Goal: Task Accomplishment & Management: Complete application form

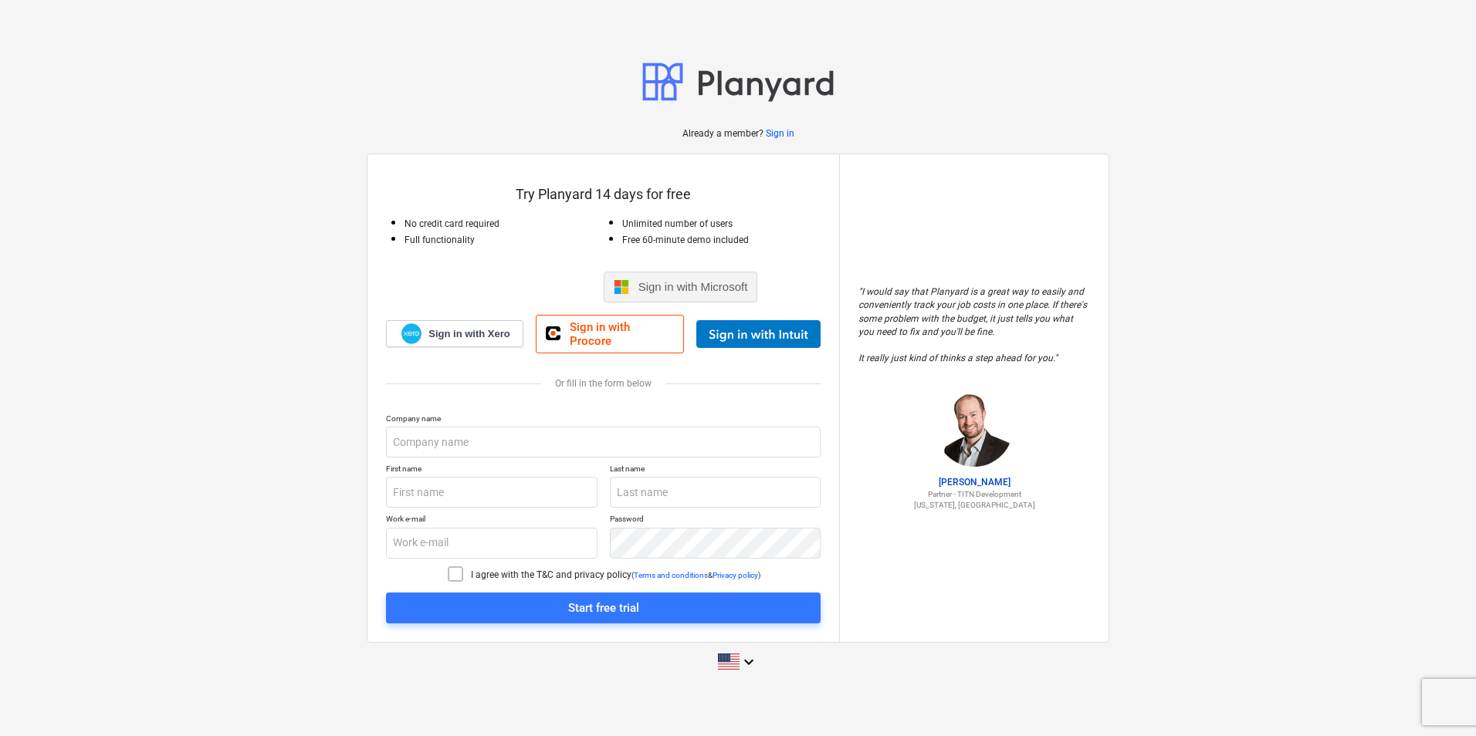
click at [666, 289] on span "Sign in with Microsoft" at bounding box center [693, 286] width 110 height 13
click at [472, 442] on input "text" at bounding box center [603, 442] width 435 height 31
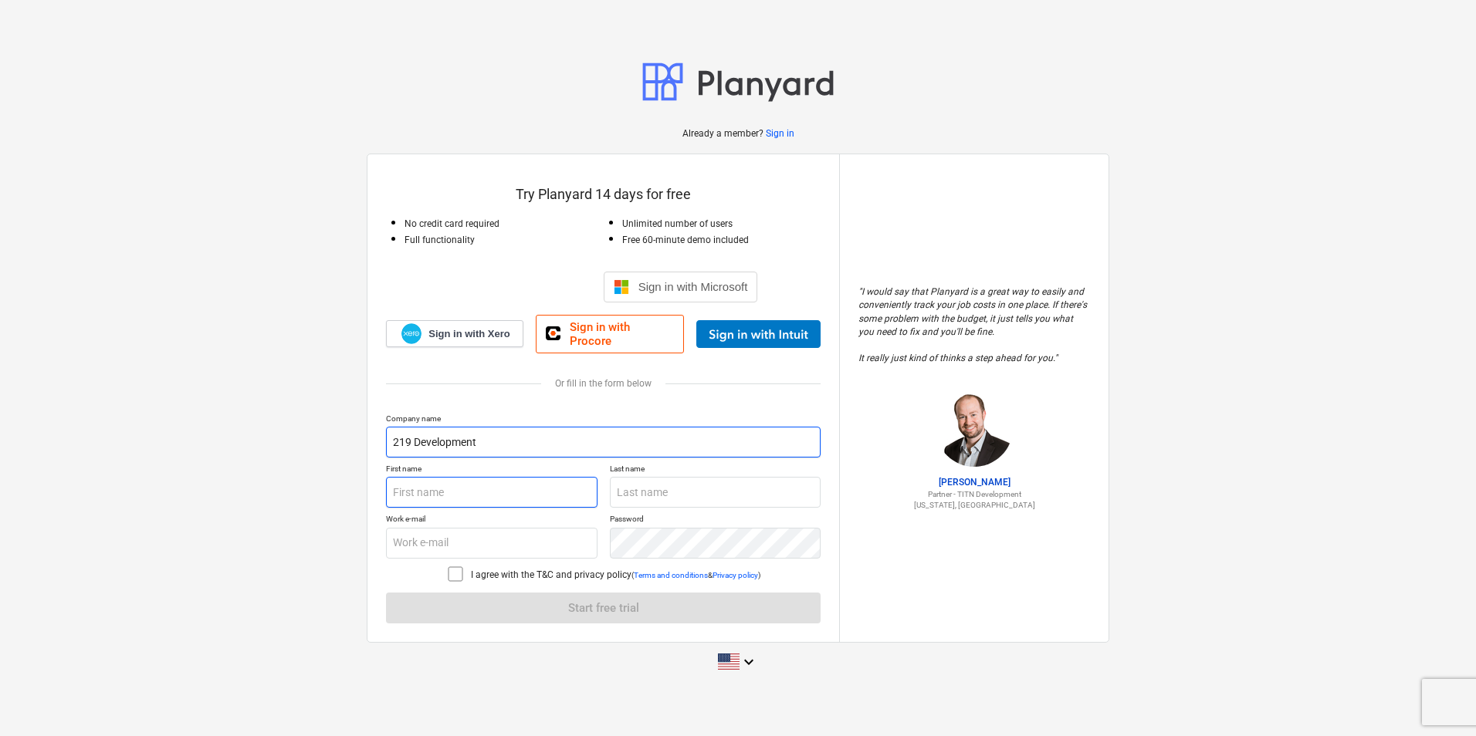
type input "219 Development"
click at [455, 486] on input "text" at bounding box center [491, 492] width 211 height 31
type input "Jack"
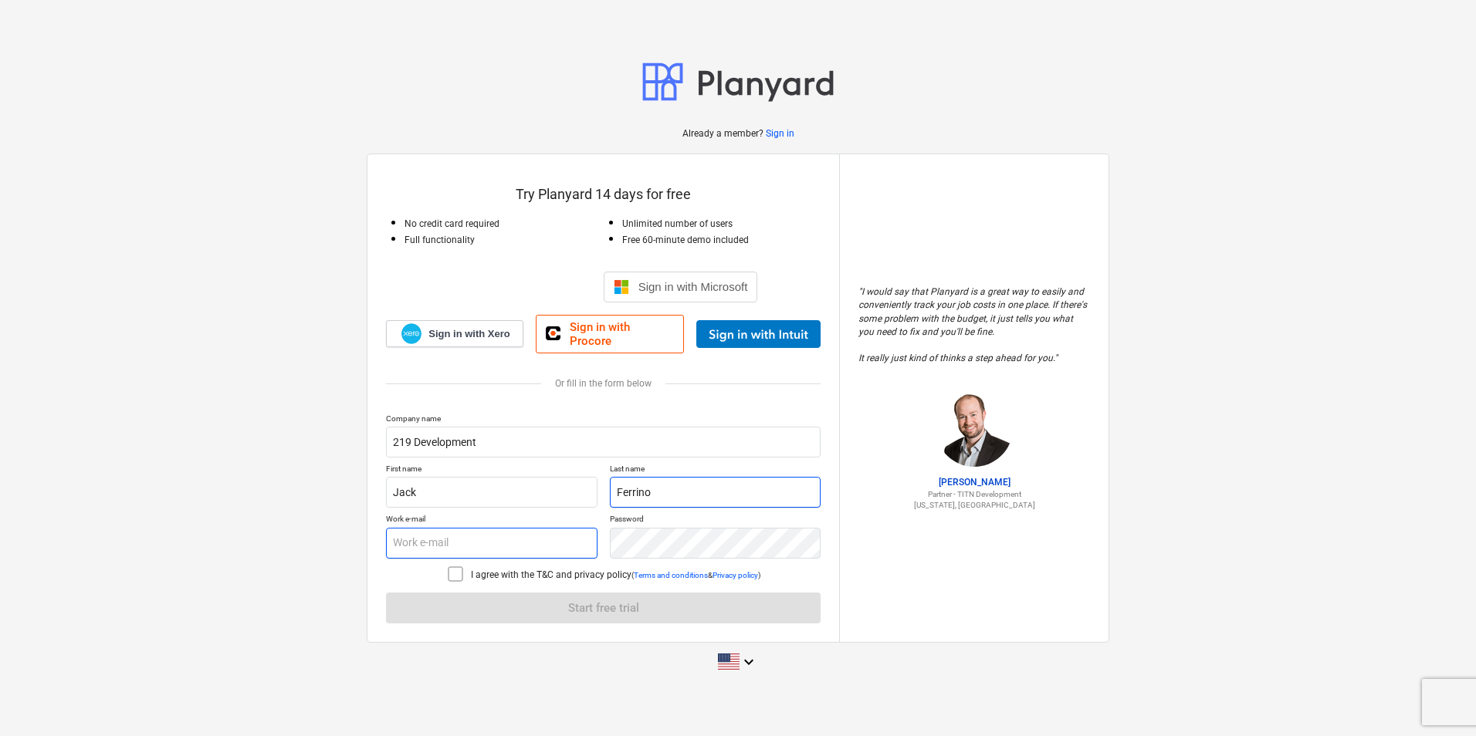
type input "Ferrino"
click at [411, 540] on input "text" at bounding box center [491, 543] width 211 height 31
type input "[EMAIL_ADDRESS][DOMAIN_NAME]"
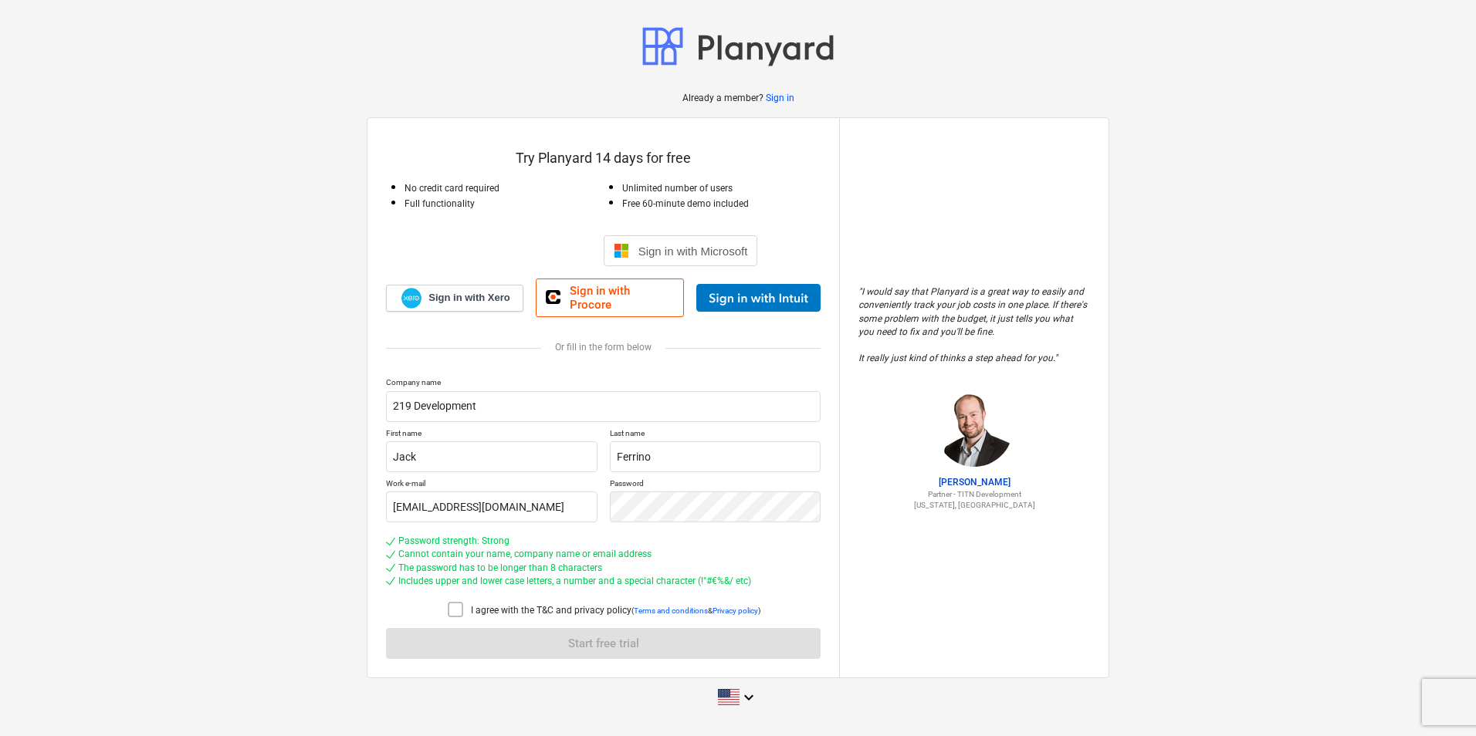
click at [457, 604] on icon at bounding box center [455, 610] width 19 height 19
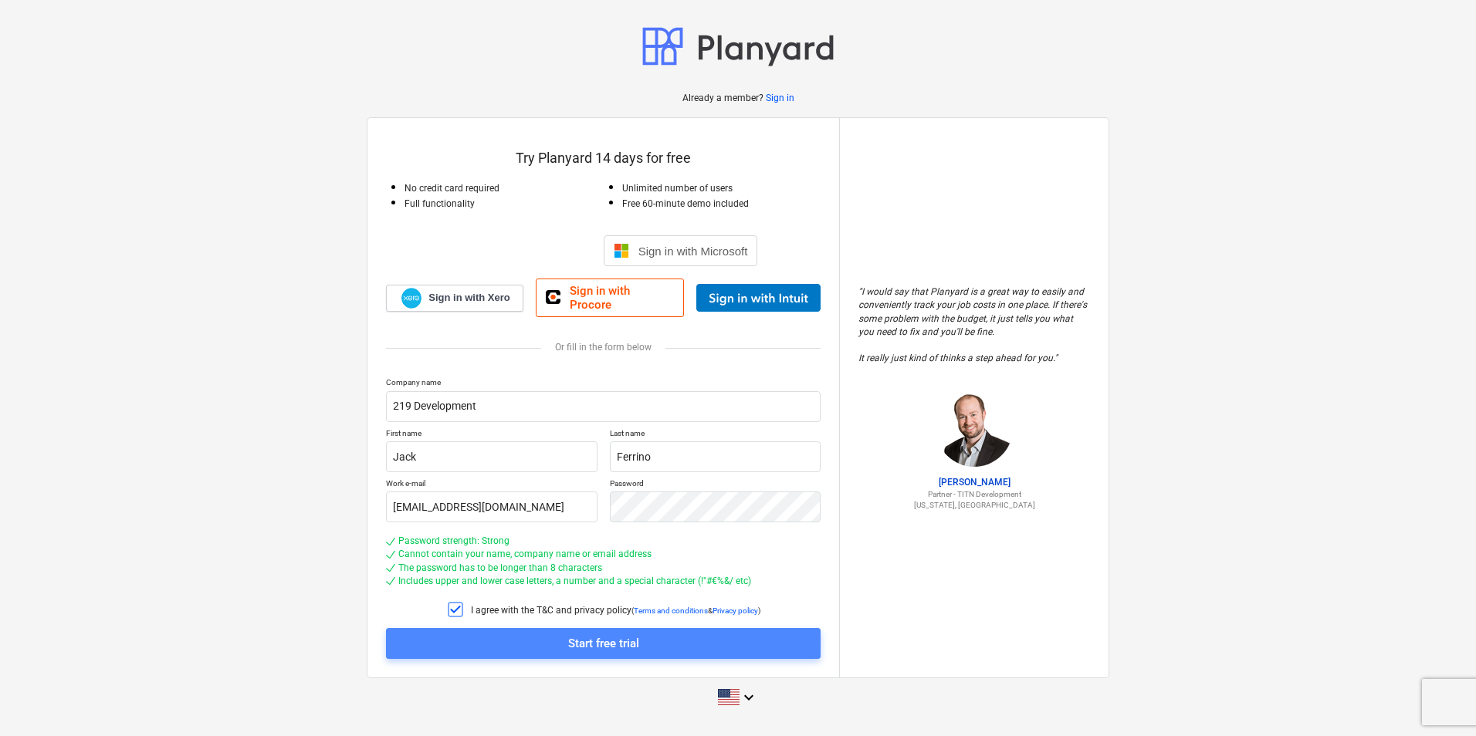
click at [578, 639] on div "Start free trial" at bounding box center [603, 644] width 71 height 20
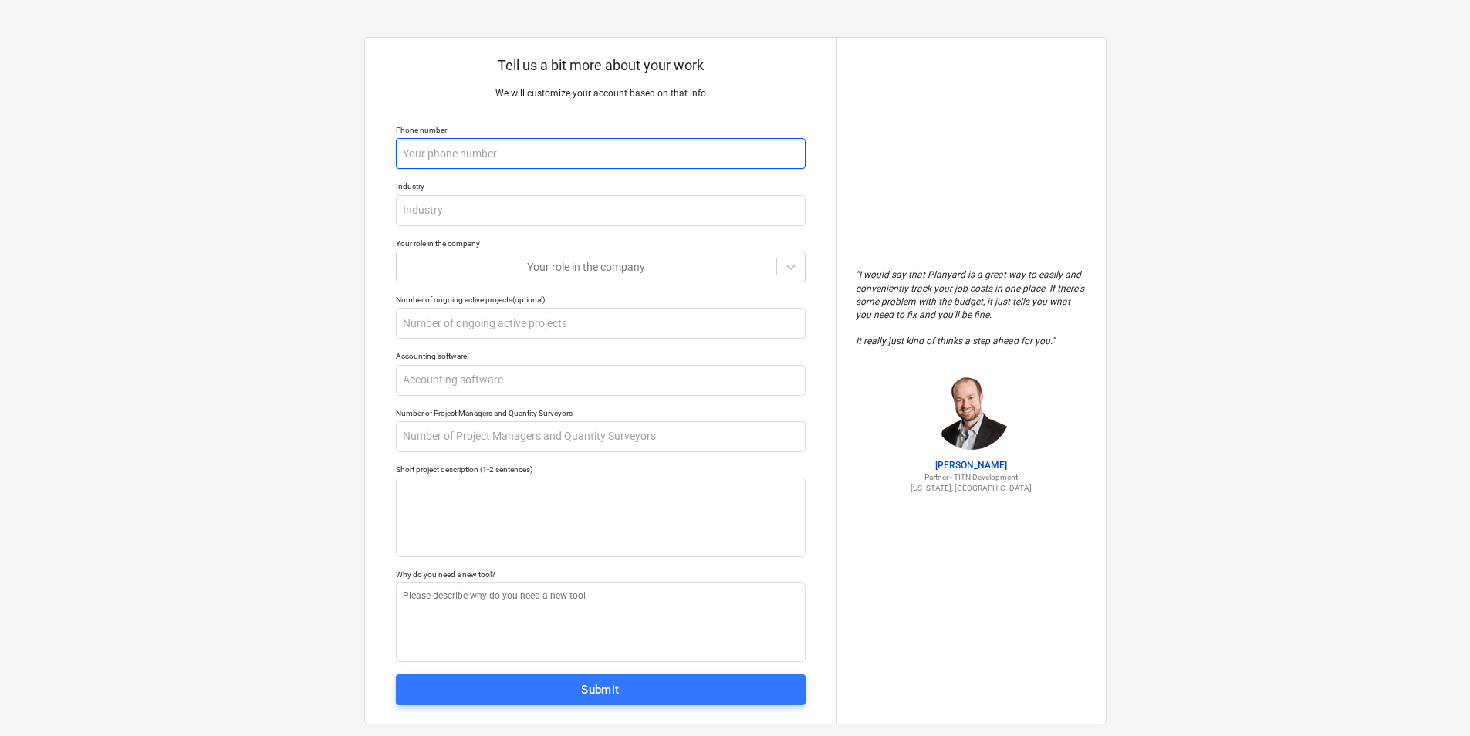
click at [499, 153] on input "text" at bounding box center [601, 153] width 410 height 31
type textarea "x"
type input "7"
type textarea "x"
type input "70"
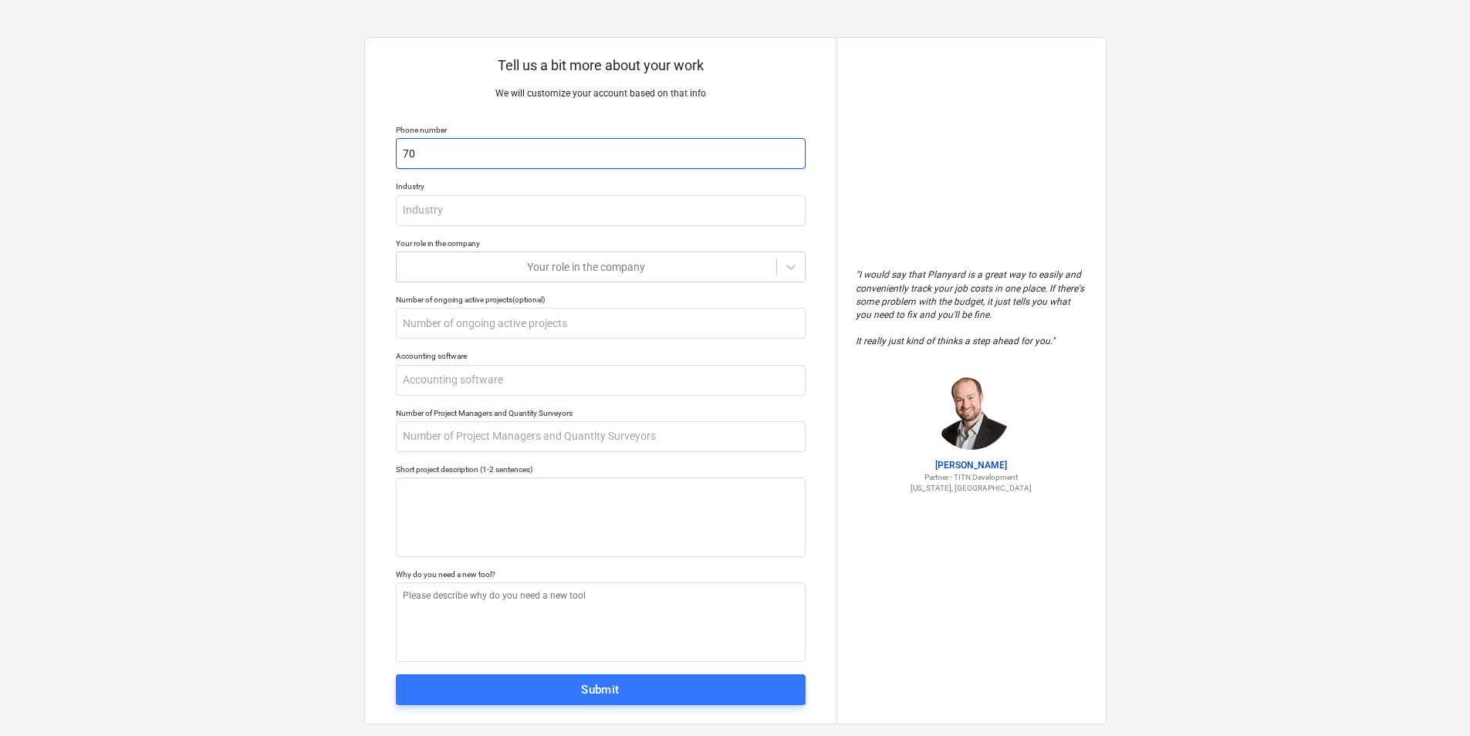
type textarea "x"
type input "708"
type textarea "x"
type input "7089"
type textarea "x"
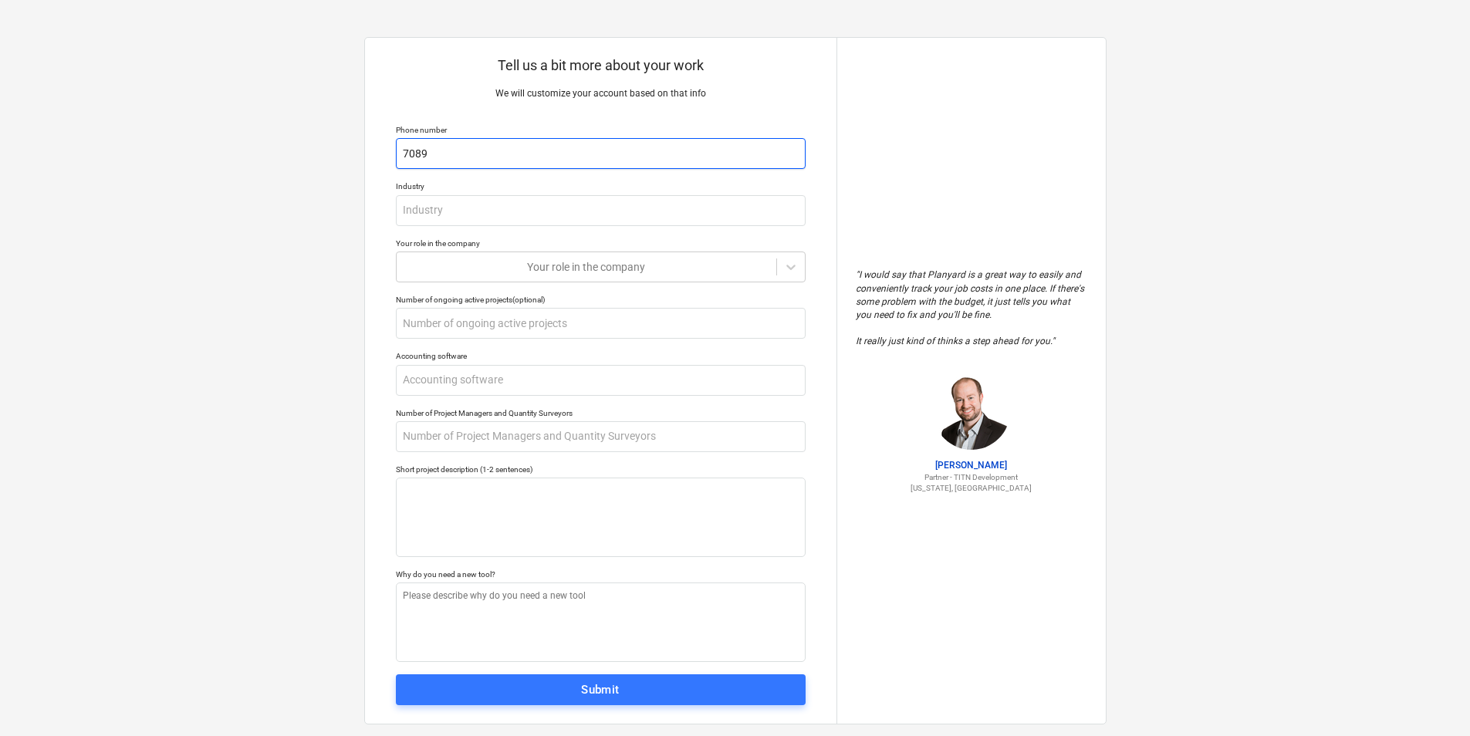
type input "70894"
type textarea "x"
type input "708941"
type textarea "x"
type input "7089413"
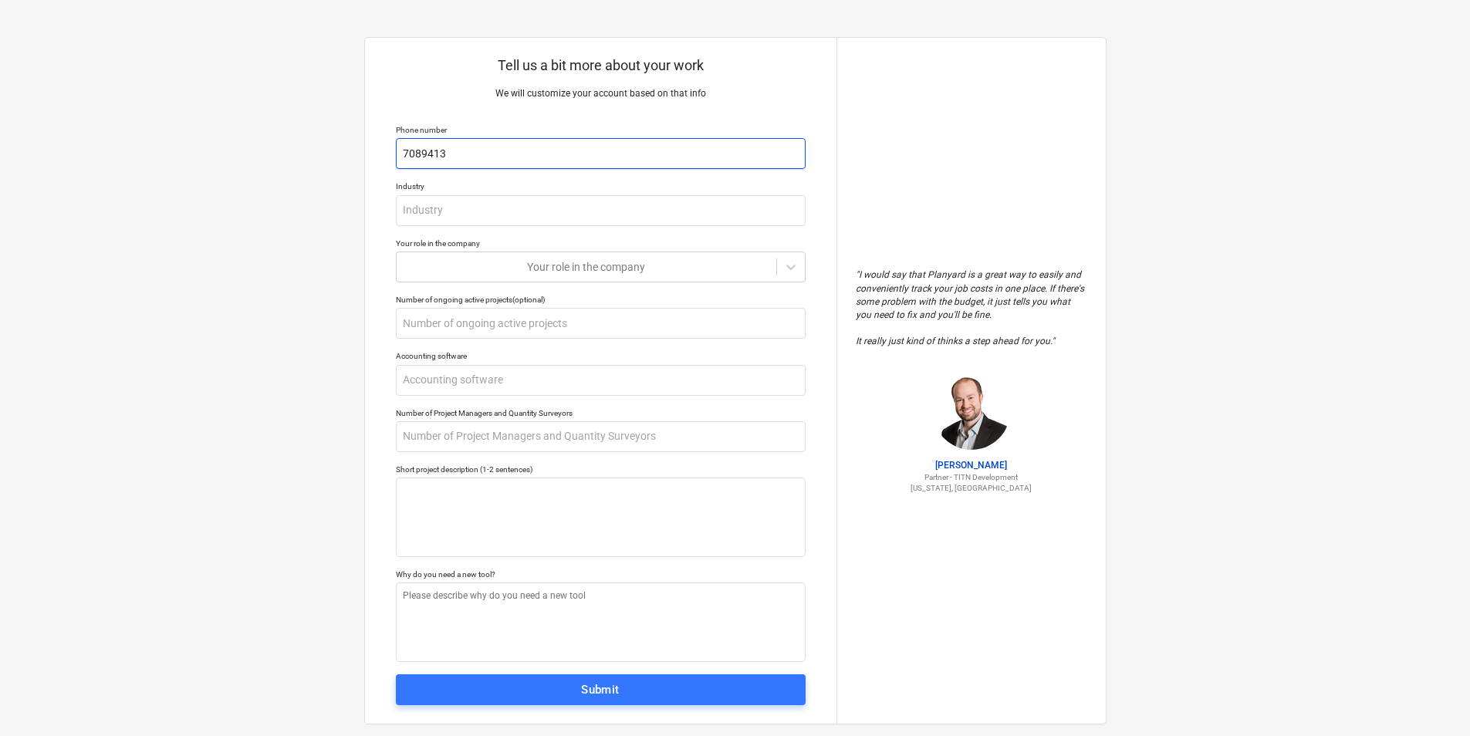
type textarea "x"
type input "70894132"
type textarea "x"
type input "708941324"
type textarea "x"
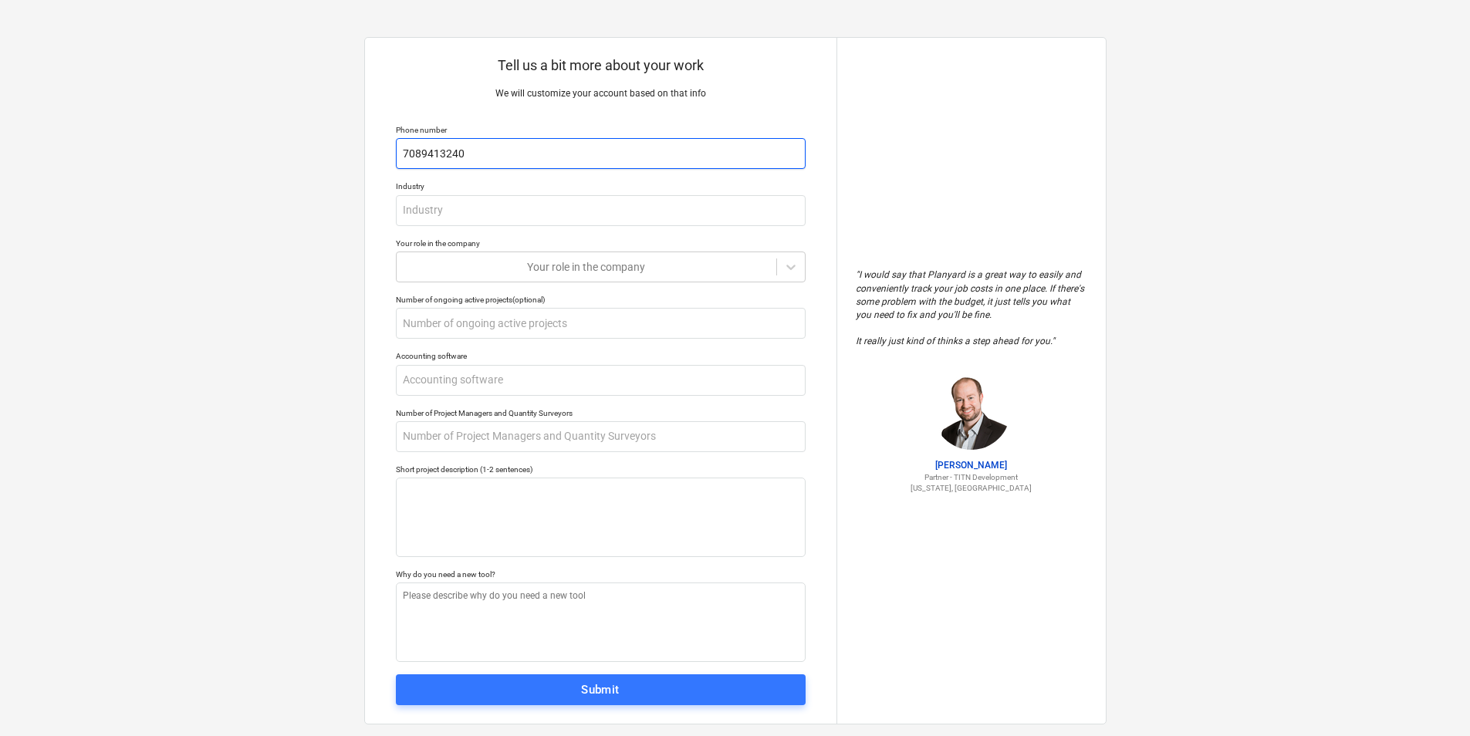
type input "7089413240"
click at [489, 229] on div "Tell us a bit more about your work We will customize your account based on that…" at bounding box center [601, 381] width 472 height 686
click at [489, 208] on input "text" at bounding box center [601, 210] width 410 height 31
type textarea "x"
type input "R"
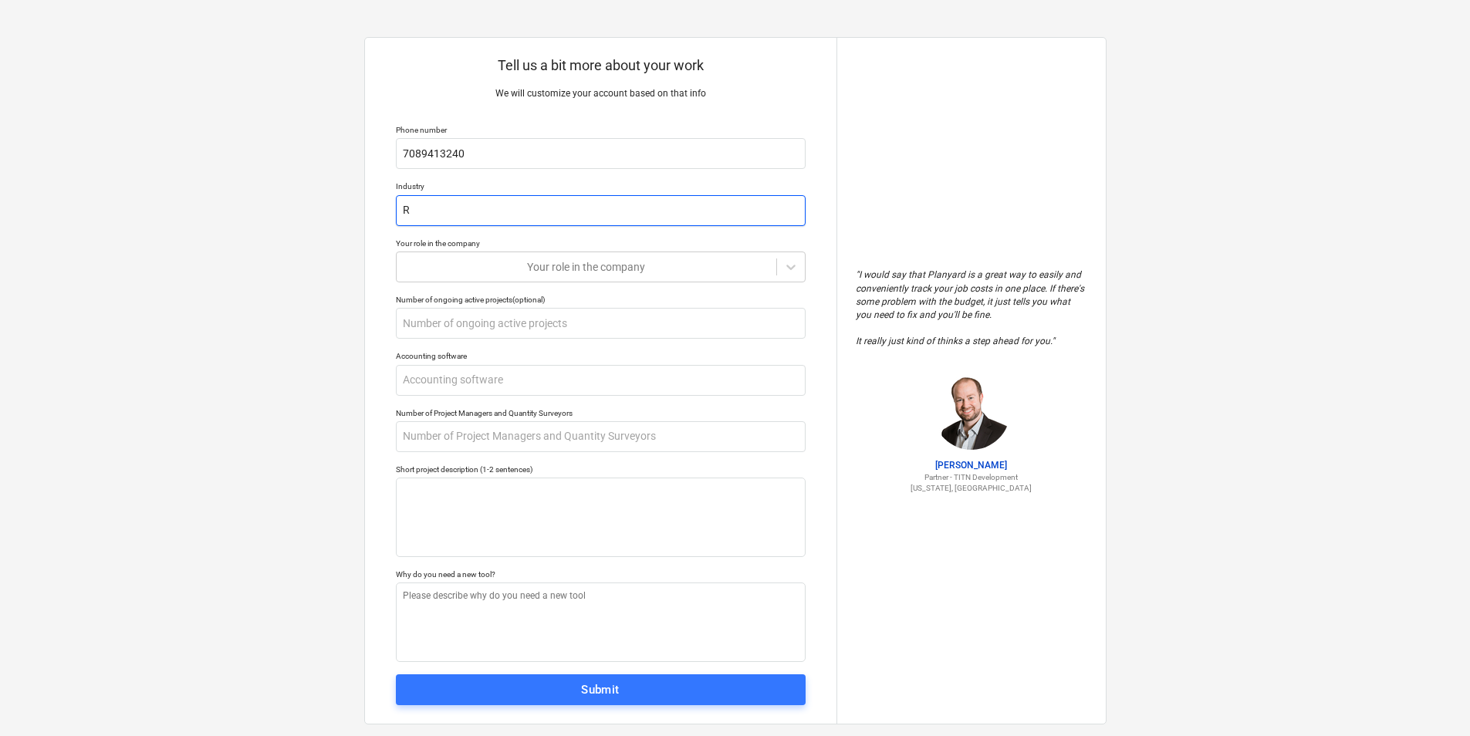
type textarea "x"
type input "Re"
type textarea "x"
type input "Rea"
type textarea "x"
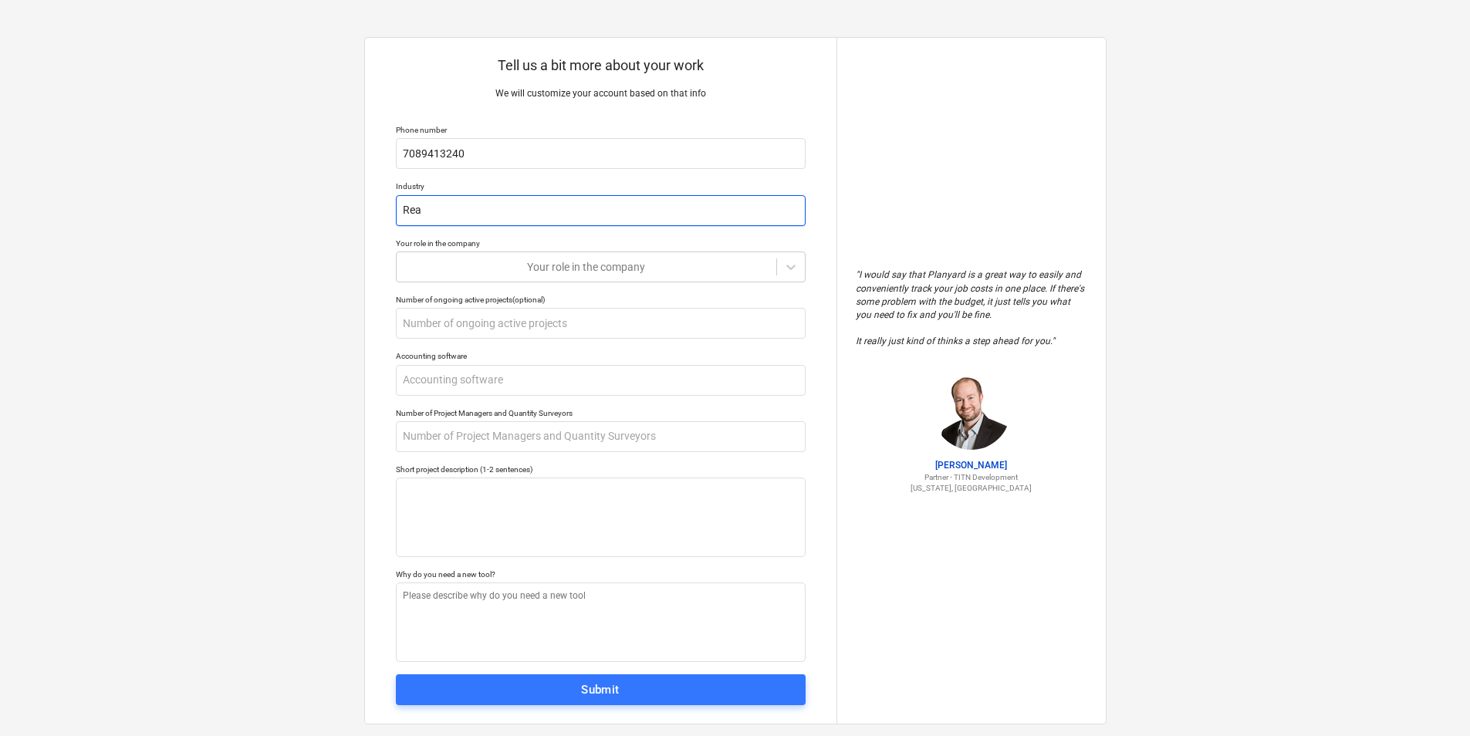
type input "Real"
type textarea "x"
type input "Real"
type textarea "x"
type input "Real E"
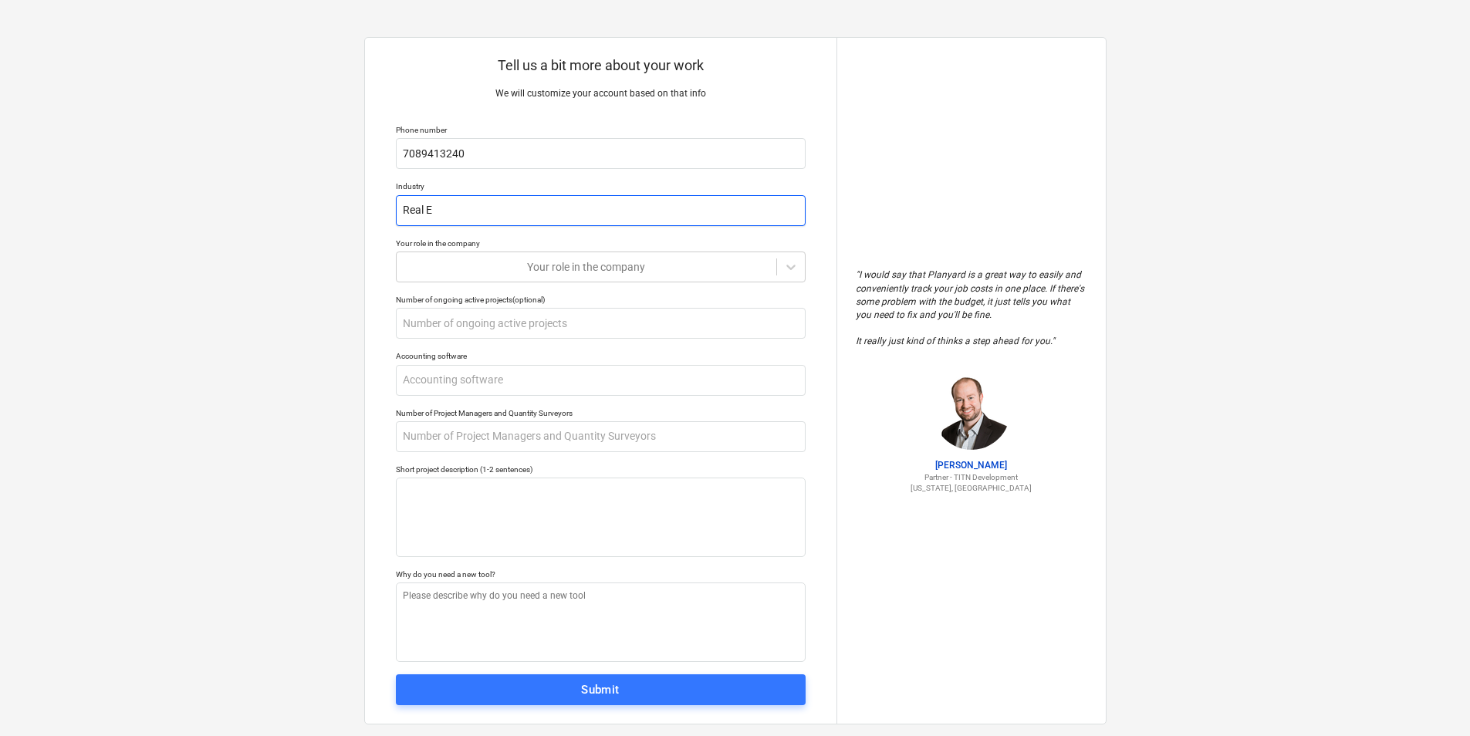
type textarea "x"
type input "Real Es"
type textarea "x"
type input "Real Est"
type textarea "x"
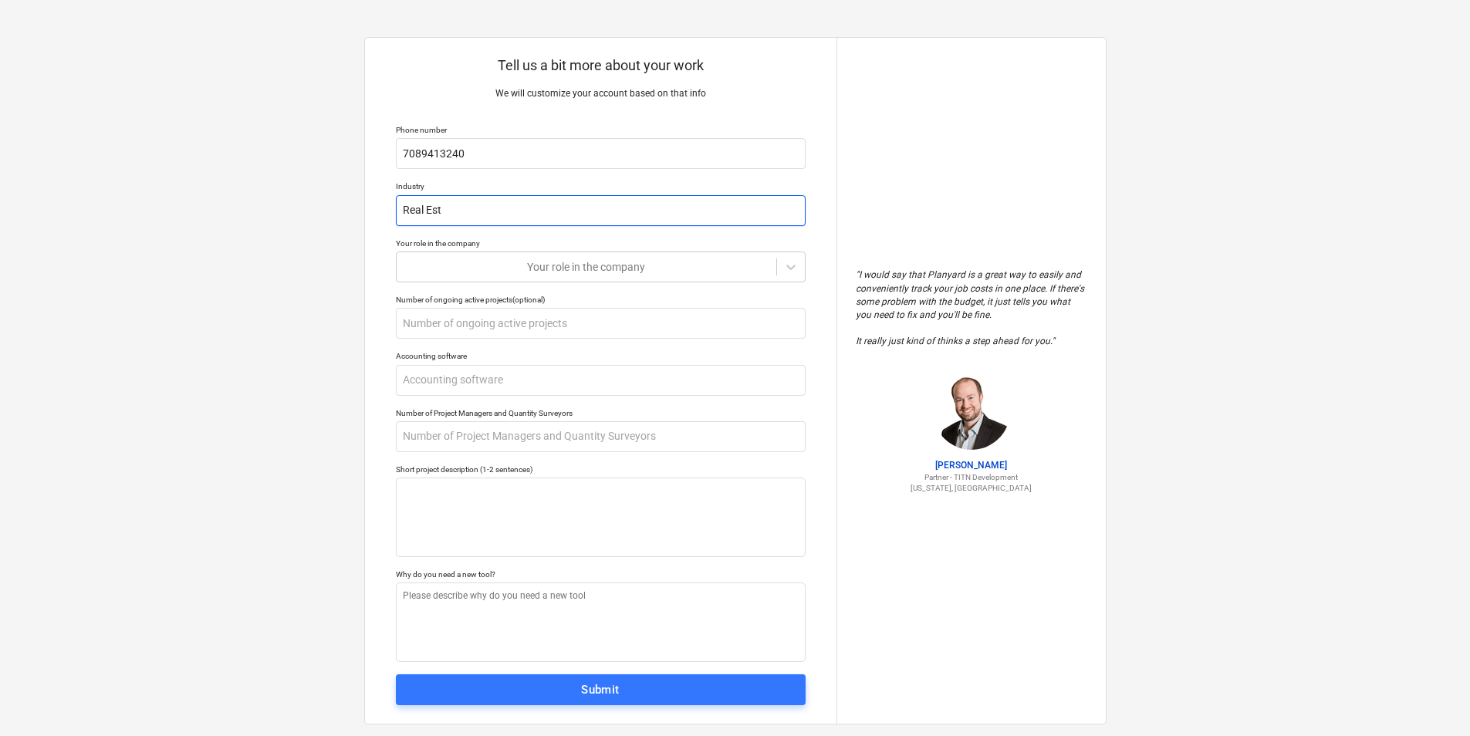
type input "Real Esta"
type textarea "x"
type input "Real Estat"
type textarea "x"
type input "Real Estate"
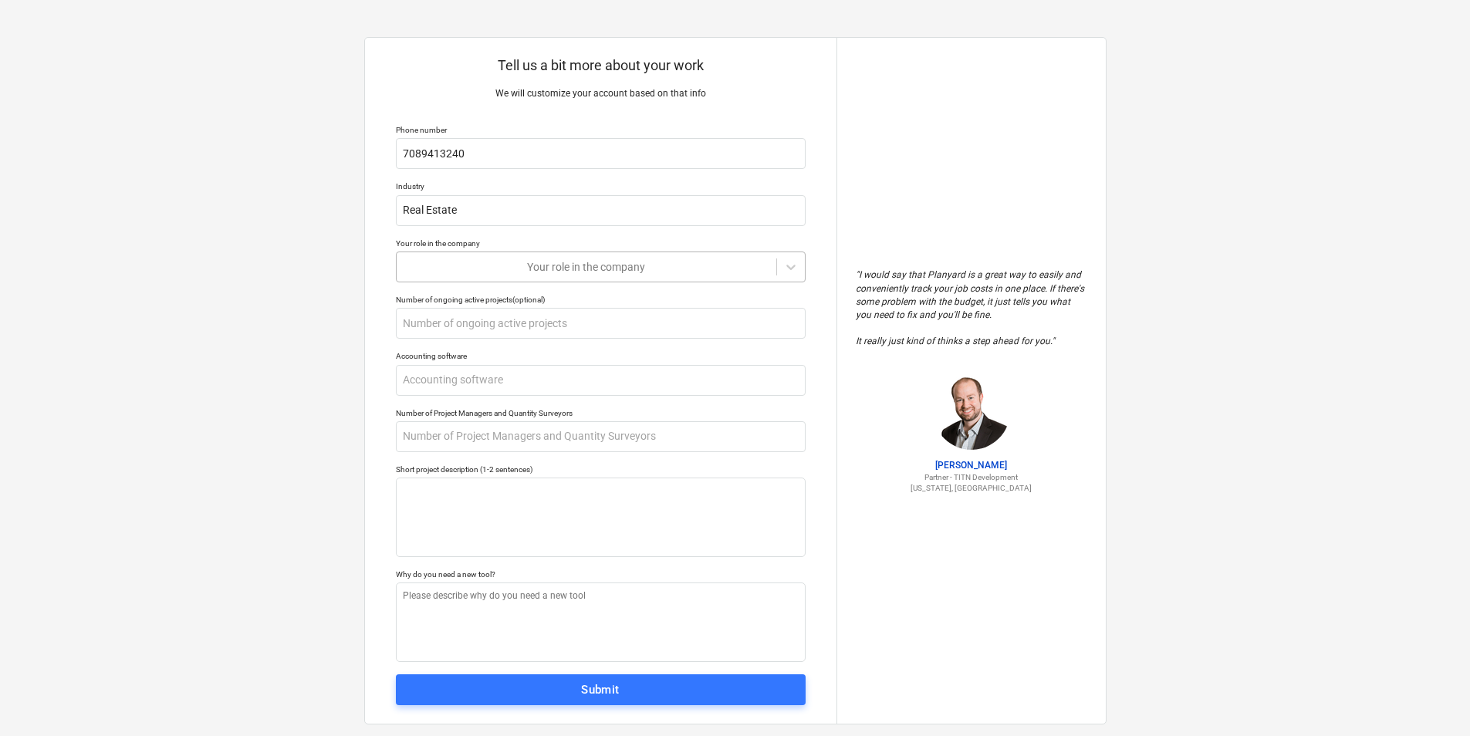
click at [486, 262] on div at bounding box center [586, 266] width 364 height 15
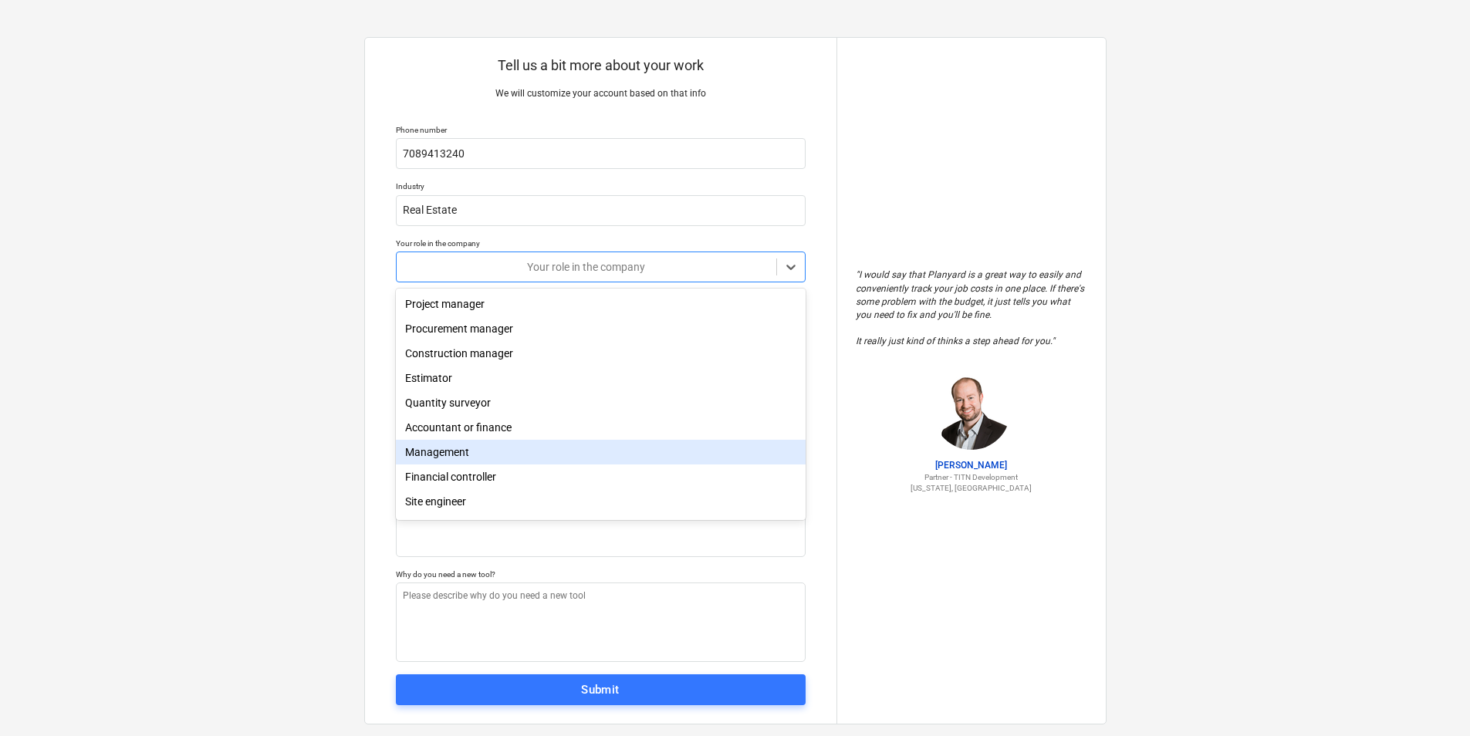
scroll to position [55, 0]
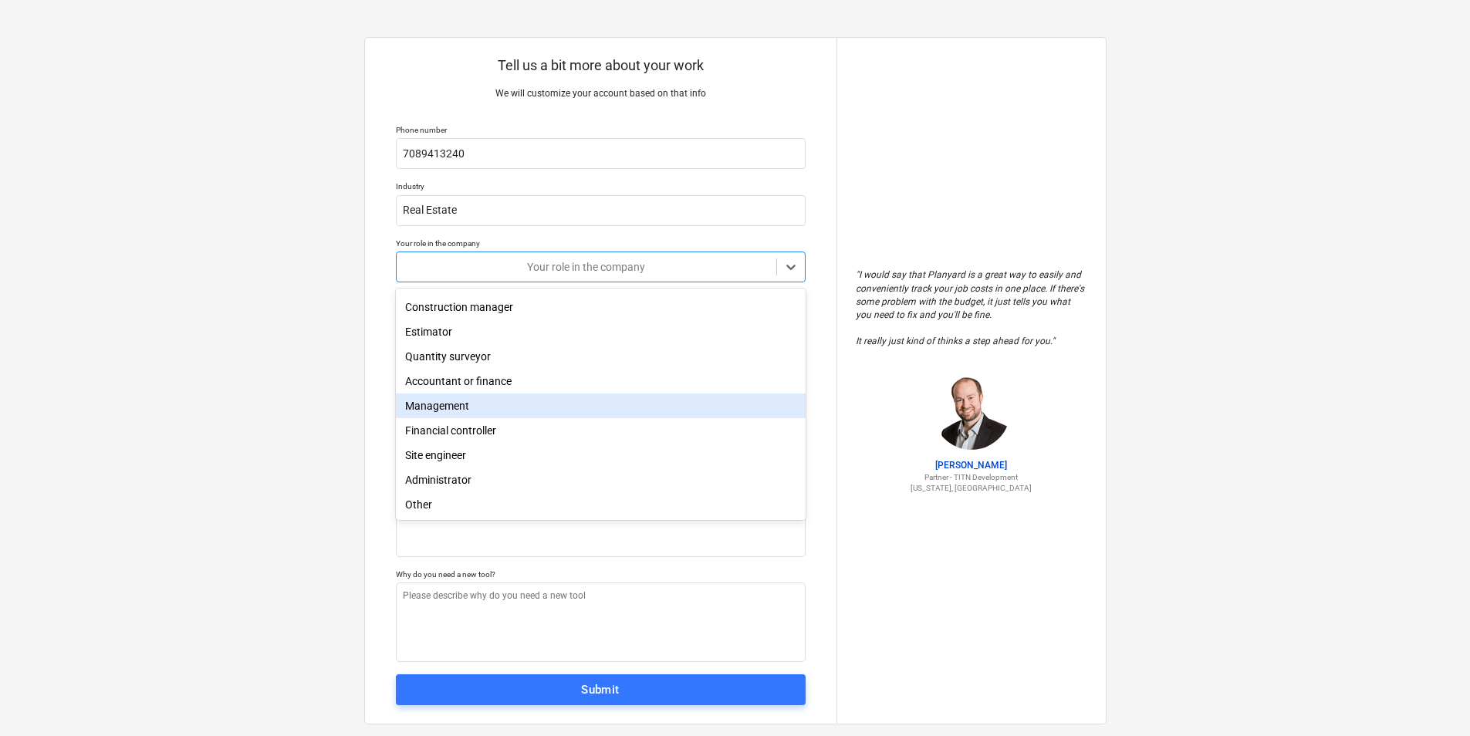
click at [476, 404] on div "Management" at bounding box center [601, 406] width 410 height 25
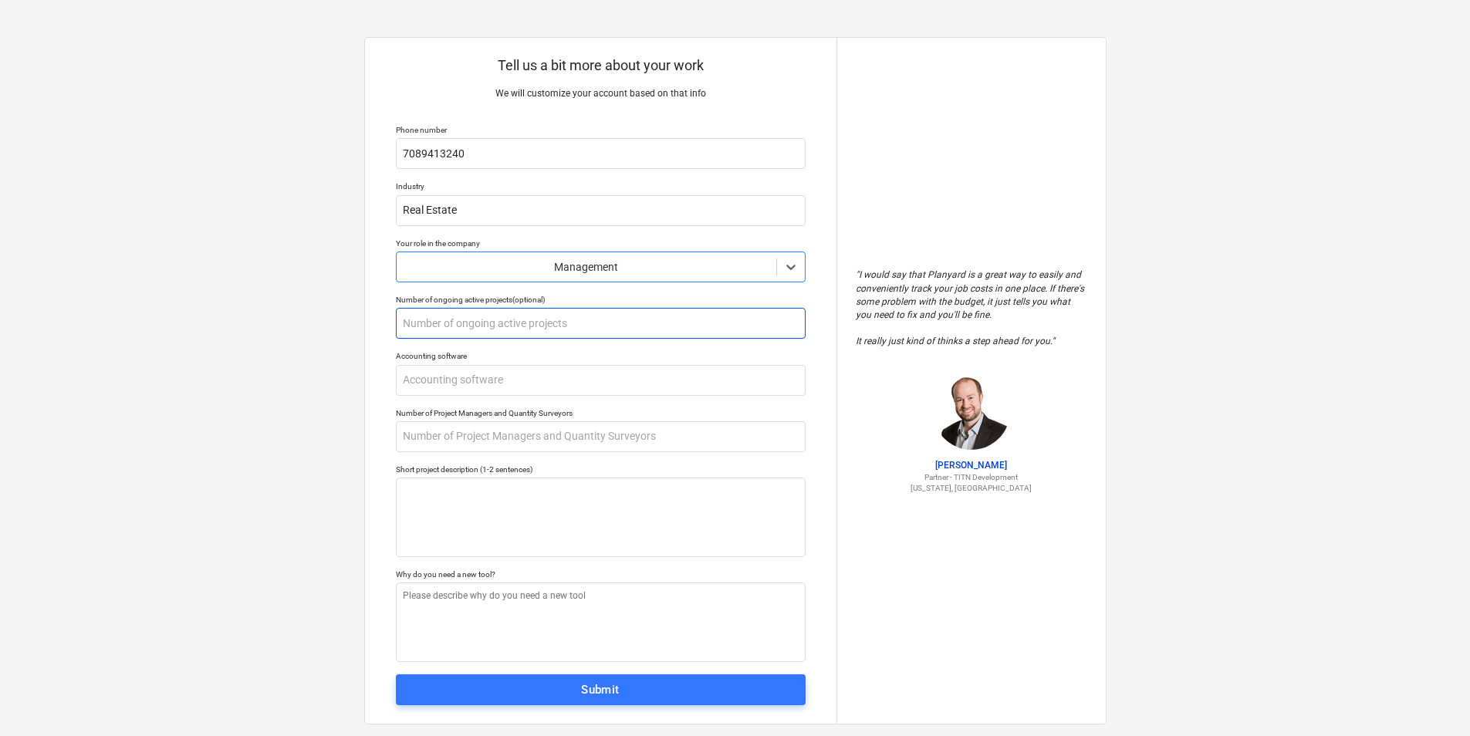
click at [485, 321] on input "text" at bounding box center [601, 323] width 410 height 31
type textarea "x"
type input "7"
click at [481, 384] on input "text" at bounding box center [601, 380] width 410 height 31
type textarea "x"
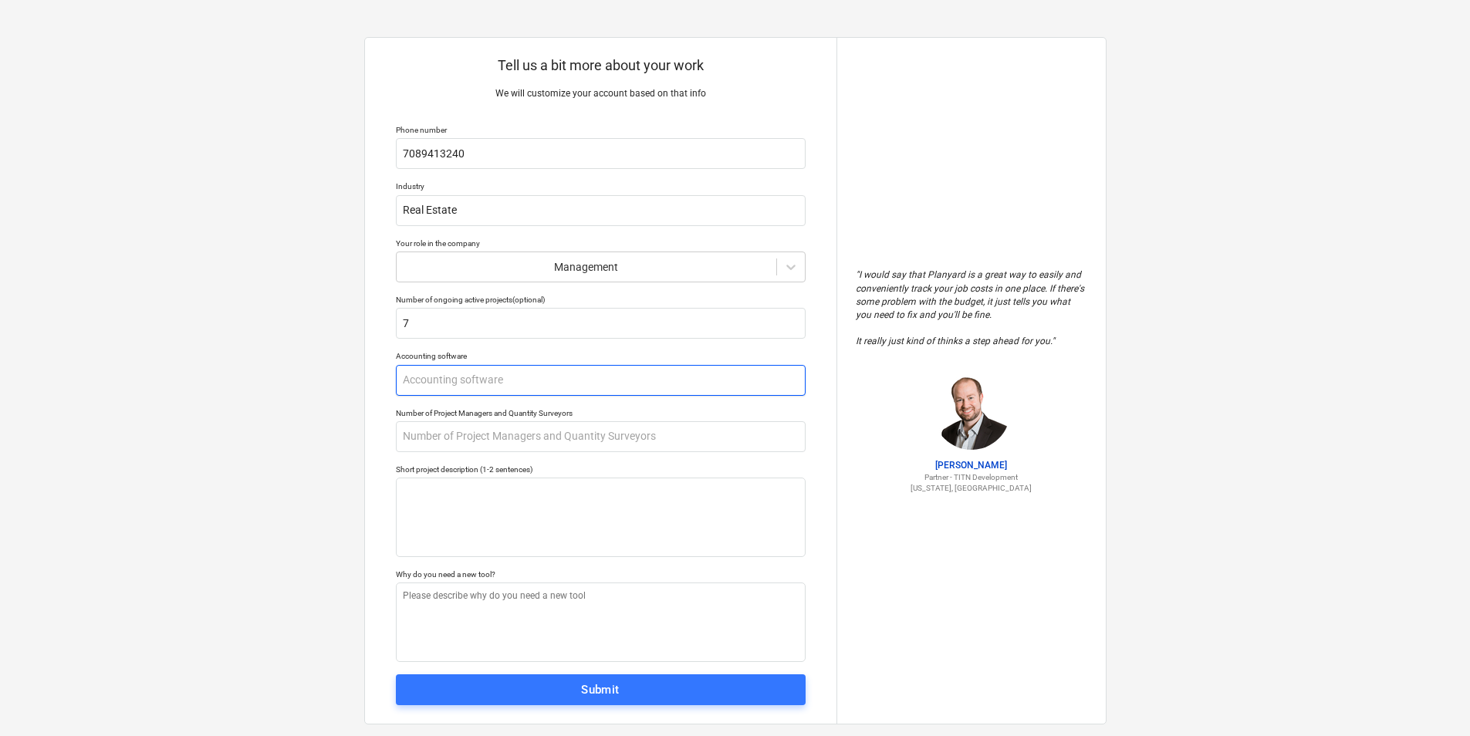
type input "Q"
type textarea "x"
type input "Qu"
type textarea "x"
type input "Qui"
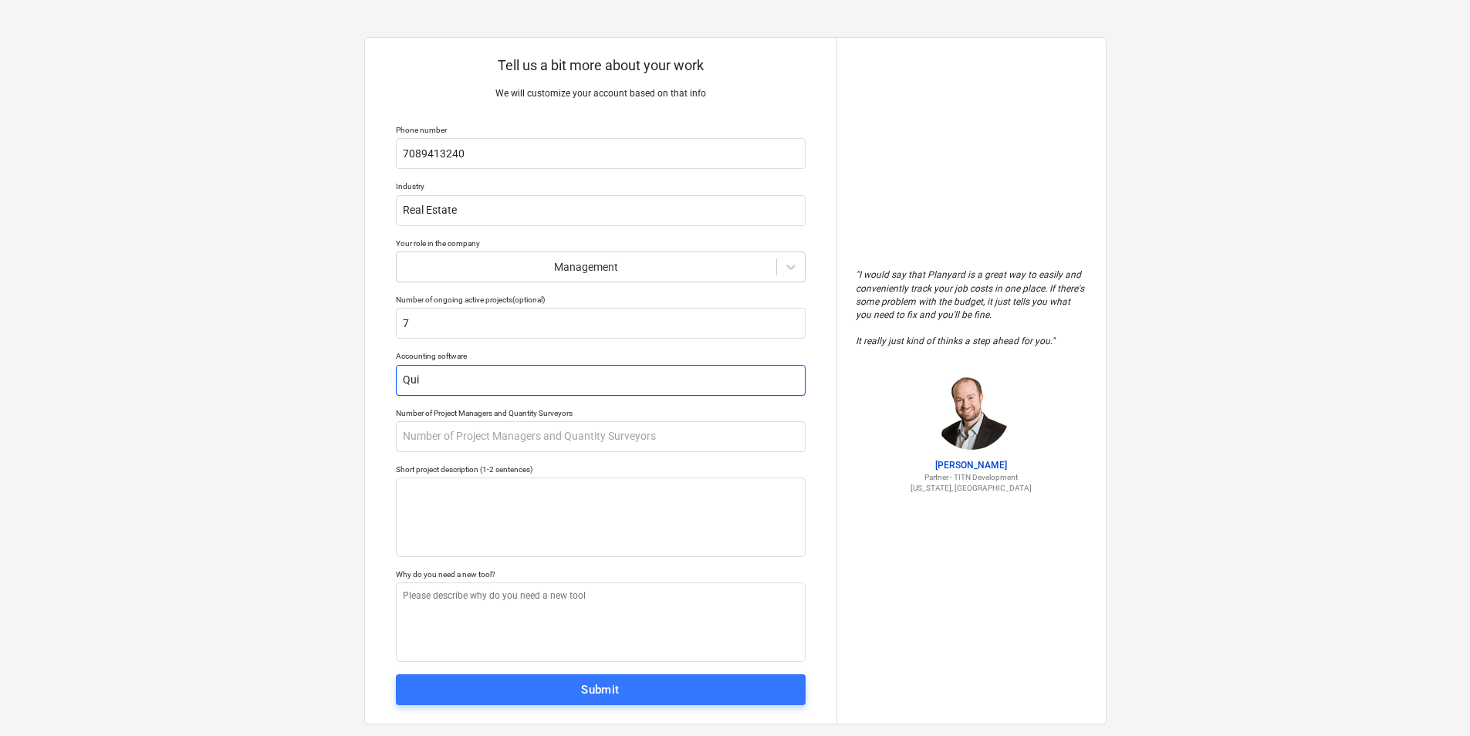
type textarea "x"
type input "Quic"
type textarea "x"
type input "Quick"
type textarea "x"
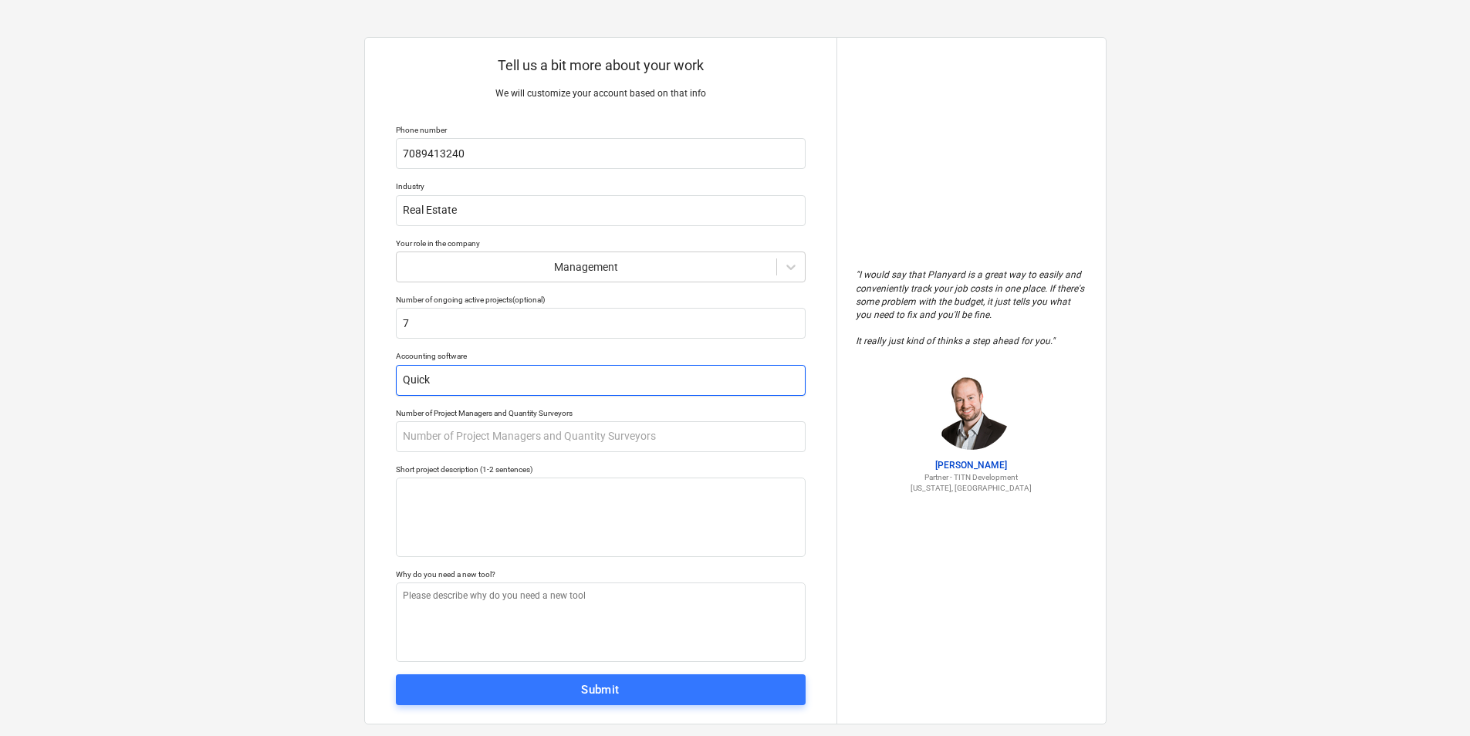
type input "Quickb"
type textarea "x"
type input "Quickbo"
type textarea "x"
type input "Quickboo"
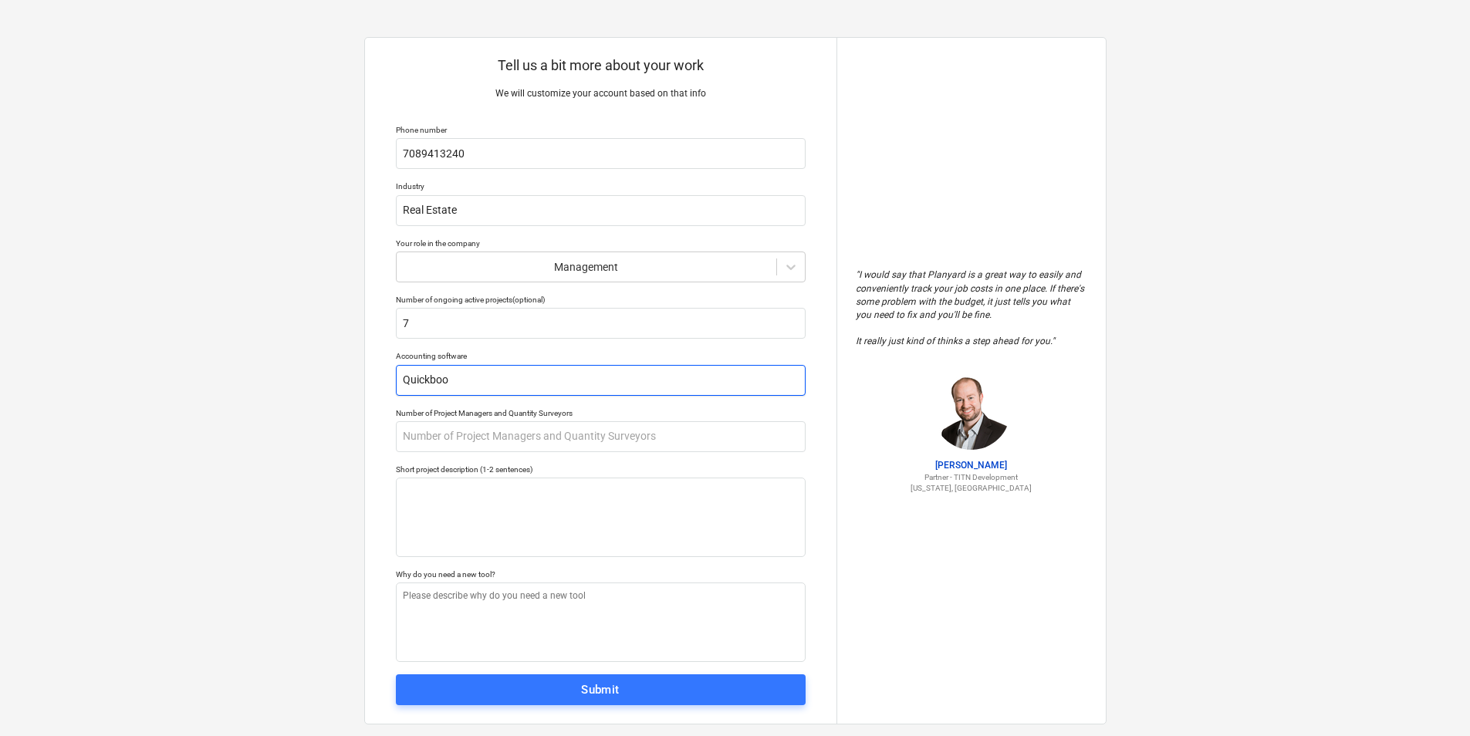
type textarea "x"
type input "Quickbook"
type textarea "x"
type input "Quickbooks"
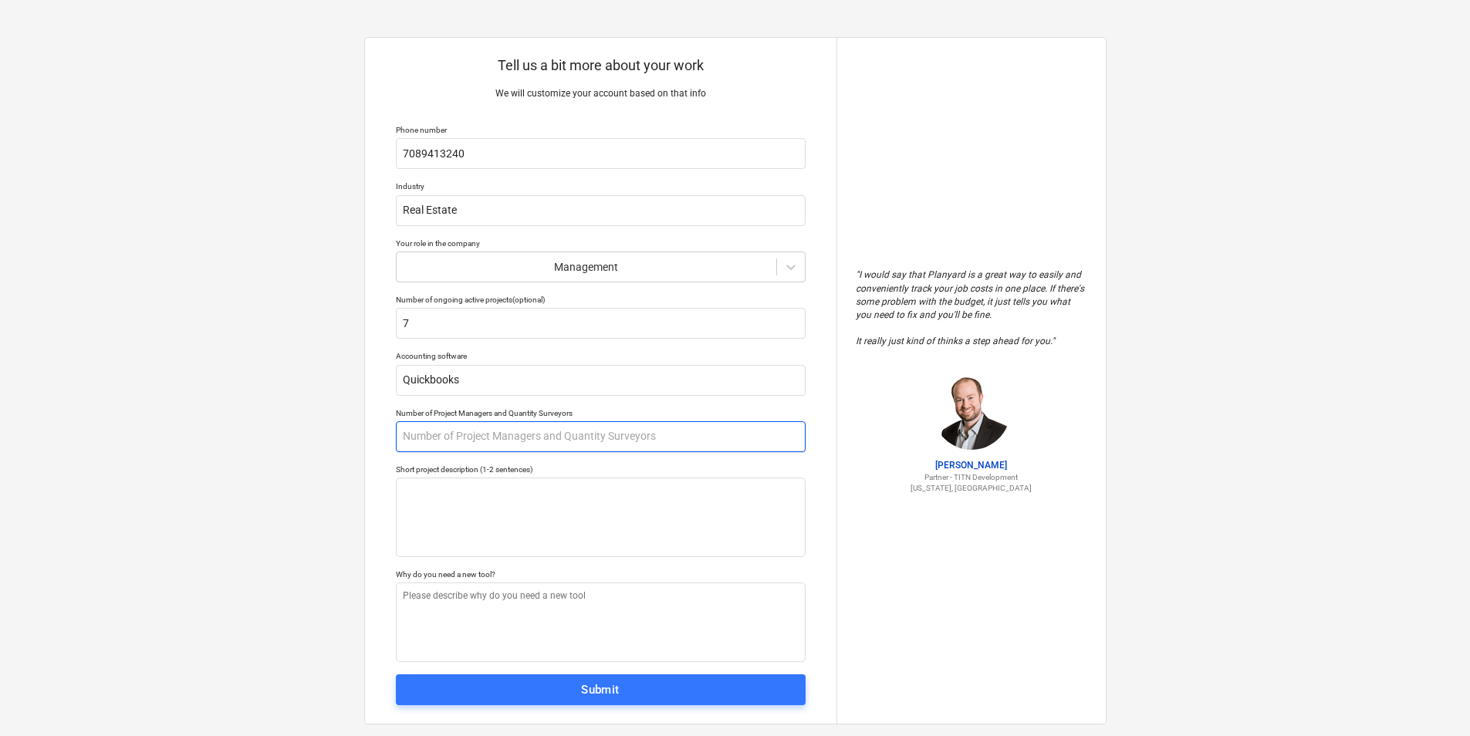
click at [464, 436] on input "text" at bounding box center [601, 436] width 410 height 31
type textarea "x"
type input "5"
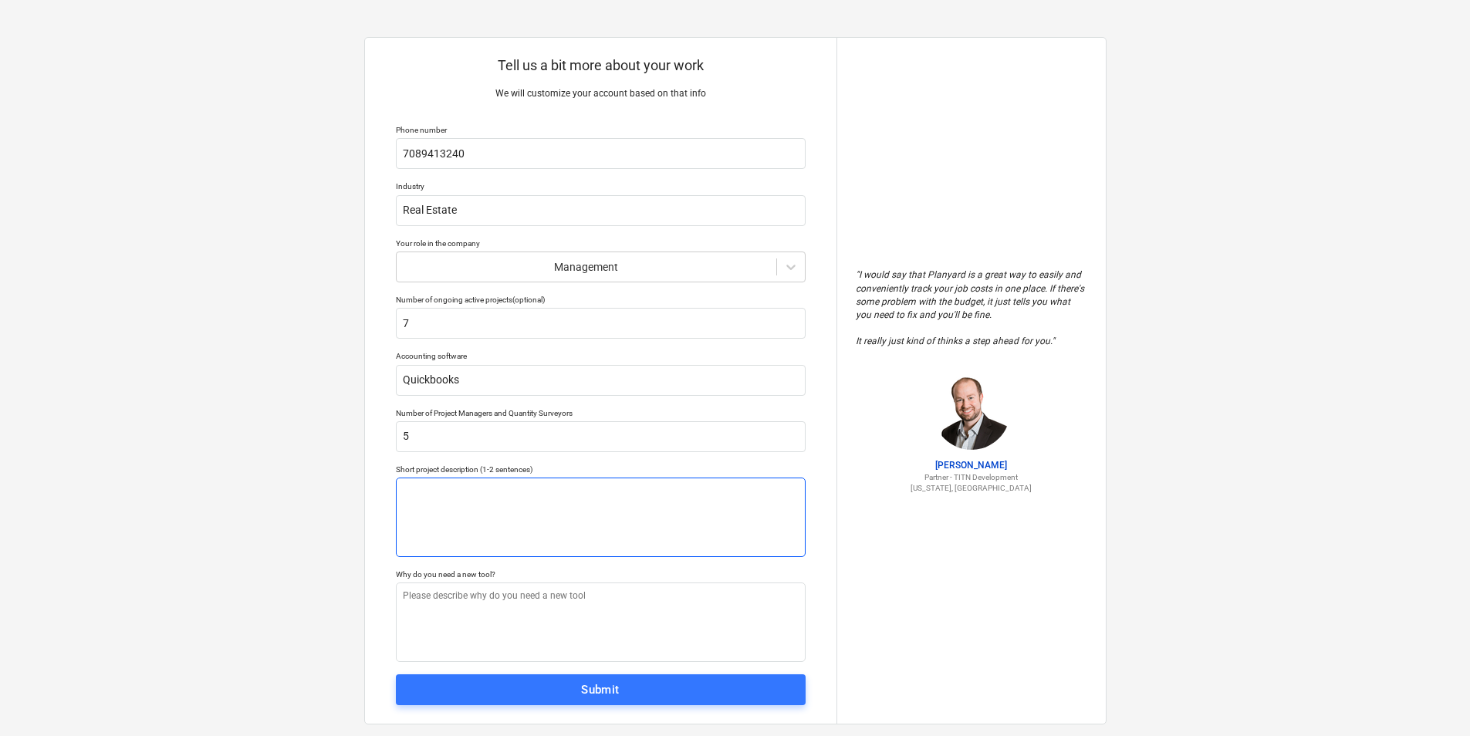
drag, startPoint x: 488, startPoint y: 429, endPoint x: 499, endPoint y: 508, distance: 79.5
click at [499, 508] on textarea at bounding box center [601, 518] width 410 height 80
type textarea "x"
type textarea "D"
type textarea "x"
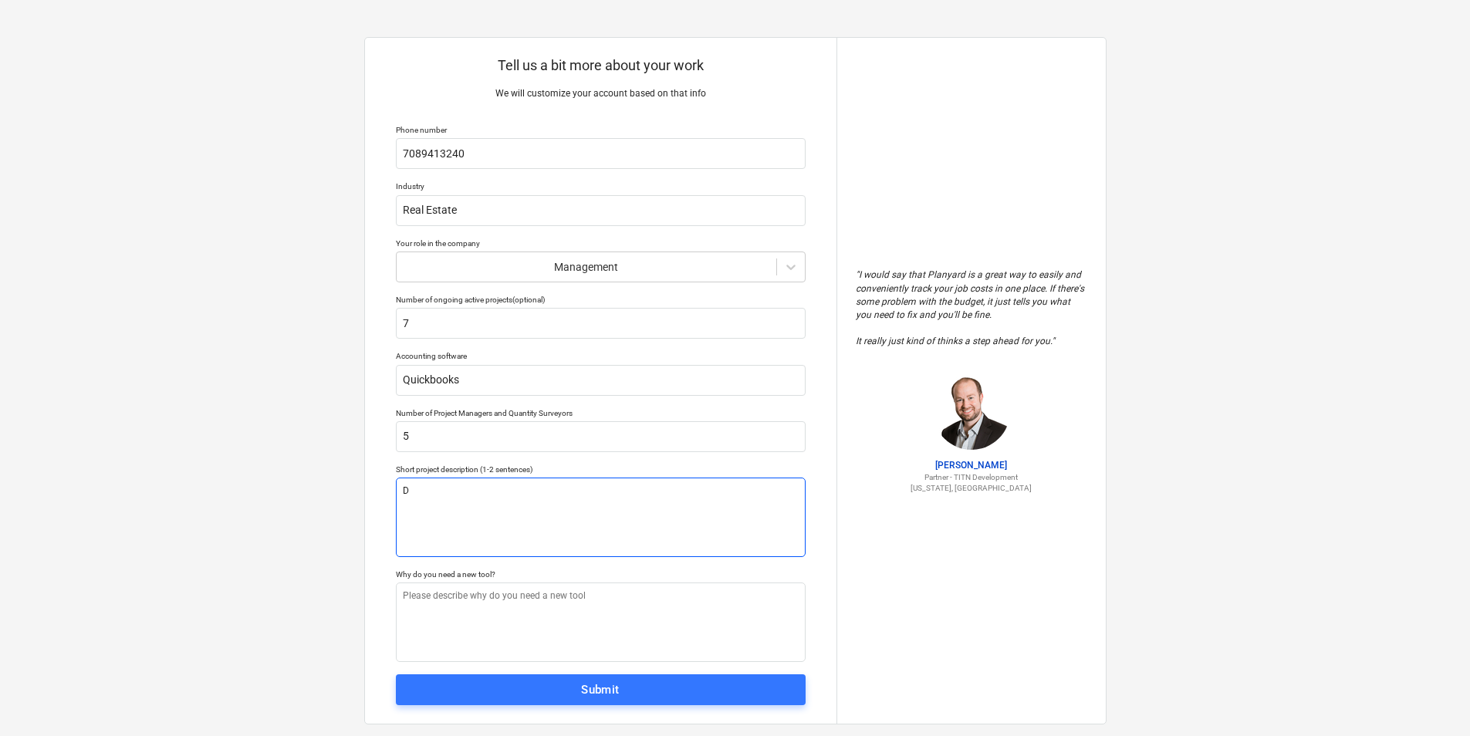
type textarea "De"
type textarea "x"
type textarea "Dev"
type textarea "x"
type textarea "Deve"
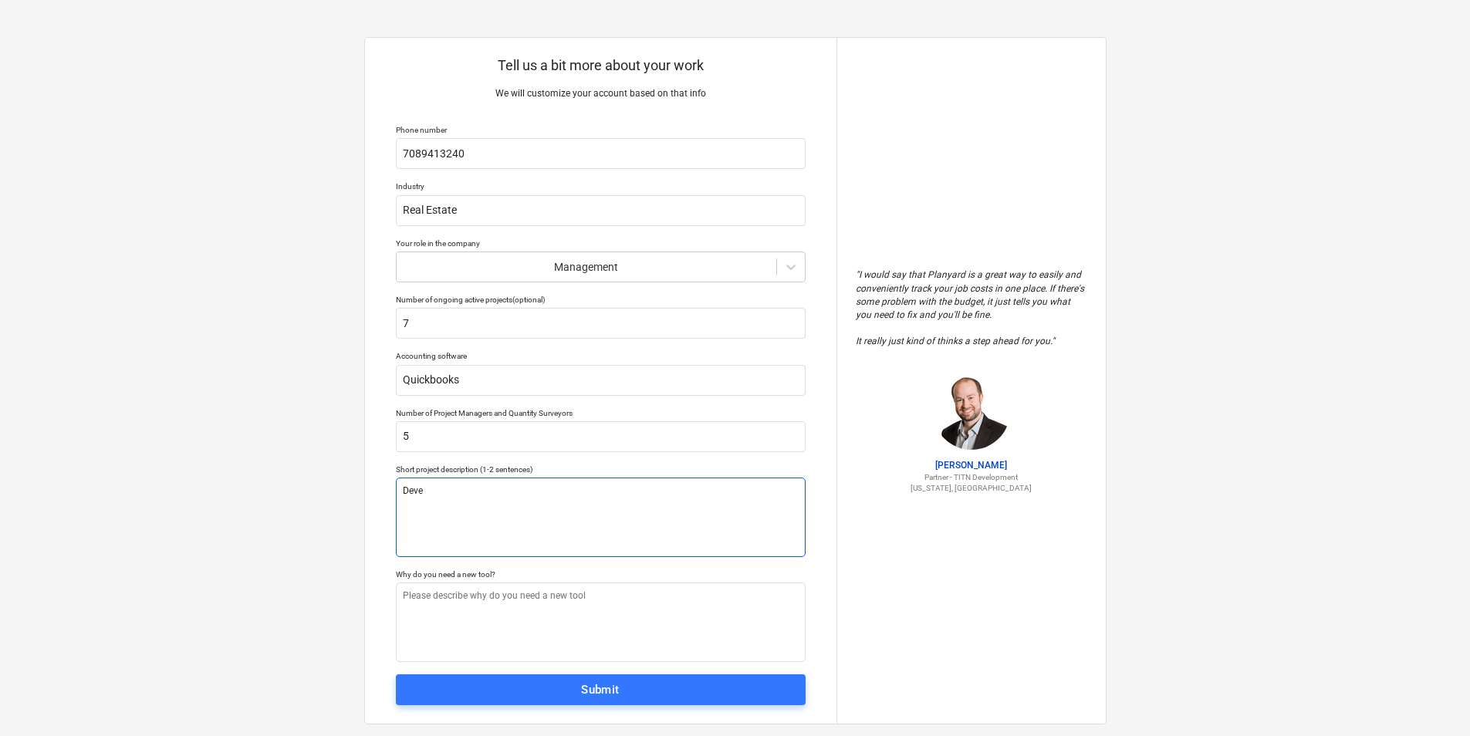
type textarea "x"
type textarea "Devel"
type textarea "x"
type textarea "Develp"
type textarea "x"
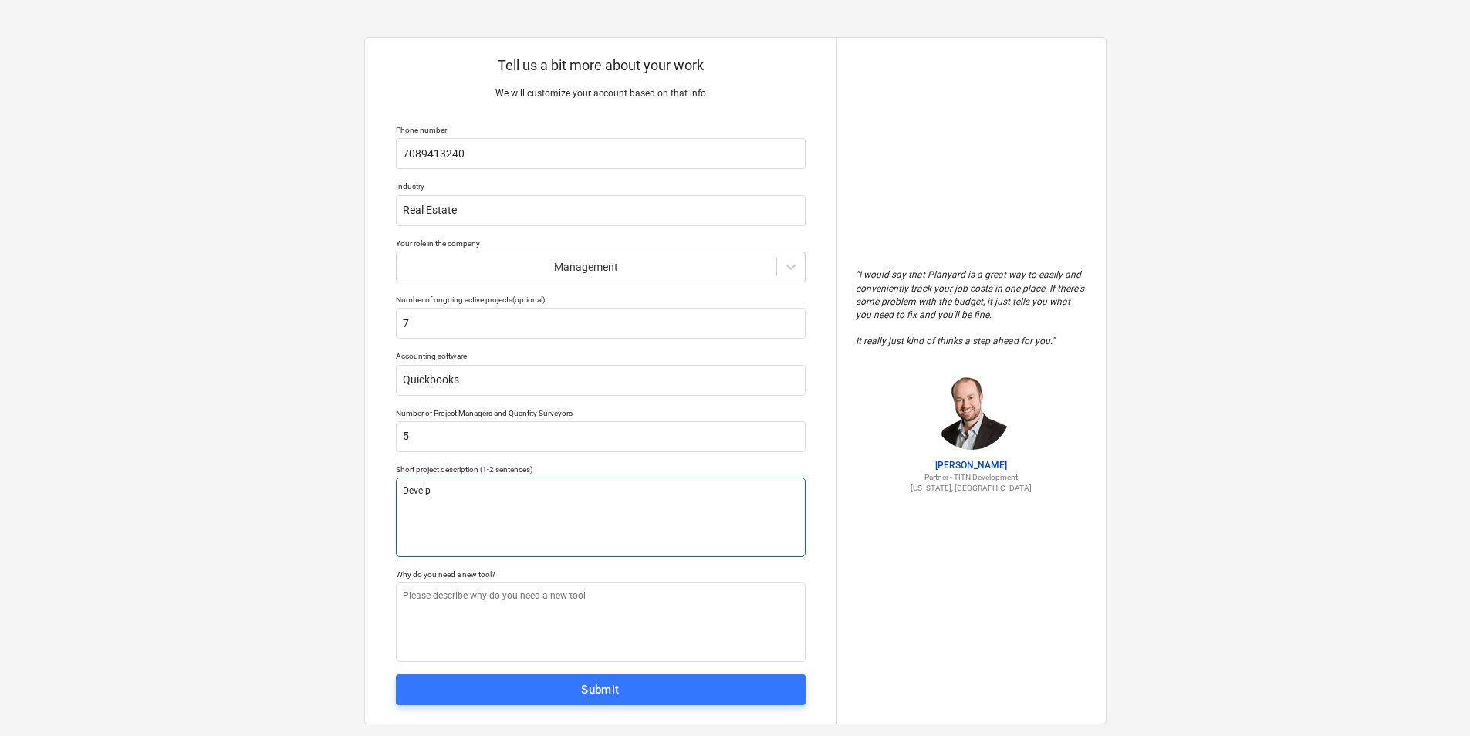
type textarea "Develpe"
type textarea "x"
type textarea "Develper"
type textarea "x"
type textarea "Develper"
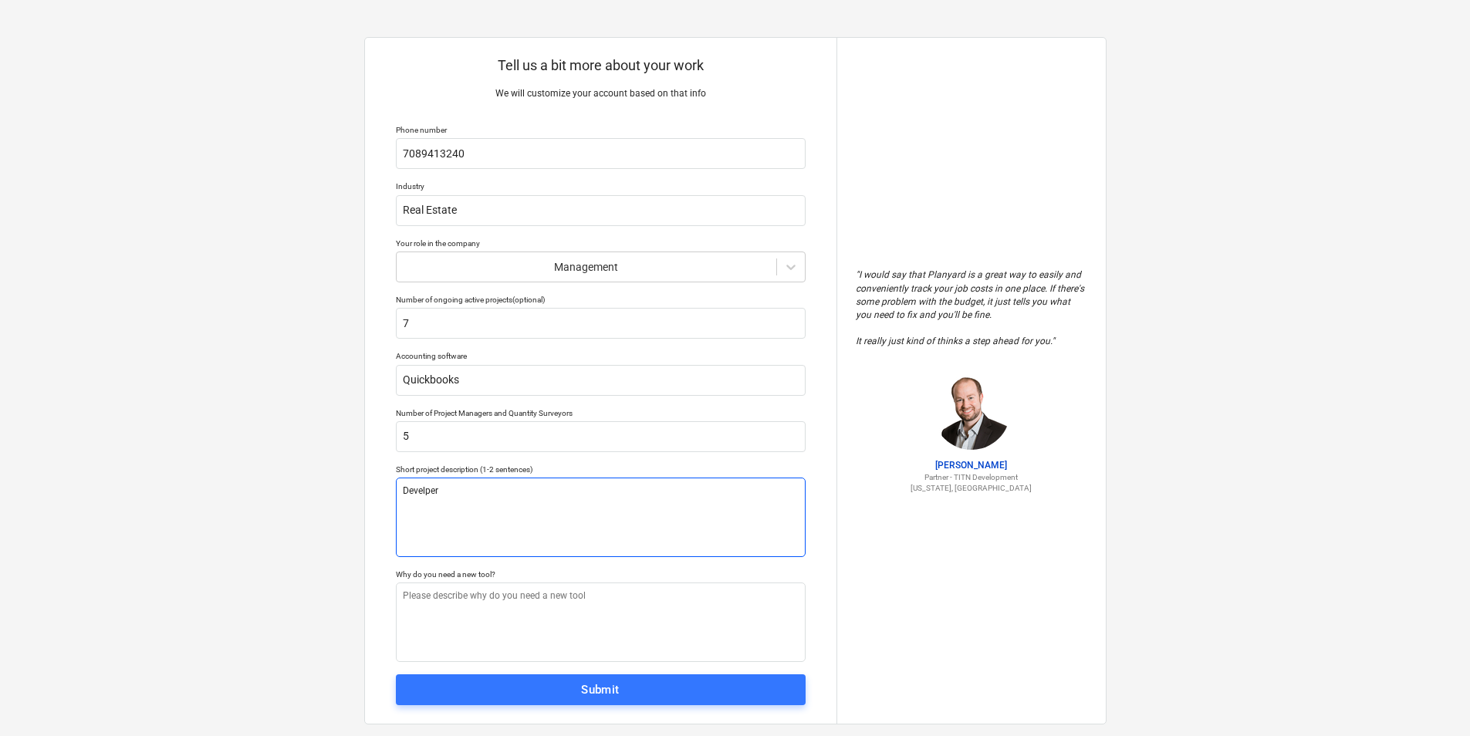
type textarea "x"
type textarea "Develper"
type textarea "x"
type textarea "Develpe"
type textarea "x"
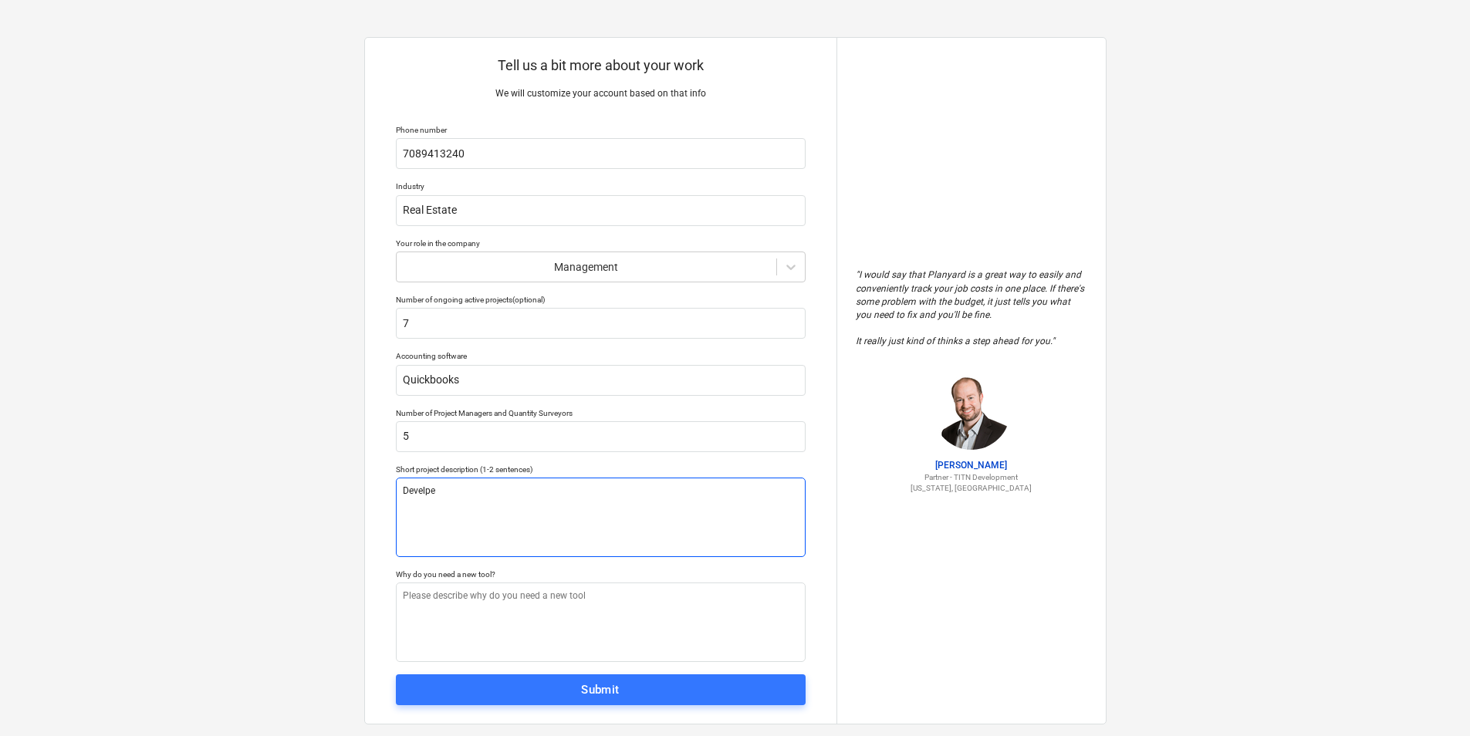
type textarea "Develp"
type textarea "x"
type textarea "Devel"
type textarea "x"
type textarea "Develo"
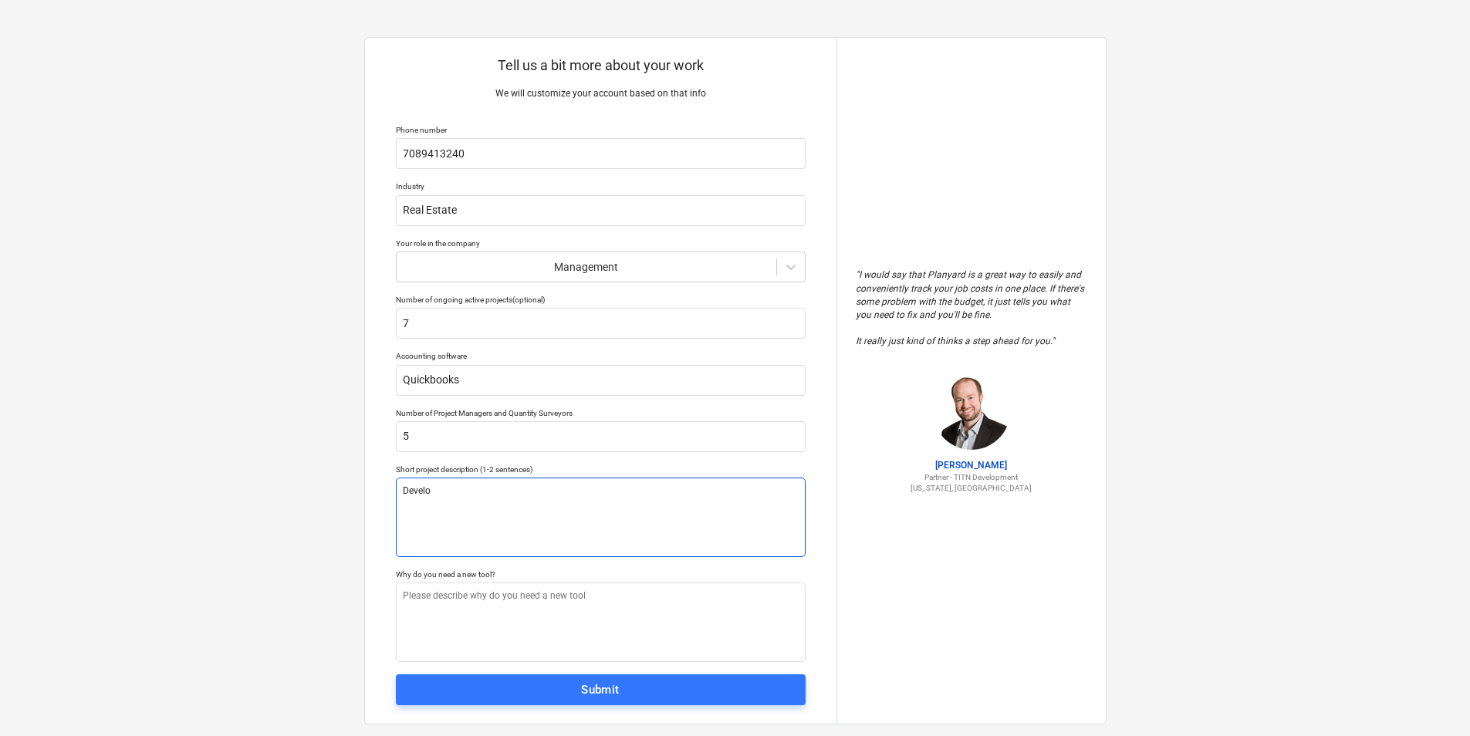
type textarea "x"
type textarea "Develop"
type textarea "x"
type textarea "Develope"
type textarea "x"
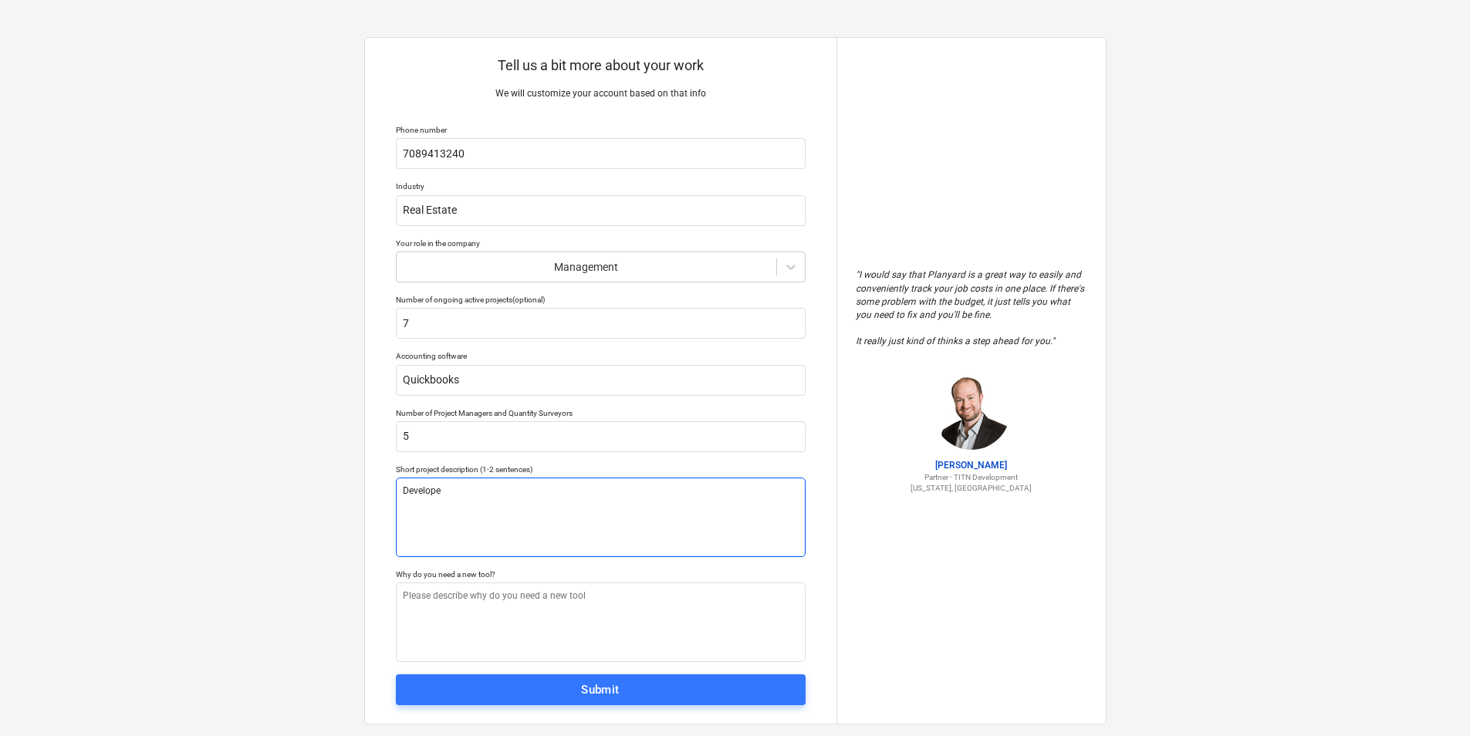
type textarea "Developer"
type textarea "x"
type textarea "Developer"
type textarea "x"
type textarea "Developer S"
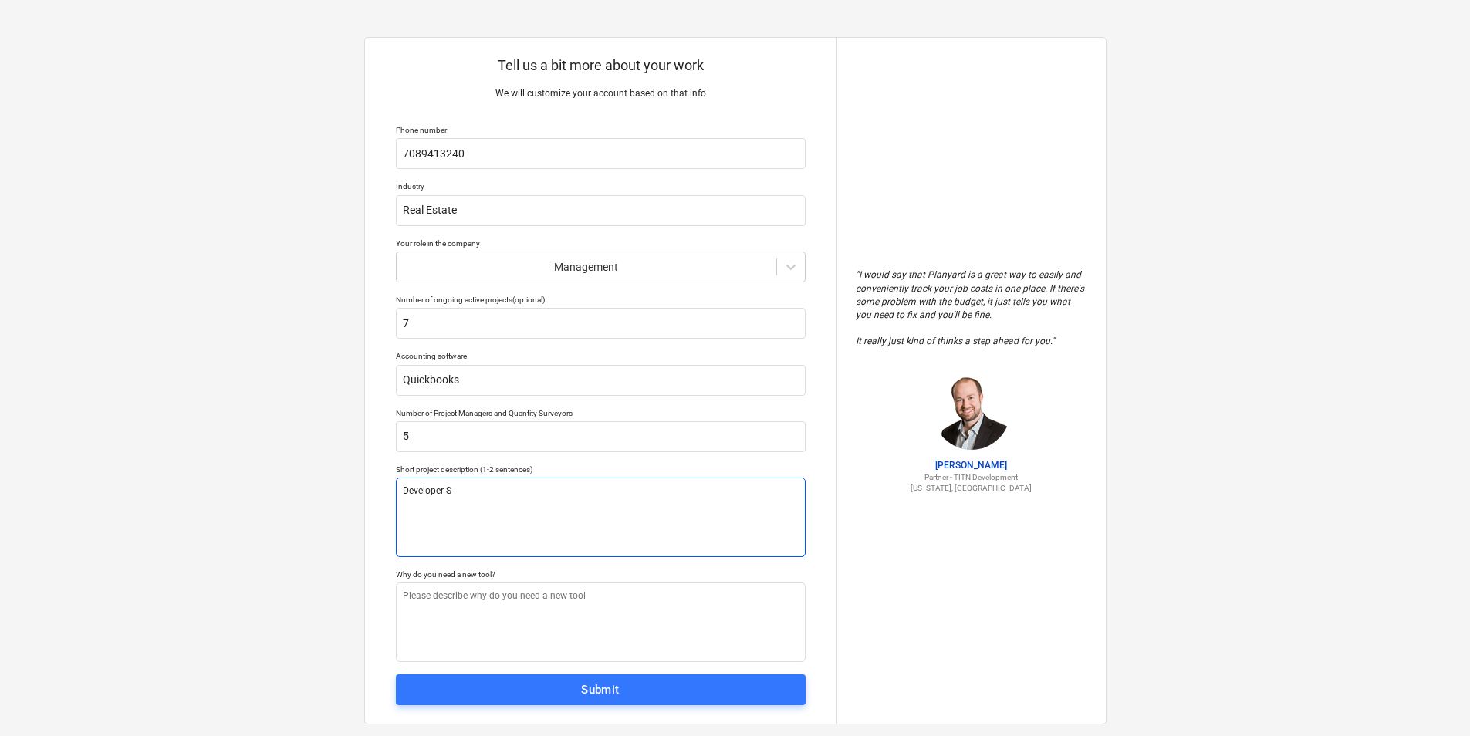
type textarea "x"
type textarea "Developer Se"
type textarea "x"
type textarea "Developer Ser"
type textarea "x"
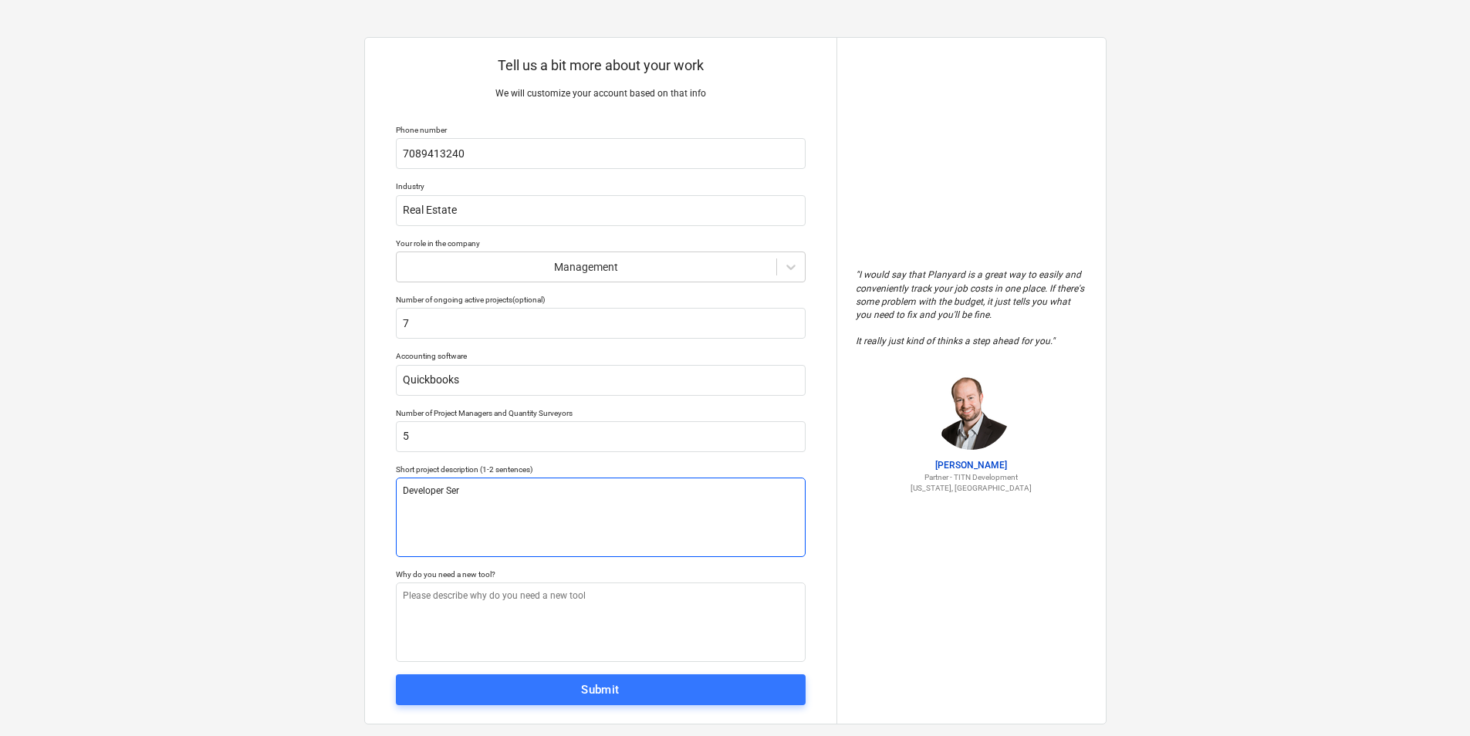
type textarea "Developer Serv"
type textarea "x"
type textarea "Developer Servix"
type textarea "x"
type textarea "Developer Servixc"
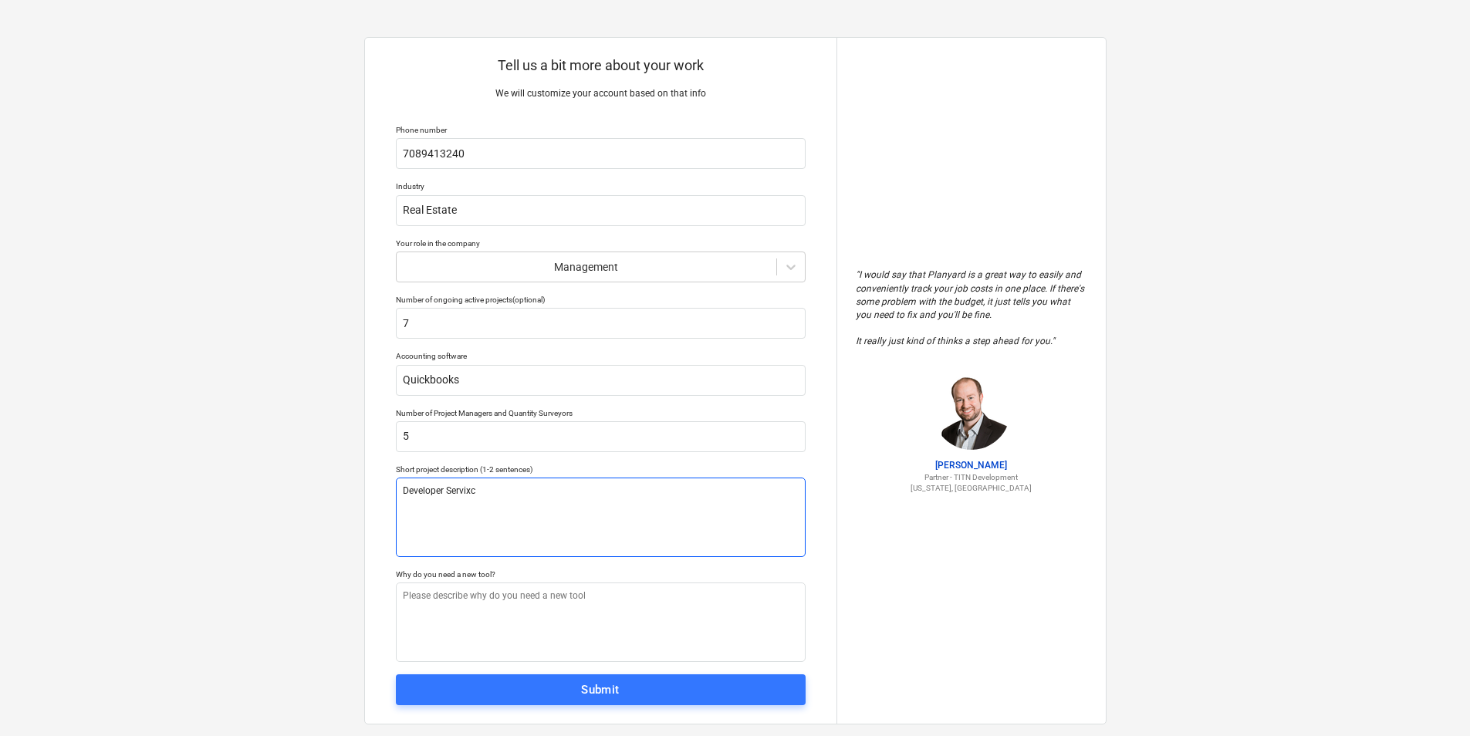
type textarea "x"
type textarea "Developer Servixce"
type textarea "x"
type textarea "Developer Servixces"
type textarea "x"
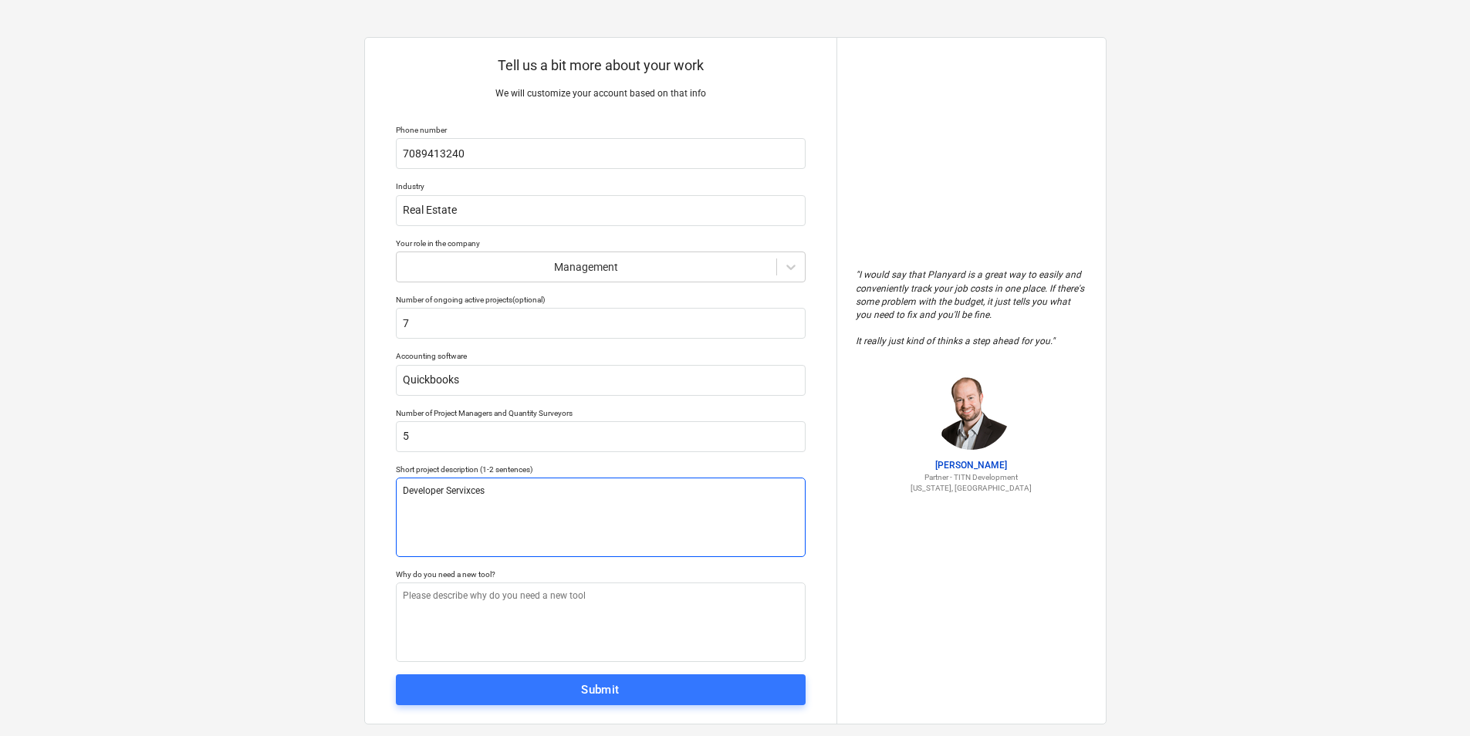
type textarea "Developer Servixces"
type textarea "x"
type textarea "Developer Servixces"
type textarea "x"
type textarea "Developer Servixce"
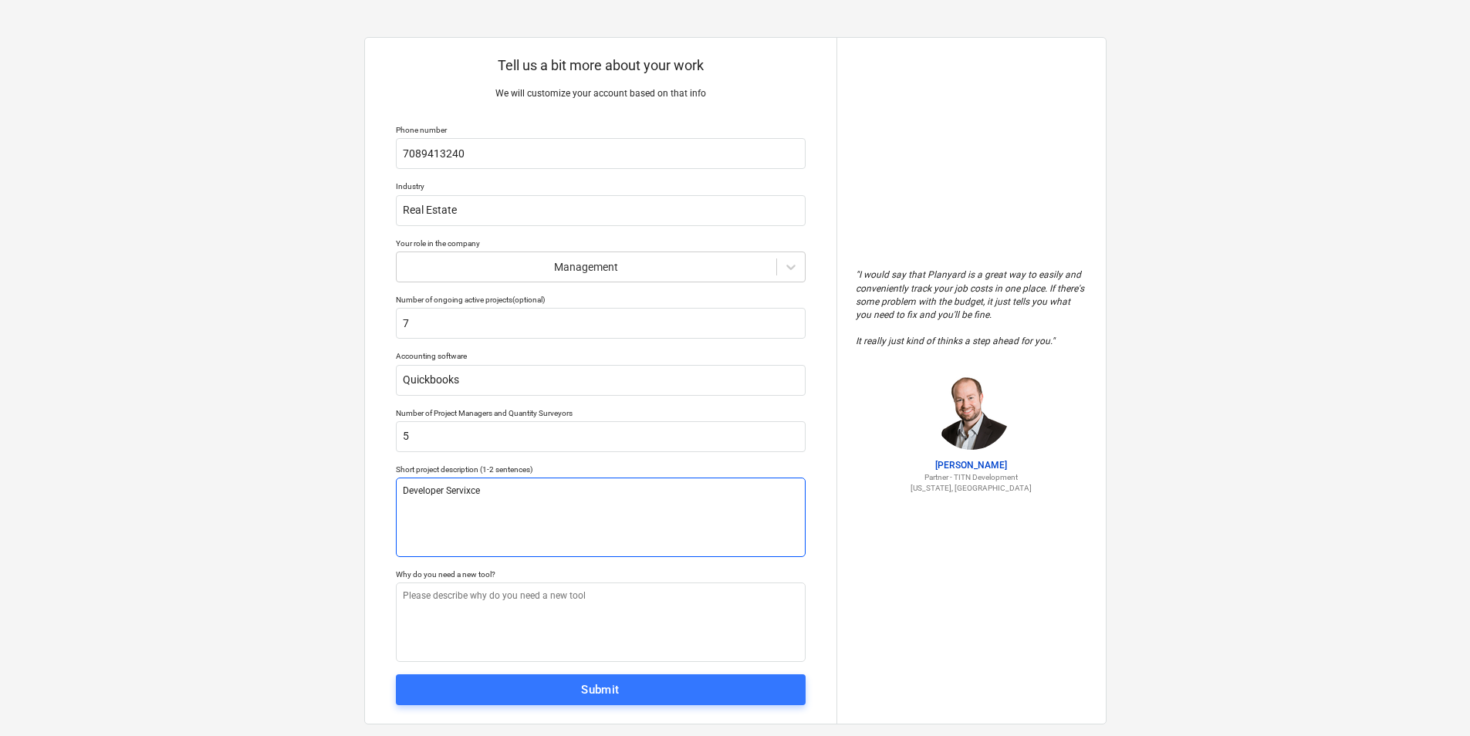
type textarea "x"
type textarea "Developer Servixc"
type textarea "x"
type textarea "Developer Servix"
type textarea "x"
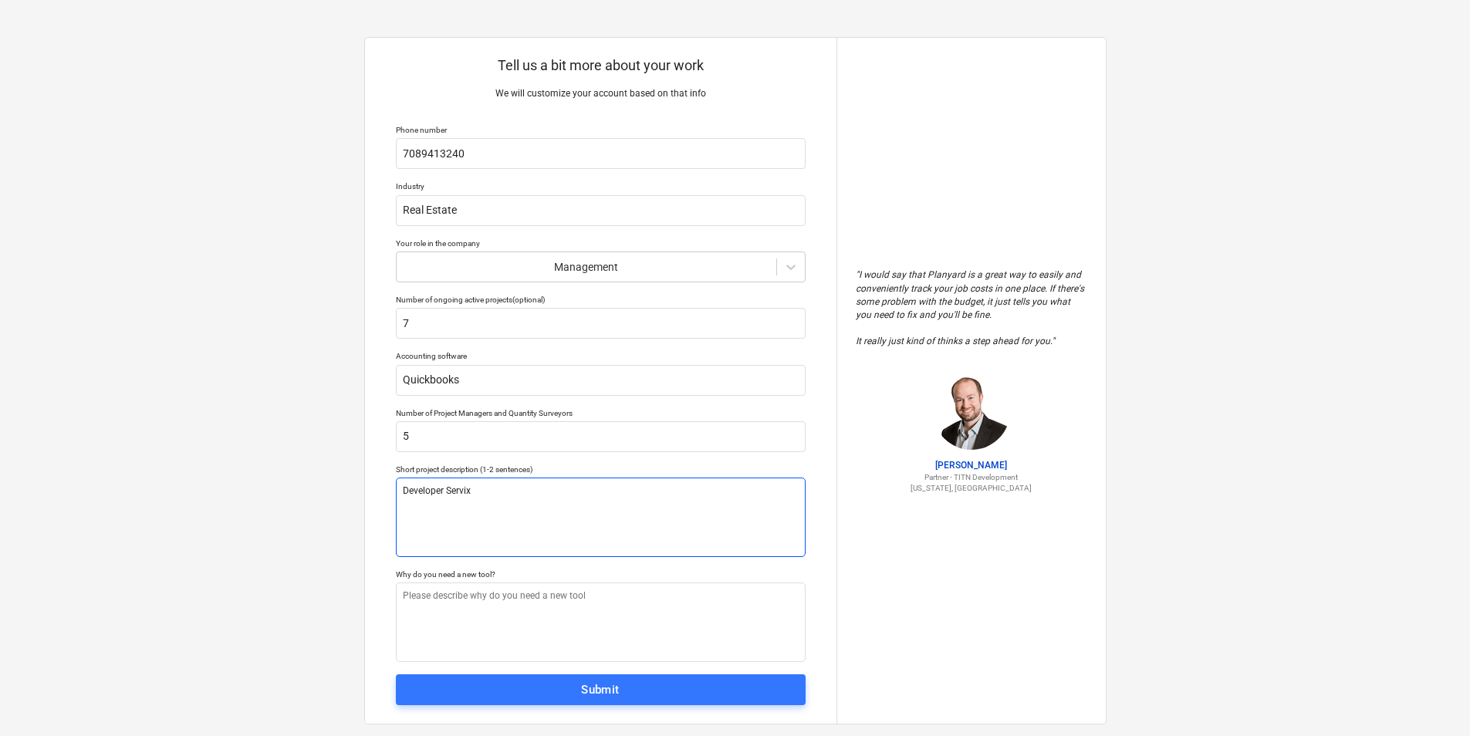
type textarea "Developer Servi"
type textarea "x"
type textarea "Developer Servic"
type textarea "x"
type textarea "Developer Service"
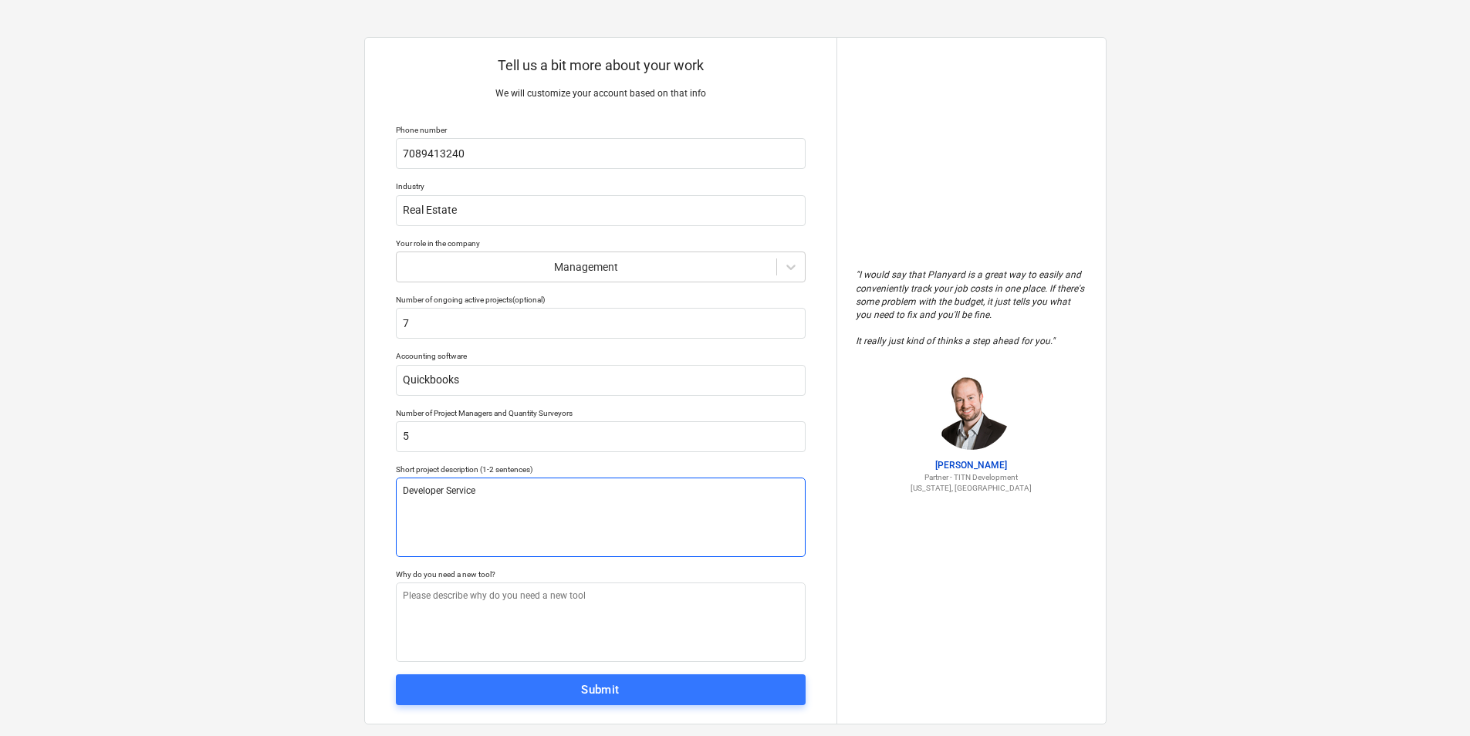
type textarea "x"
type textarea "Developer Services"
type textarea "x"
type textarea "Developer Services"
type textarea "x"
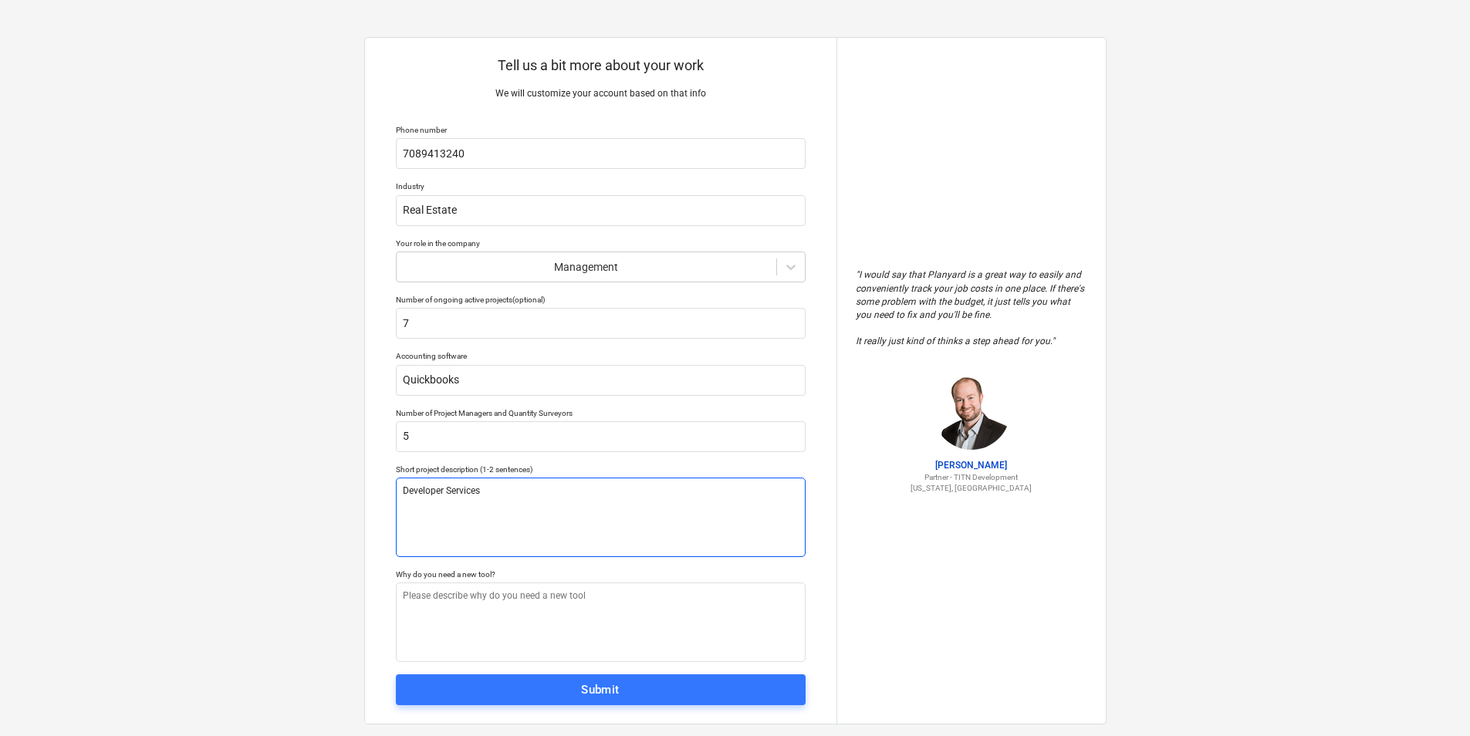
type textarea "Developer Services a"
type textarea "x"
type textarea "Developer Services and"
type textarea "x"
type textarea "Developer Services and"
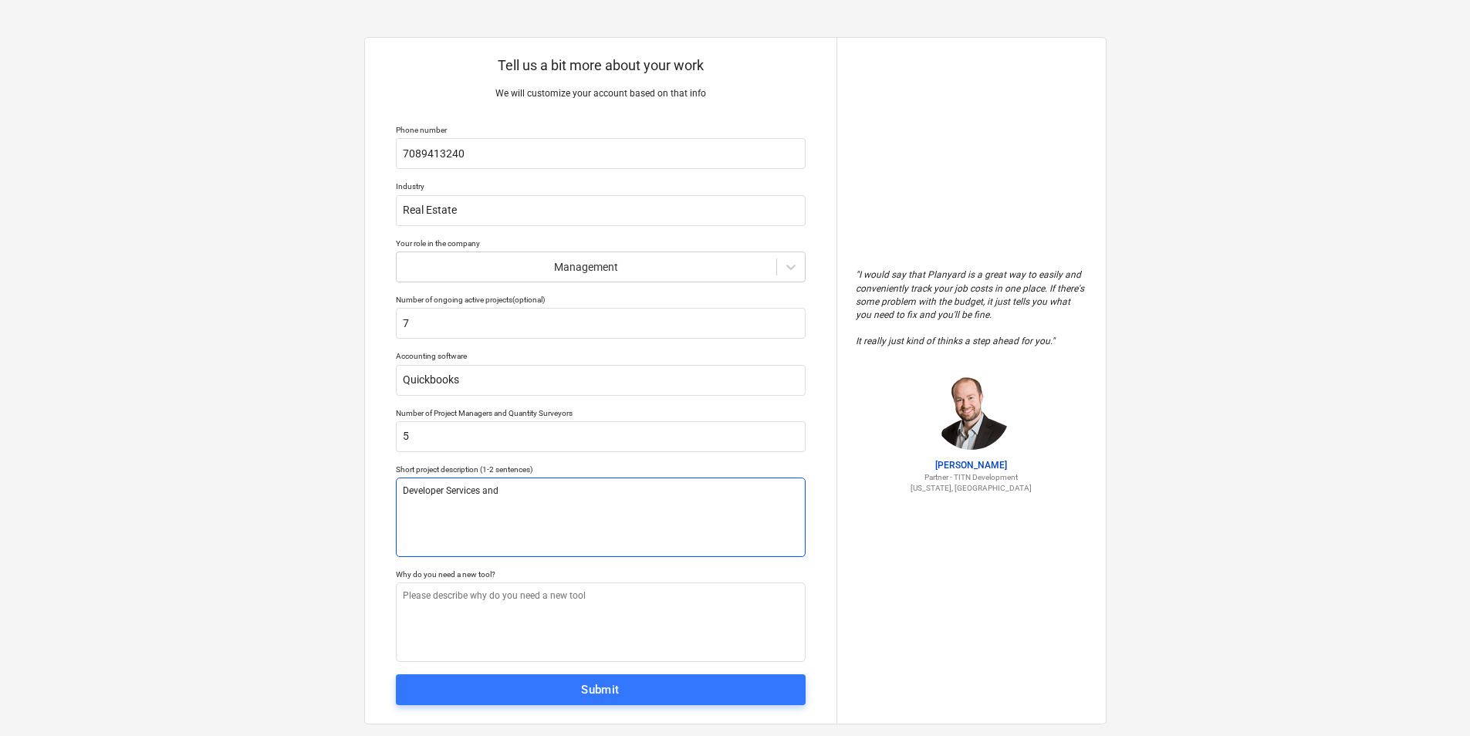
type textarea "x"
type textarea "Developer Services and T"
type textarea "x"
type textarea "Developer Services and Tu"
type textarea "x"
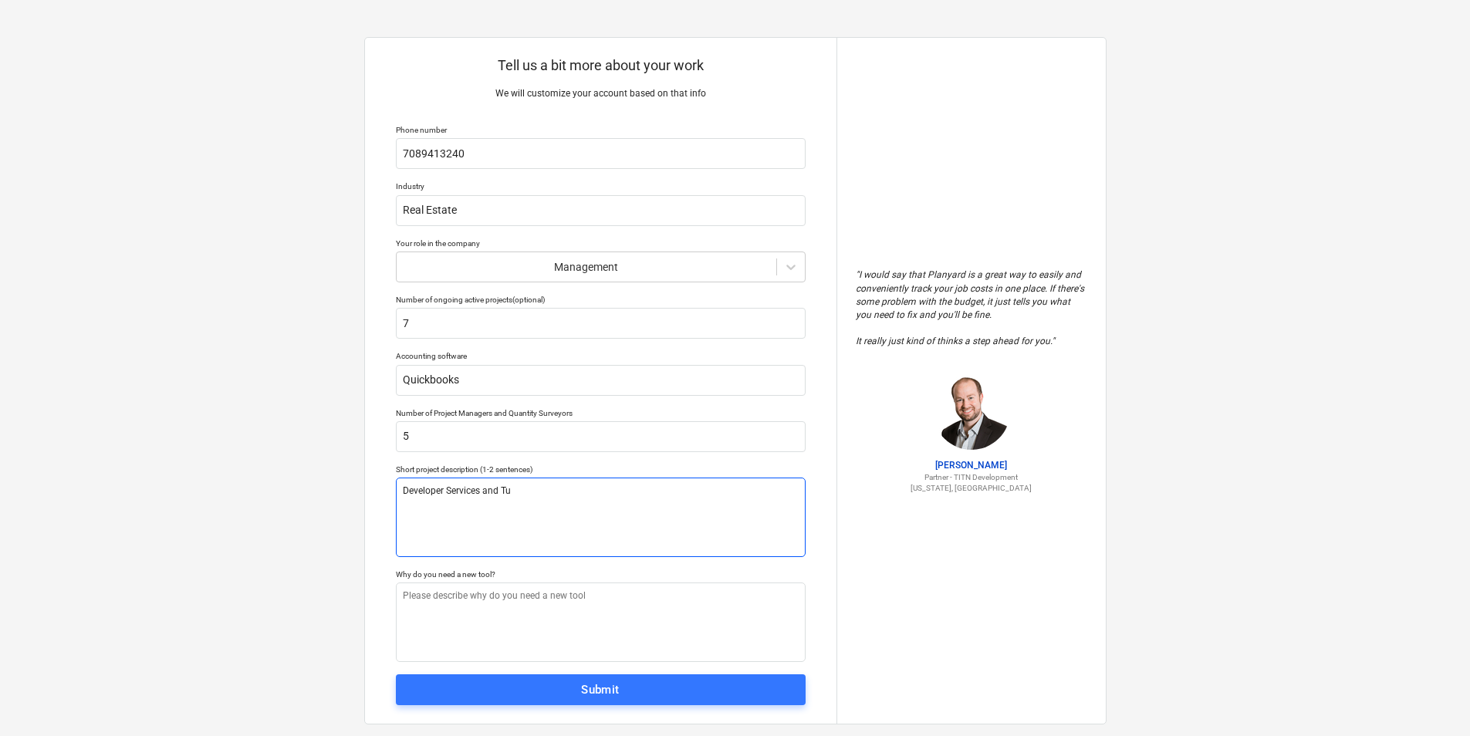
type textarea "Developer Services and Tur"
type textarea "x"
type textarea "Developer Services and Turn"
type textarea "x"
type textarea "Developer Services and Turnk"
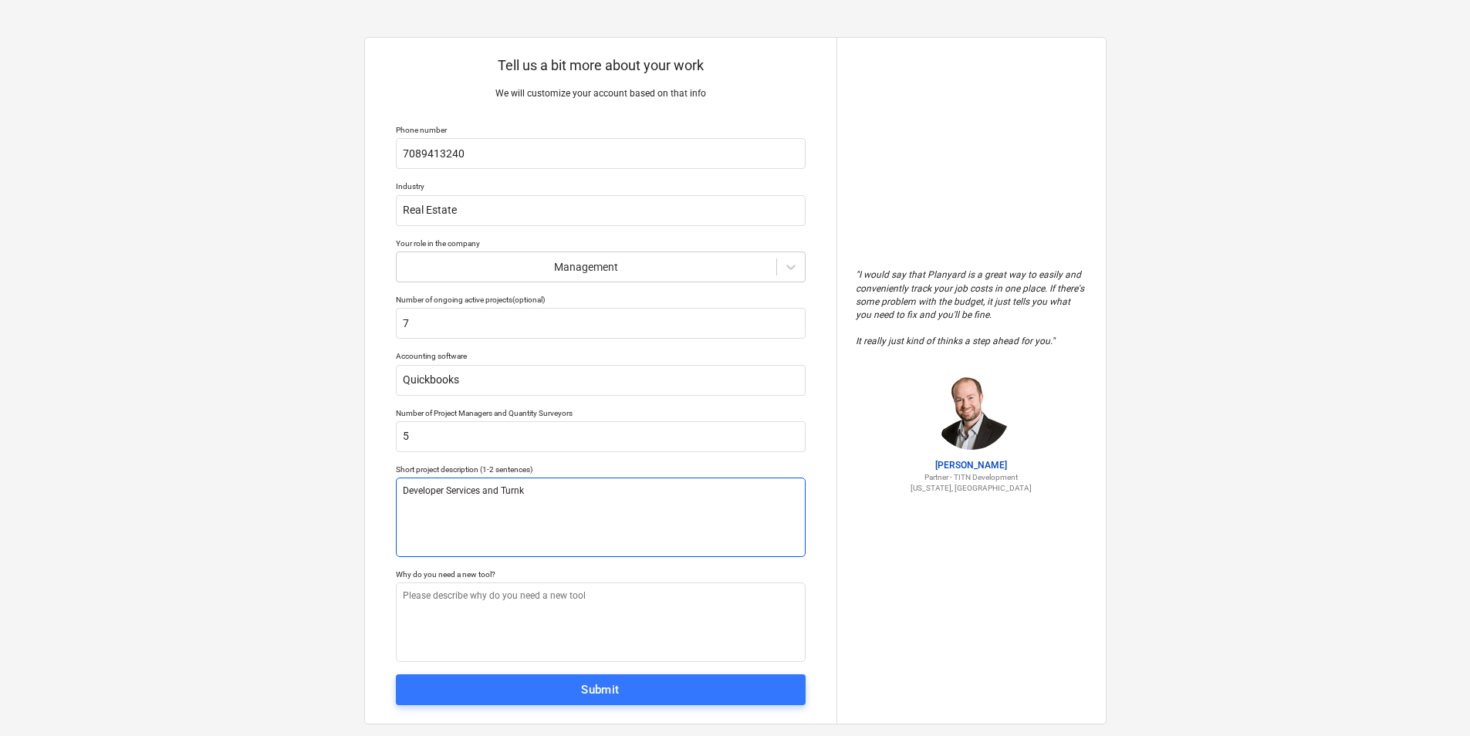
type textarea "x"
type textarea "Developer Services and Turnke"
type textarea "x"
type textarea "Developer Services and Turnkey"
type textarea "x"
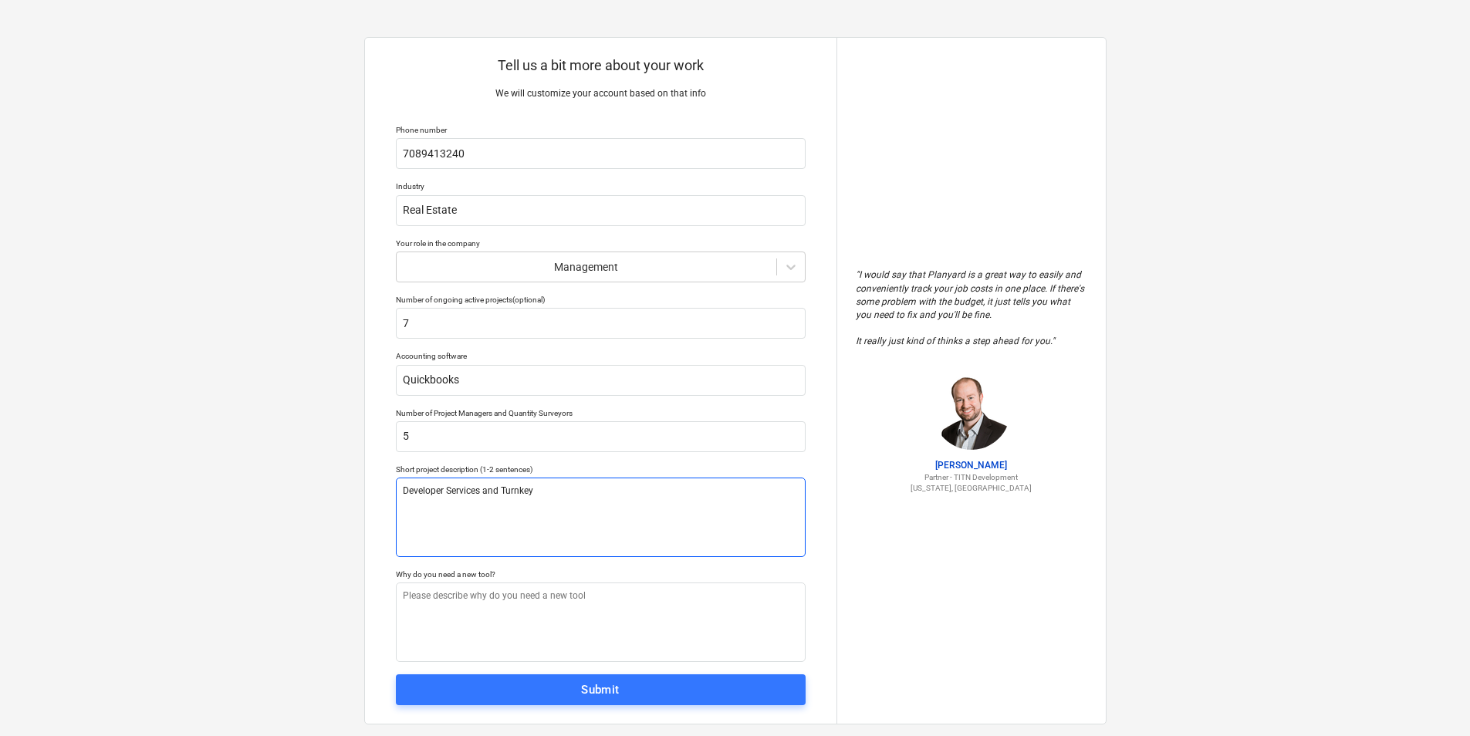
type textarea "Developer Services and Turnkey"
type textarea "x"
type textarea "Developer Services and Turnkey D"
type textarea "x"
type textarea "Developer Services and Turnkey De"
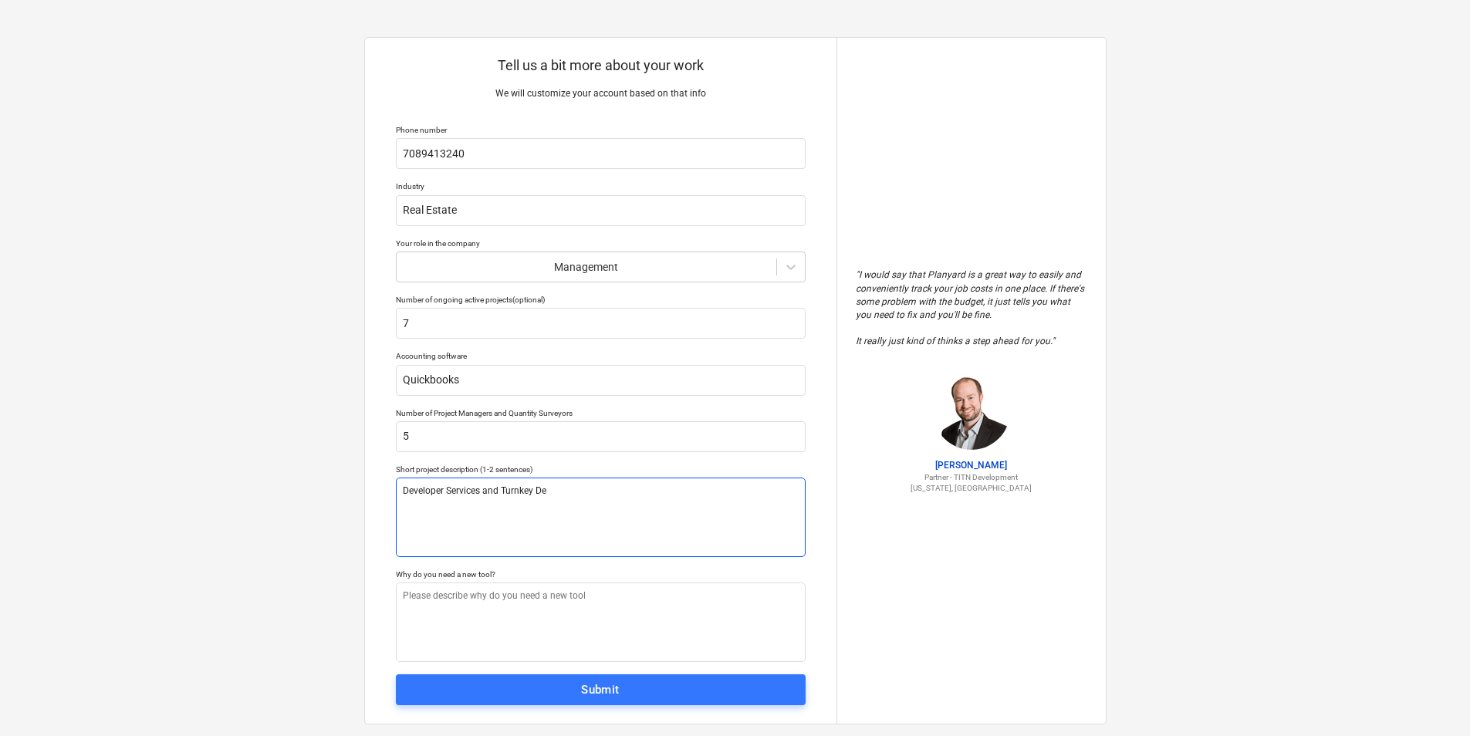
type textarea "x"
type textarea "Developer Services and Turnkey Dev"
type textarea "x"
type textarea "Developer Services and Turnkey Deve"
type textarea "x"
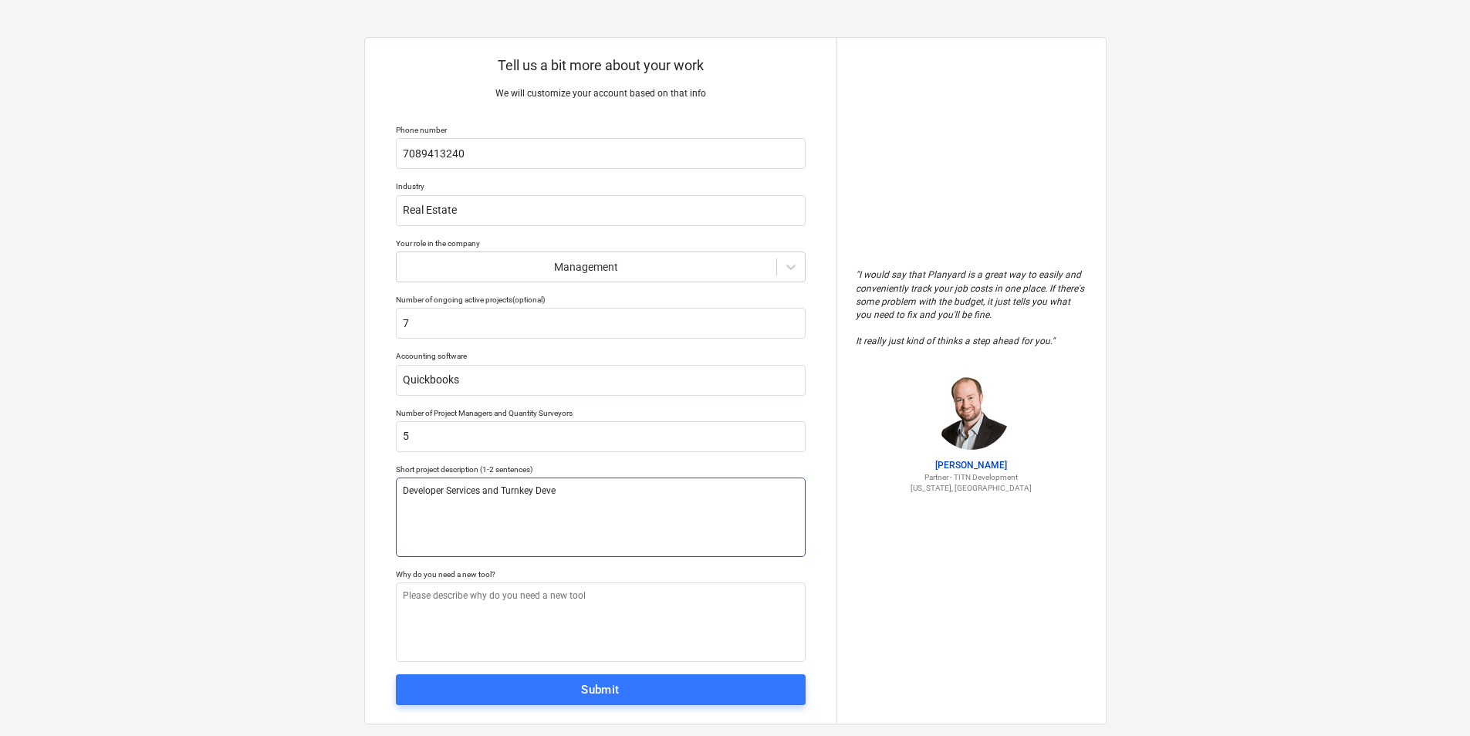
type textarea "Developer Services and Turnkey Devel"
type textarea "x"
type textarea "Developer Services and Turnkey Develo"
type textarea "x"
type textarea "Developer Services and Turnkey Develop"
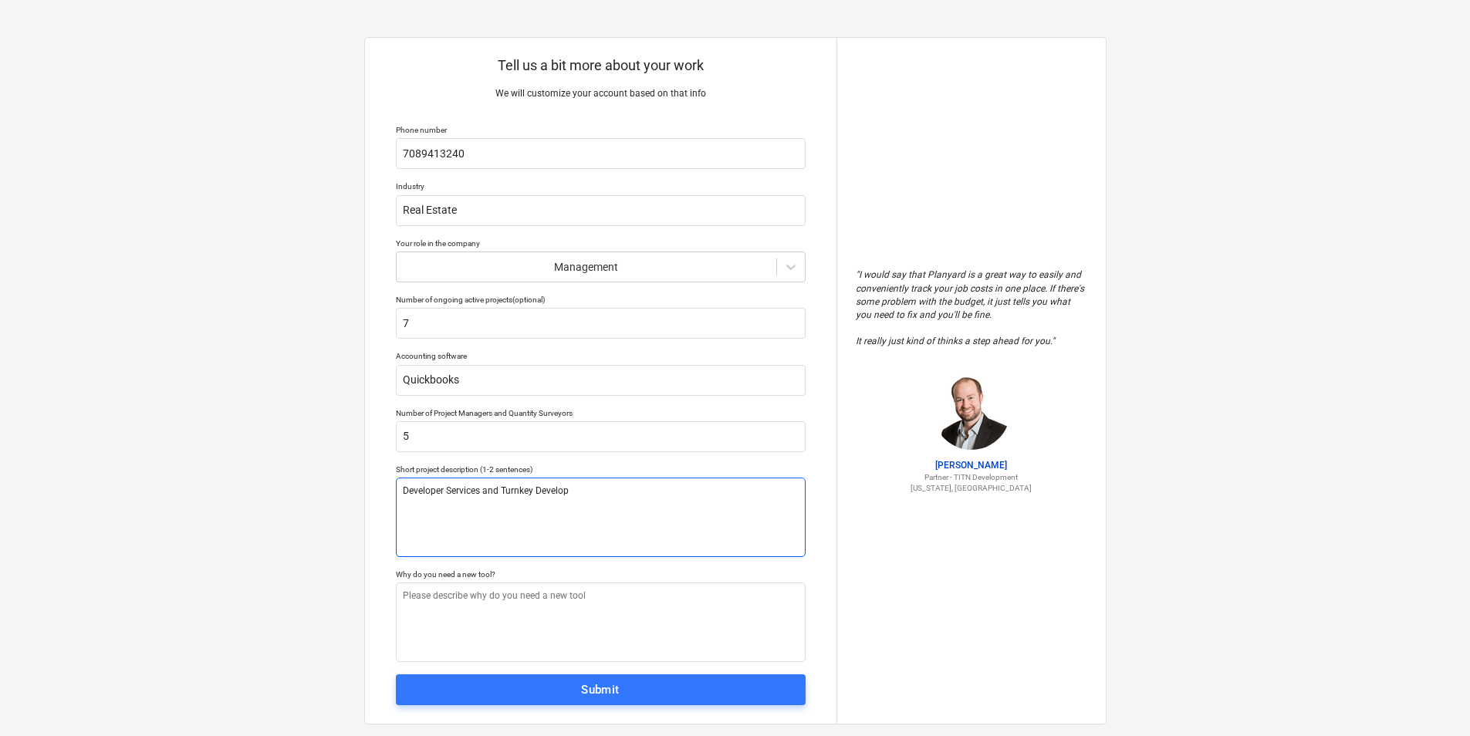
type textarea "x"
type textarea "Developer Services and Turnkey Developm"
type textarea "x"
type textarea "Developer Services and Turnkey Developme"
type textarea "x"
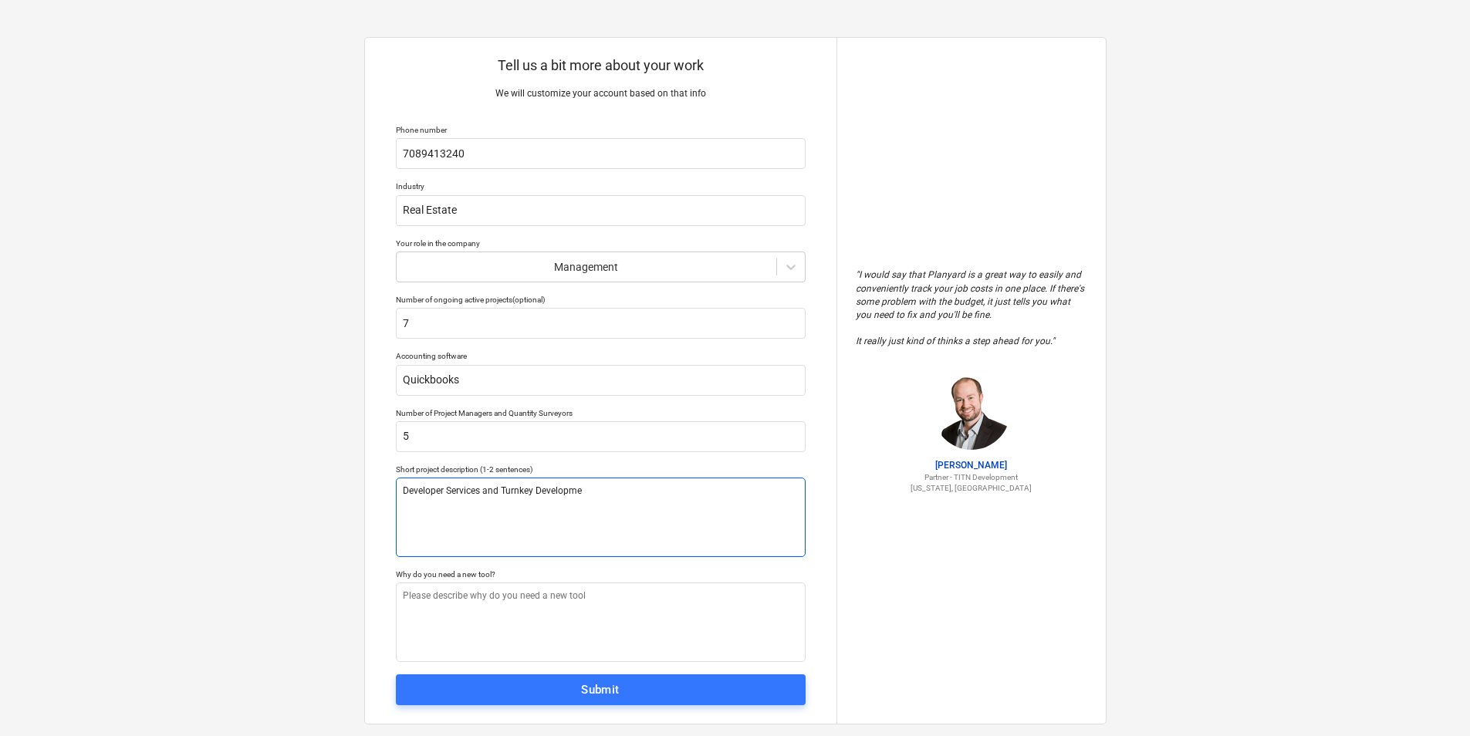
type textarea "Developer Services and Turnkey Developmen"
type textarea "x"
type textarea "Developer Services and Turnkey Development"
click at [464, 599] on textarea at bounding box center [601, 623] width 410 height 80
type textarea "x"
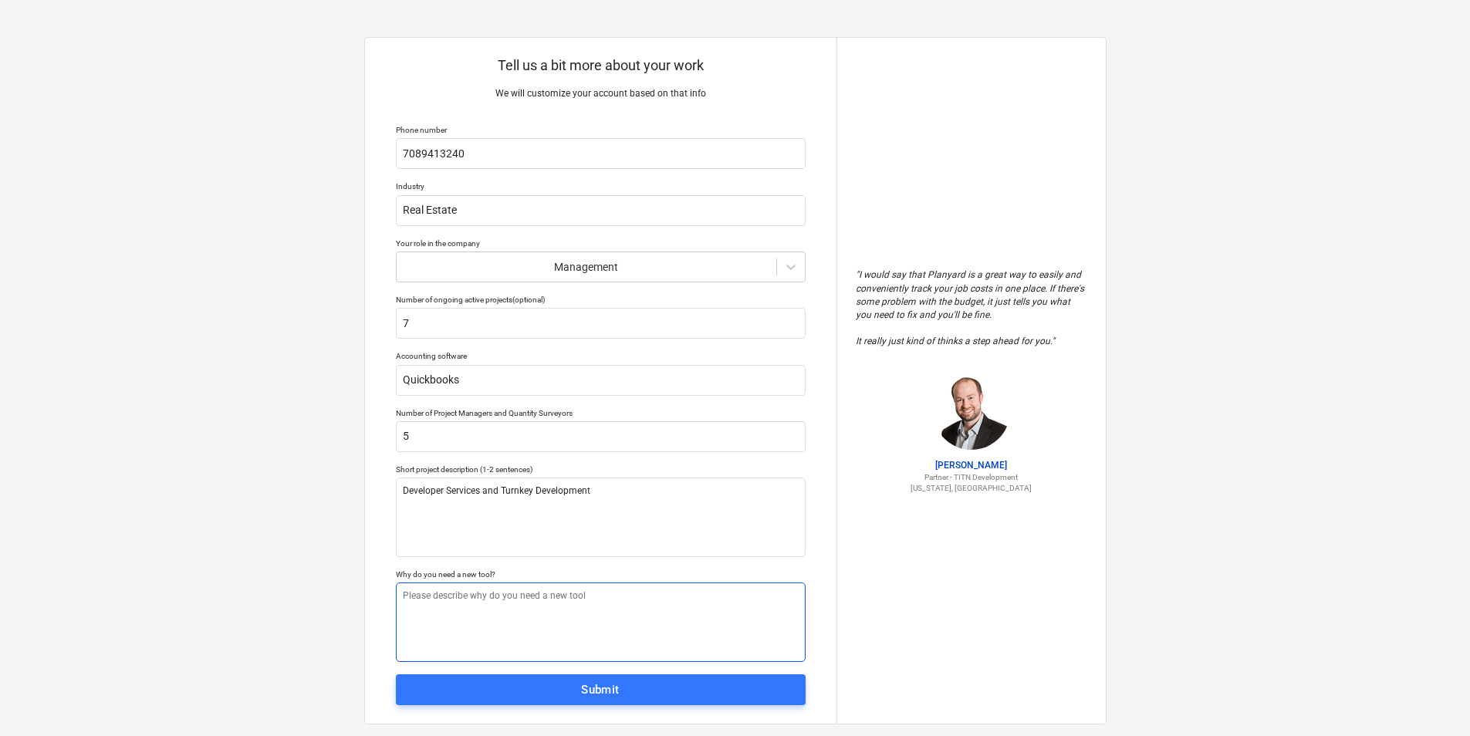
type textarea "N"
type textarea "x"
type textarea "Ne"
type textarea "x"
type textarea "Nee"
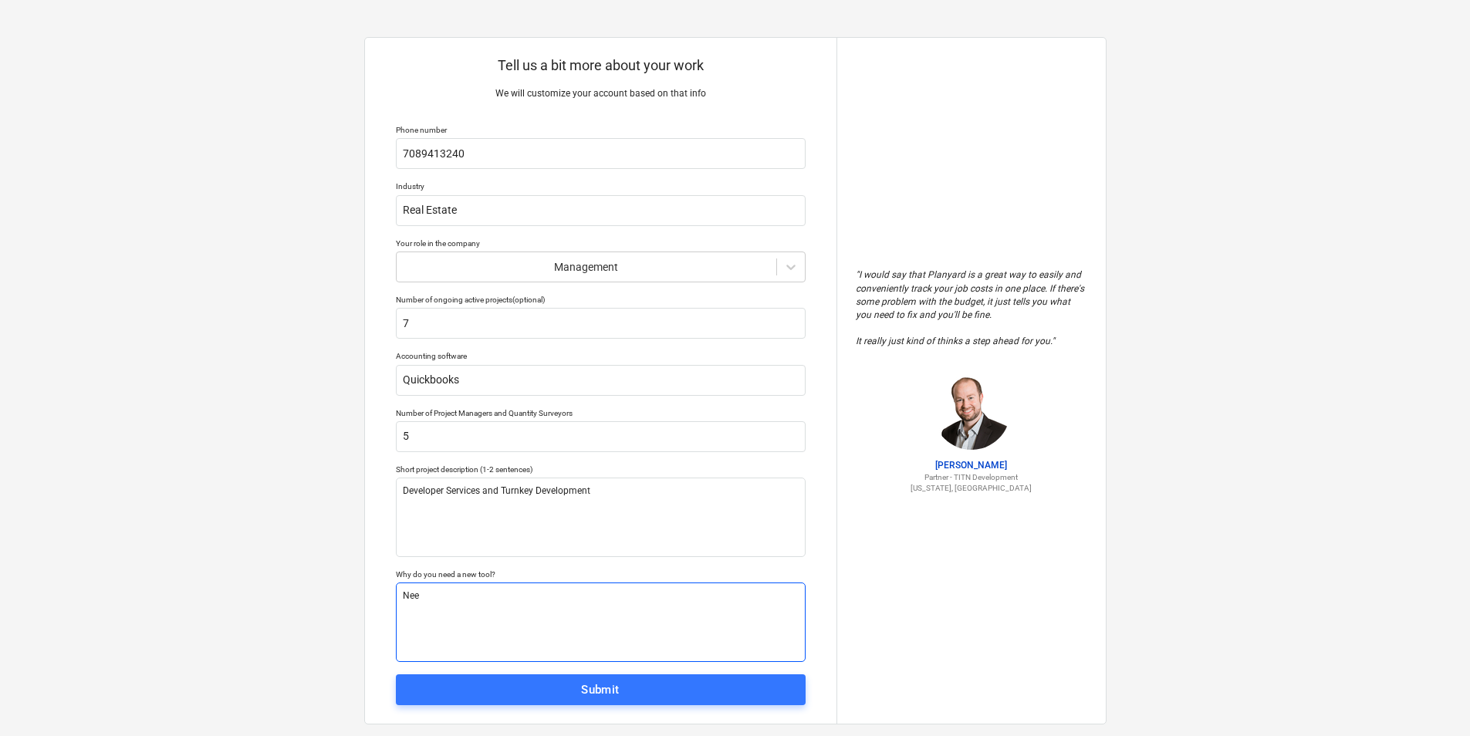
type textarea "x"
type textarea "Need"
type textarea "x"
type textarea "Need"
type textarea "x"
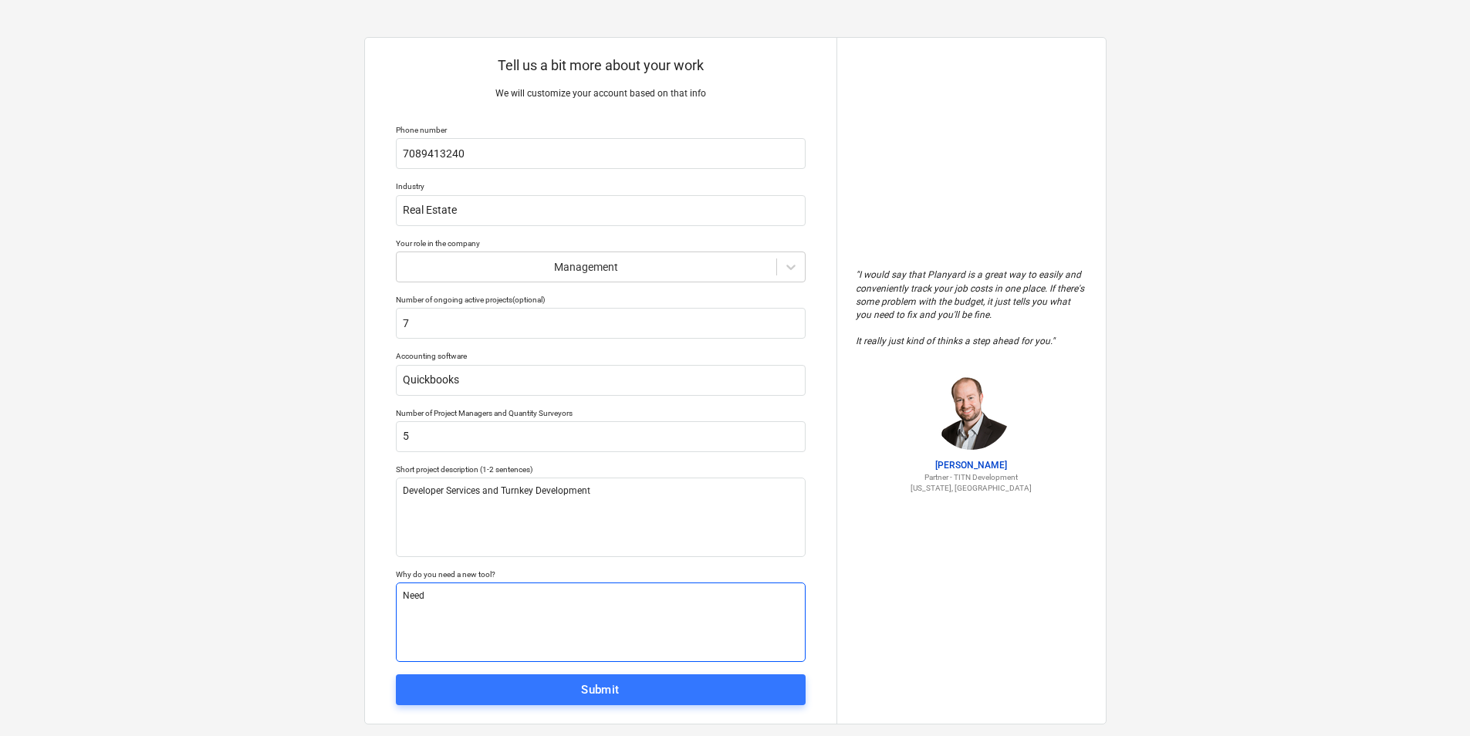
type textarea "Need s"
type textarea "x"
type textarea "Need sy"
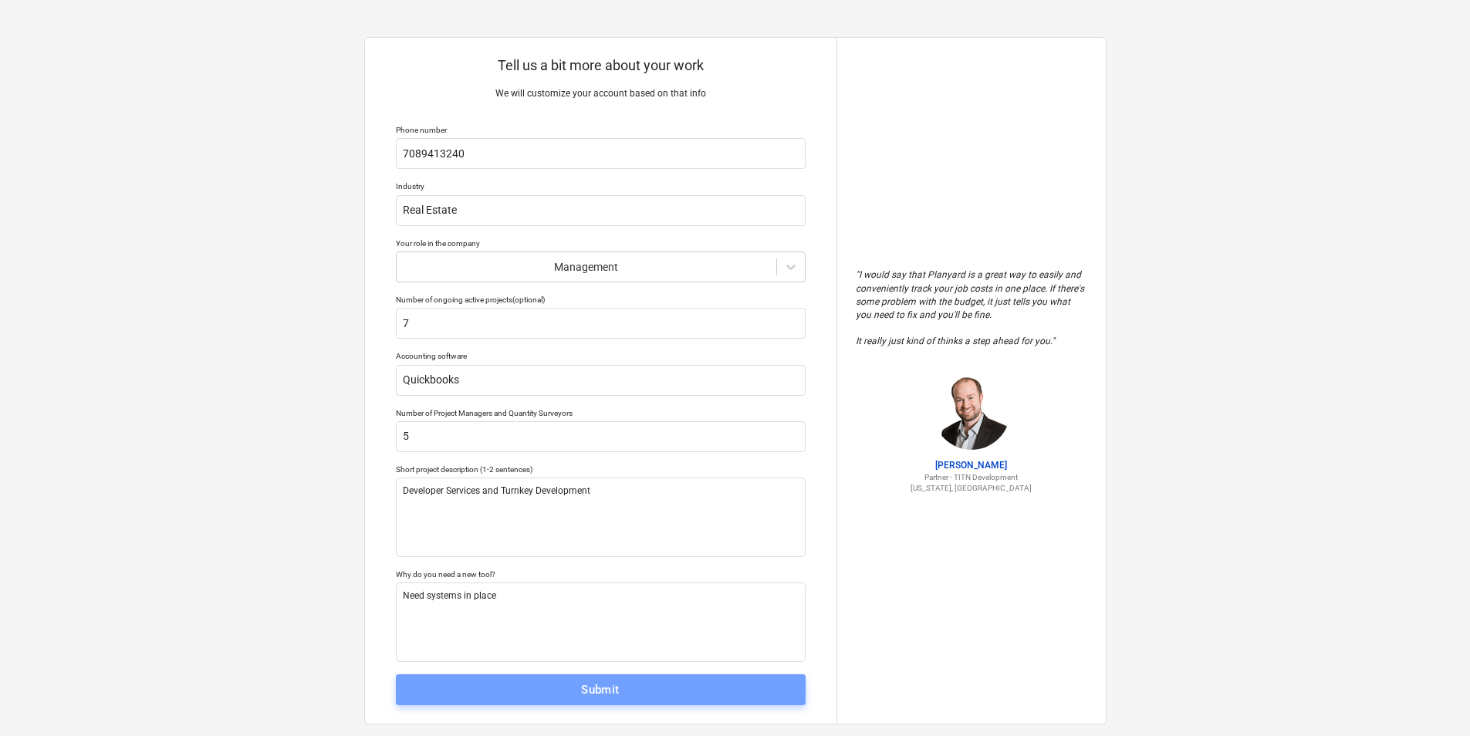
click at [526, 682] on button "Submit" at bounding box center [601, 690] width 410 height 31
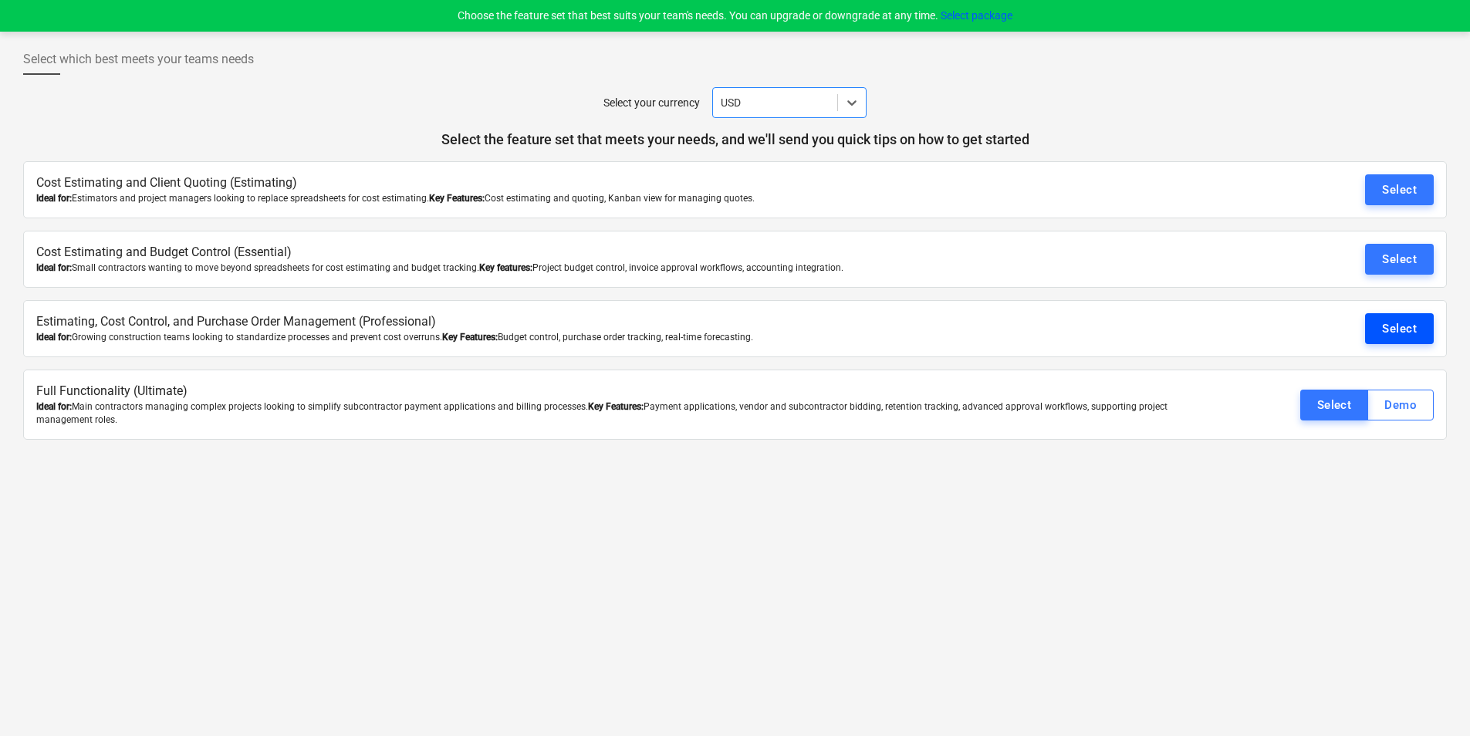
click at [1399, 325] on div "Select" at bounding box center [1399, 329] width 35 height 20
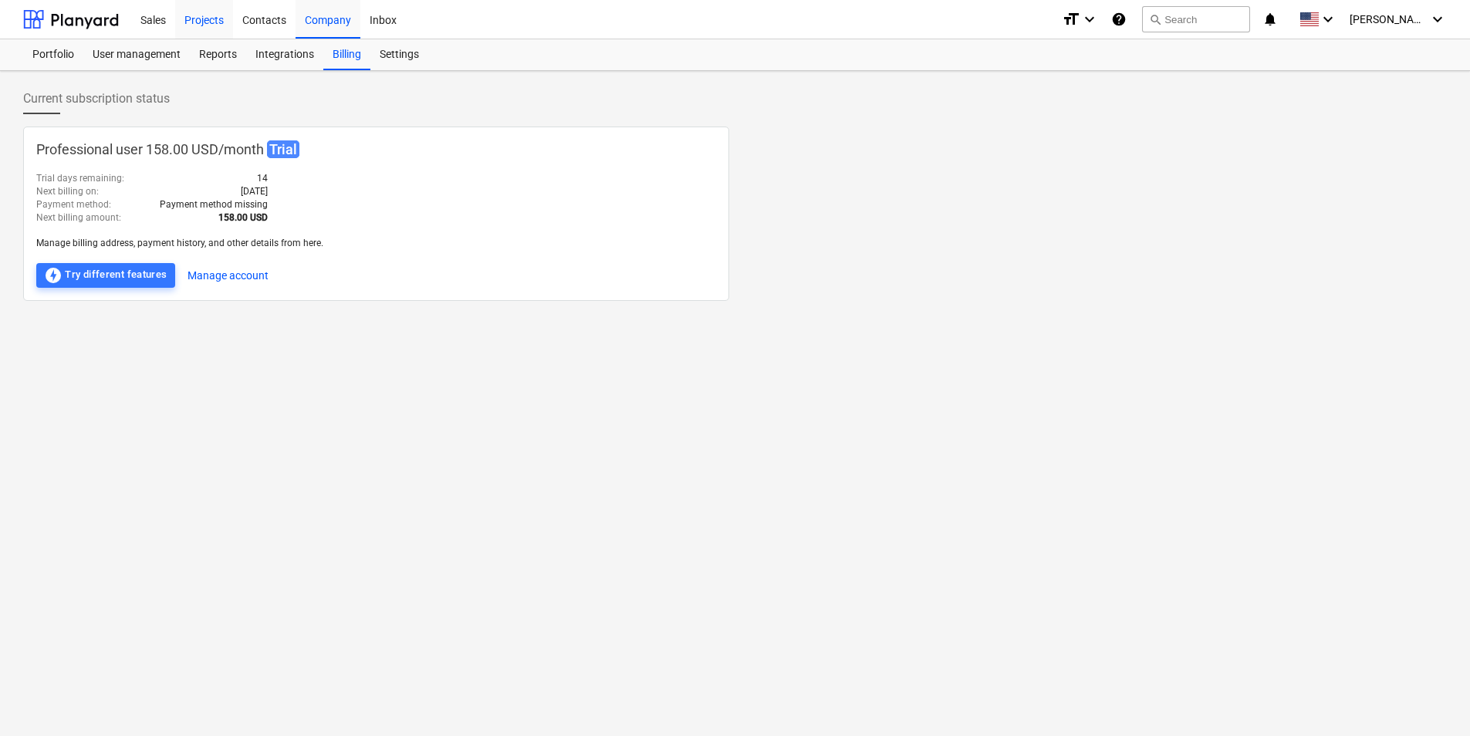
click at [203, 23] on div "Projects" at bounding box center [204, 18] width 58 height 39
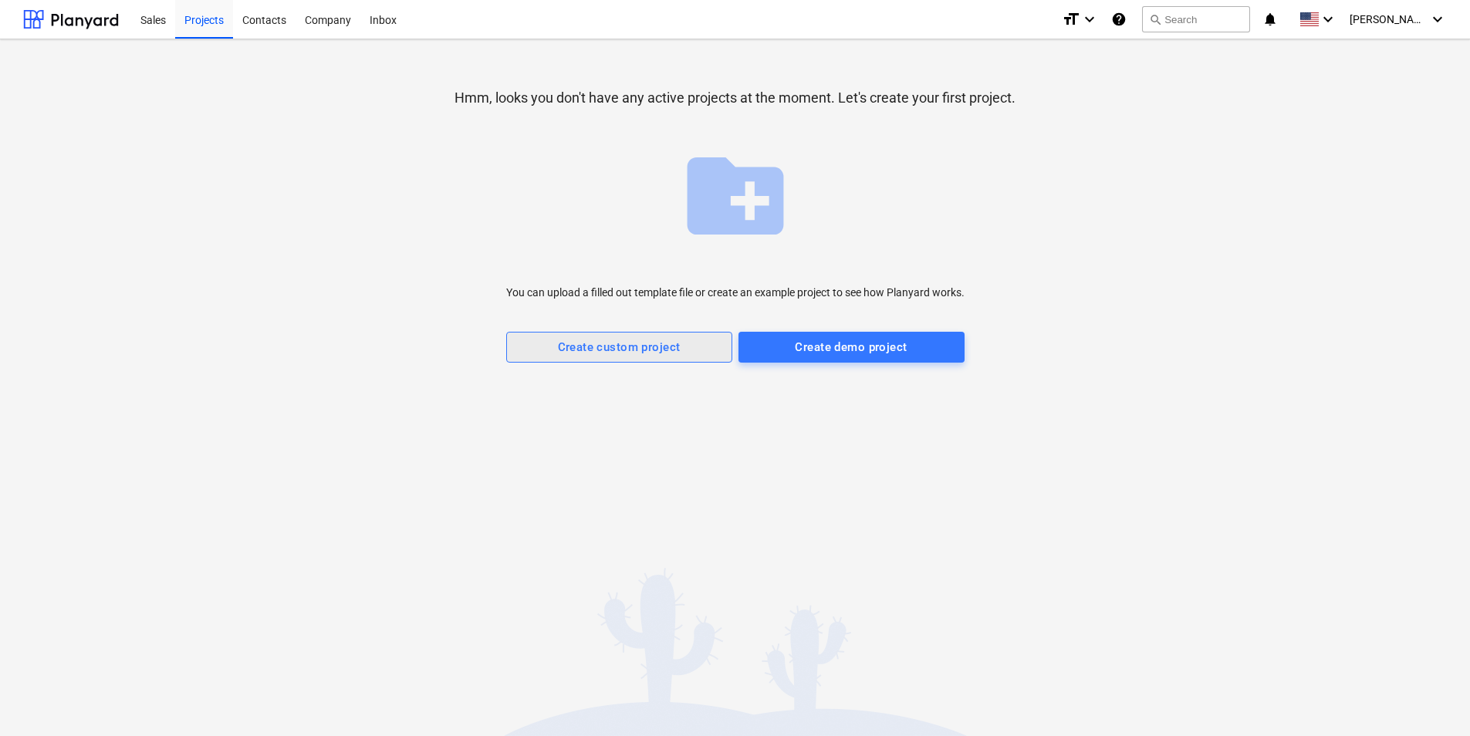
click at [670, 350] on div "Create custom project" at bounding box center [619, 347] width 123 height 20
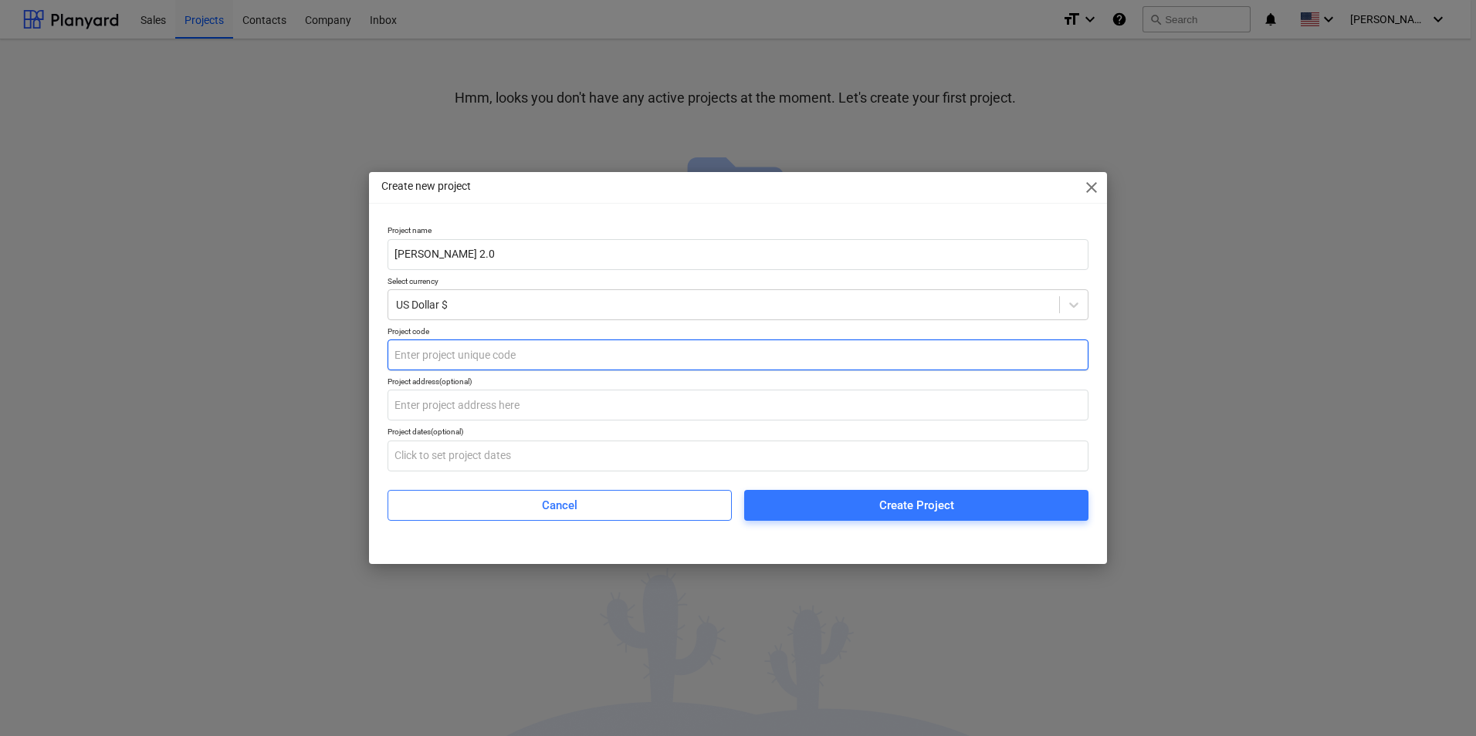
click at [538, 355] on input "text" at bounding box center [737, 355] width 701 height 31
click at [651, 367] on input "text" at bounding box center [737, 355] width 701 height 31
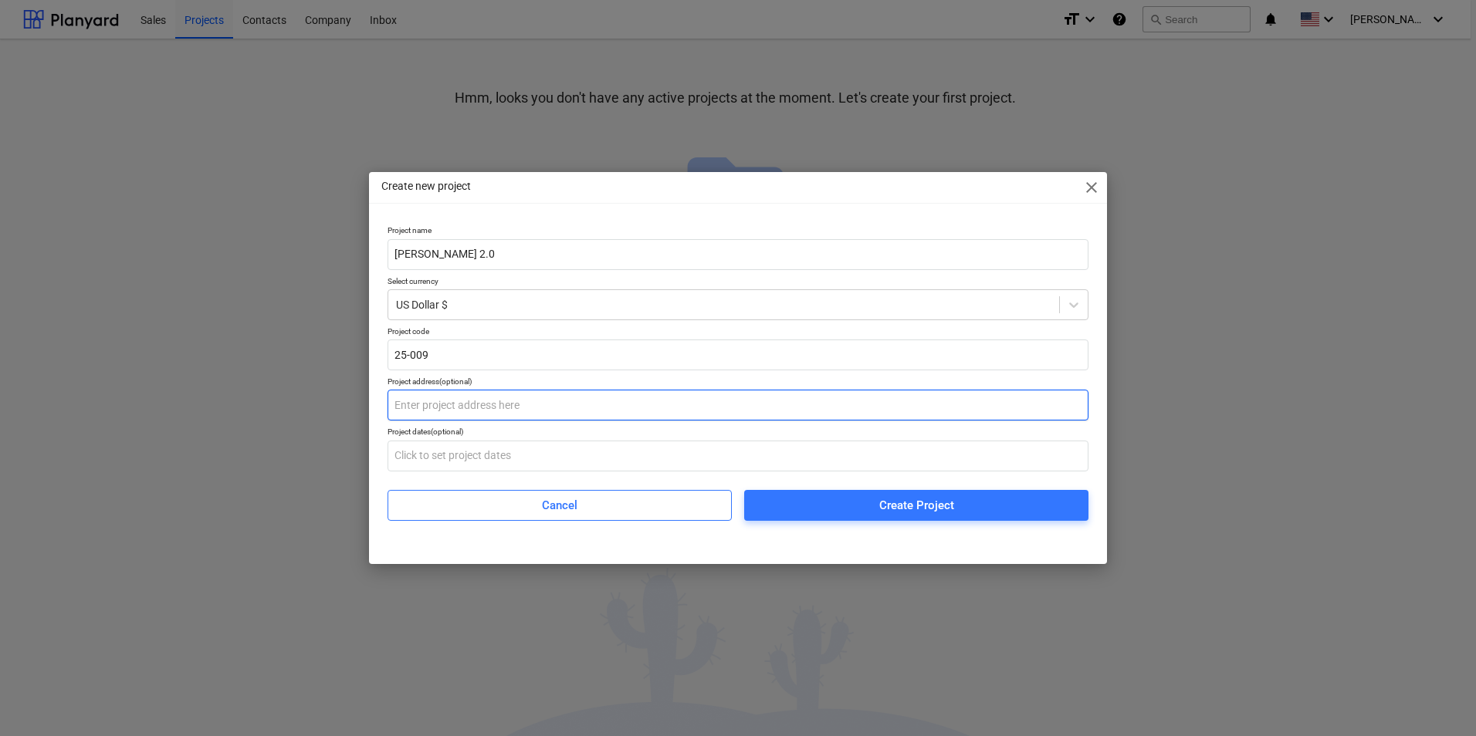
click at [557, 405] on input "text" at bounding box center [737, 405] width 701 height 31
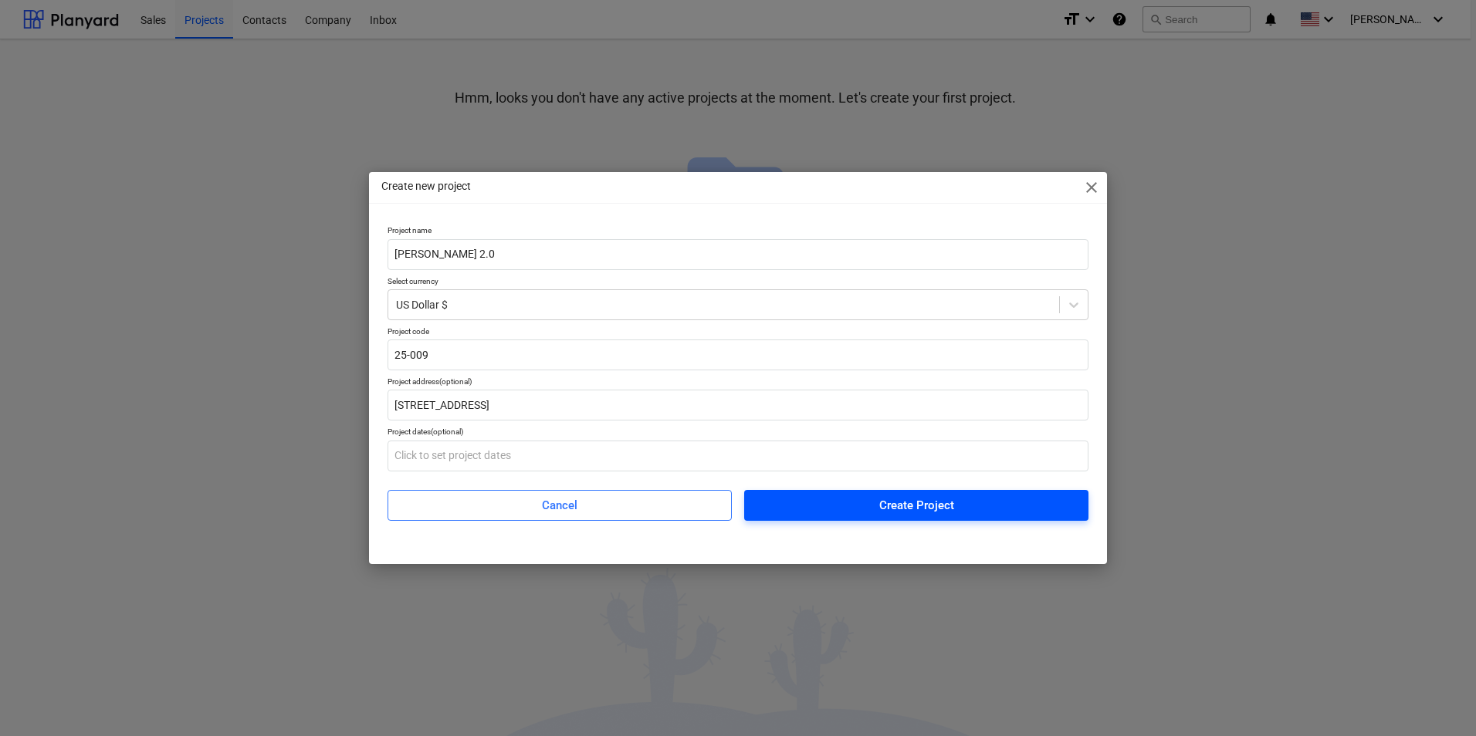
click at [834, 516] on button "Create Project" at bounding box center [916, 505] width 344 height 31
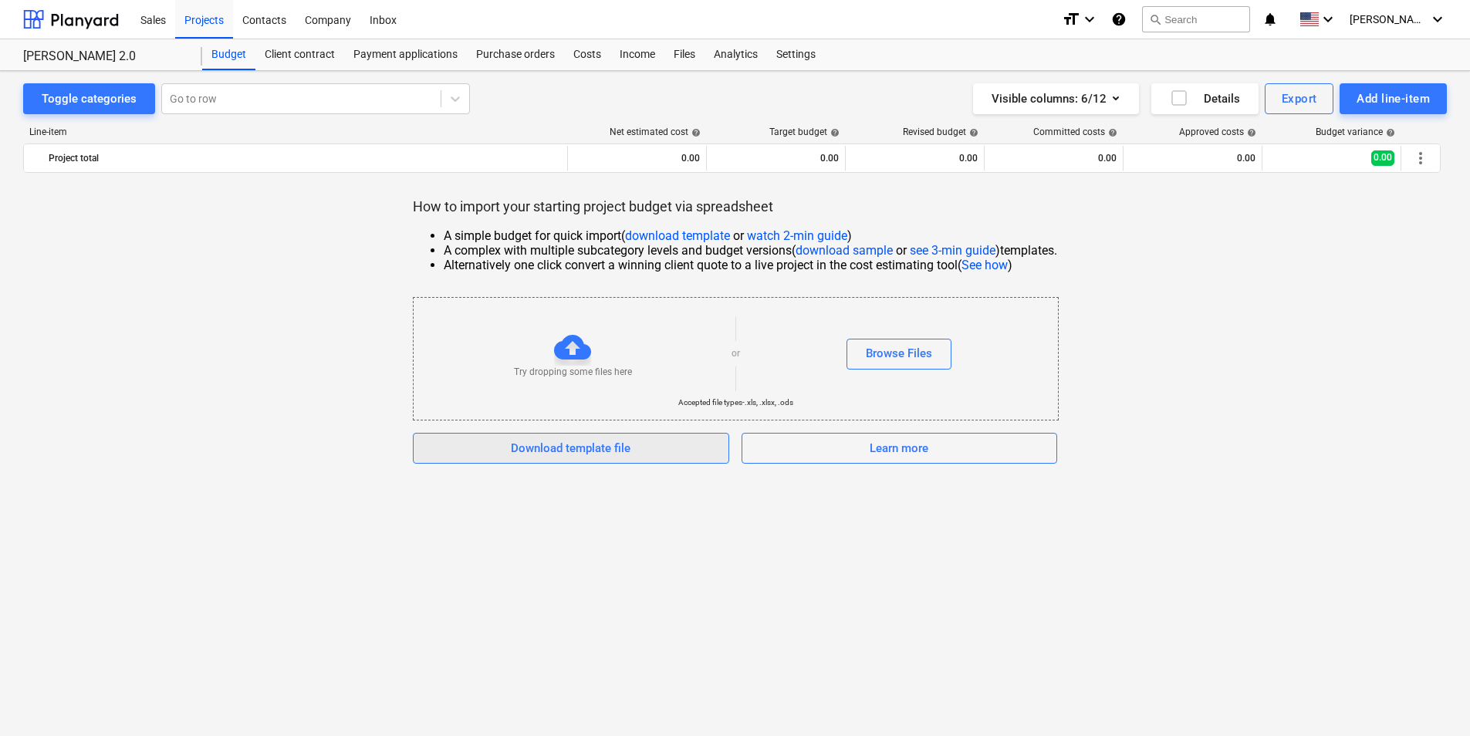
click at [549, 454] on div "Download template file" at bounding box center [571, 448] width 120 height 20
click at [851, 570] on div "Toggle categories Go to row Visible columns : 6/12 Details Export Add line-item…" at bounding box center [735, 403] width 1470 height 665
click at [1123, 94] on icon "button" at bounding box center [1116, 98] width 19 height 19
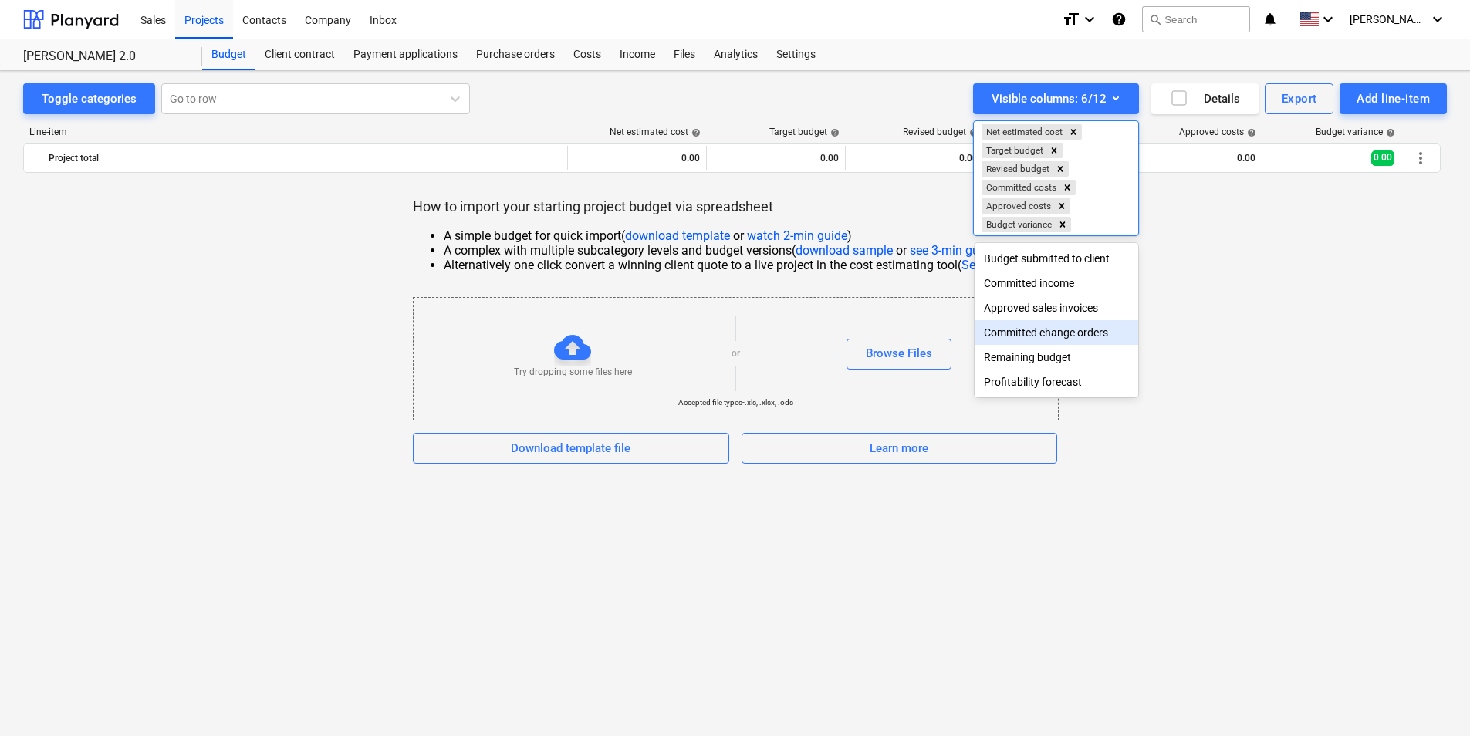
click at [1187, 324] on div at bounding box center [735, 368] width 1470 height 736
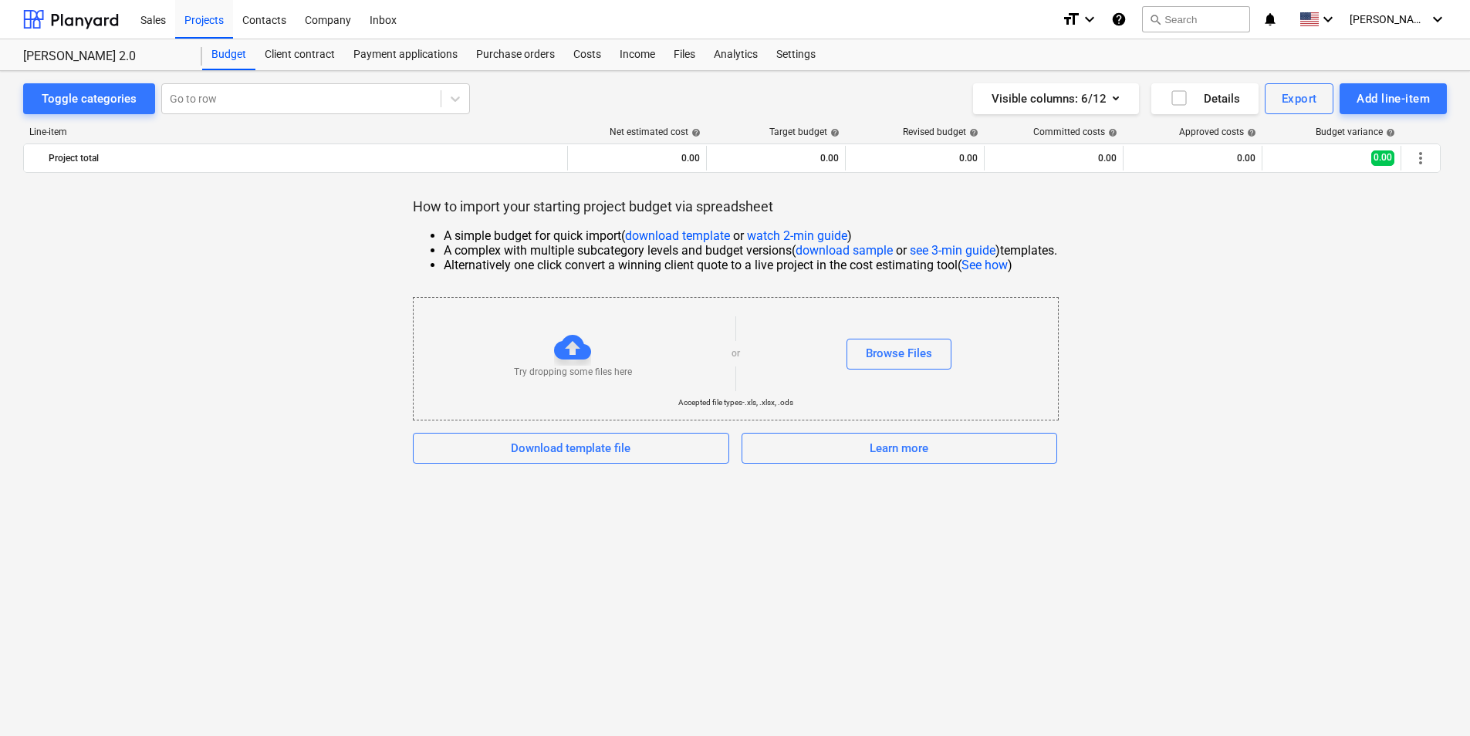
click at [615, 363] on div "Try dropping some files here" at bounding box center [573, 354] width 318 height 50
click at [299, 54] on div "Client contract" at bounding box center [299, 54] width 89 height 31
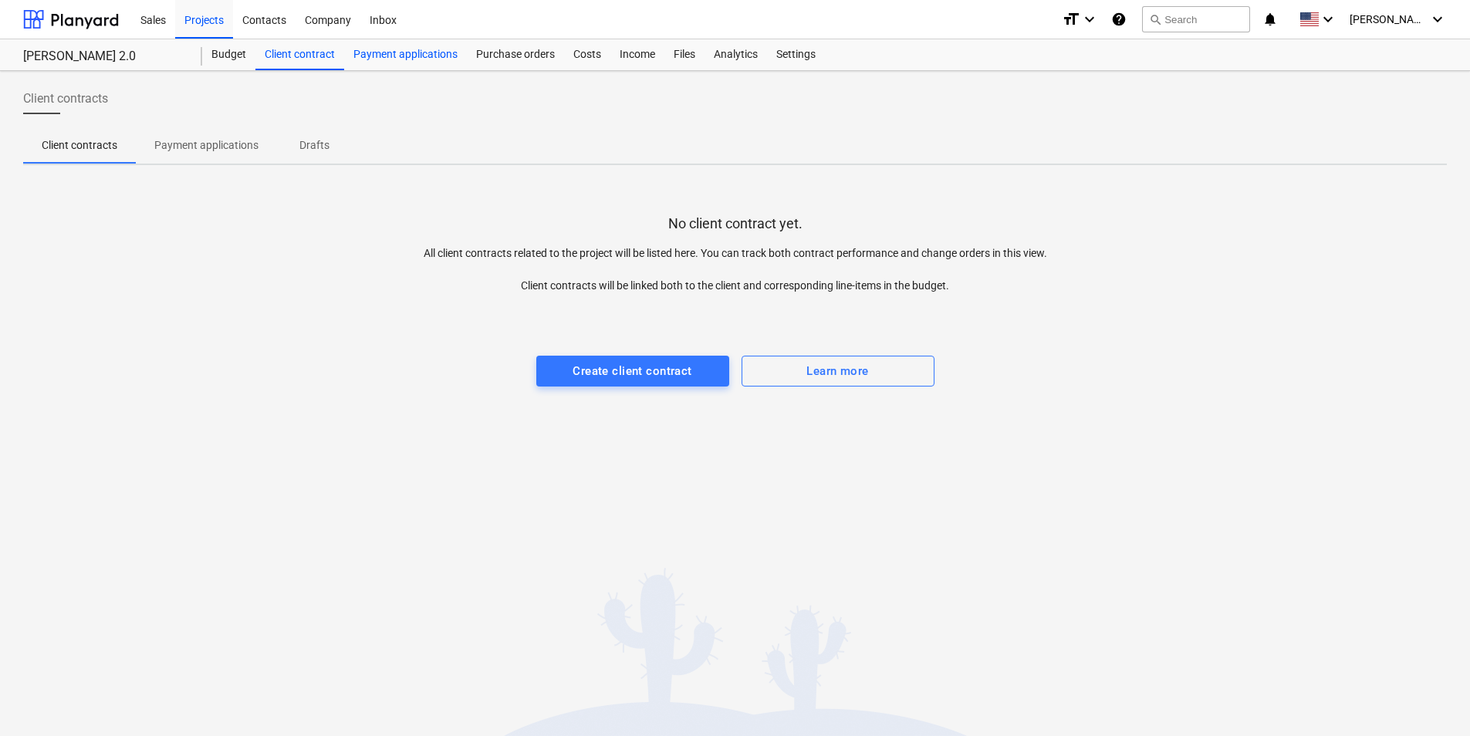
click at [381, 54] on div "Payment applications" at bounding box center [405, 54] width 123 height 31
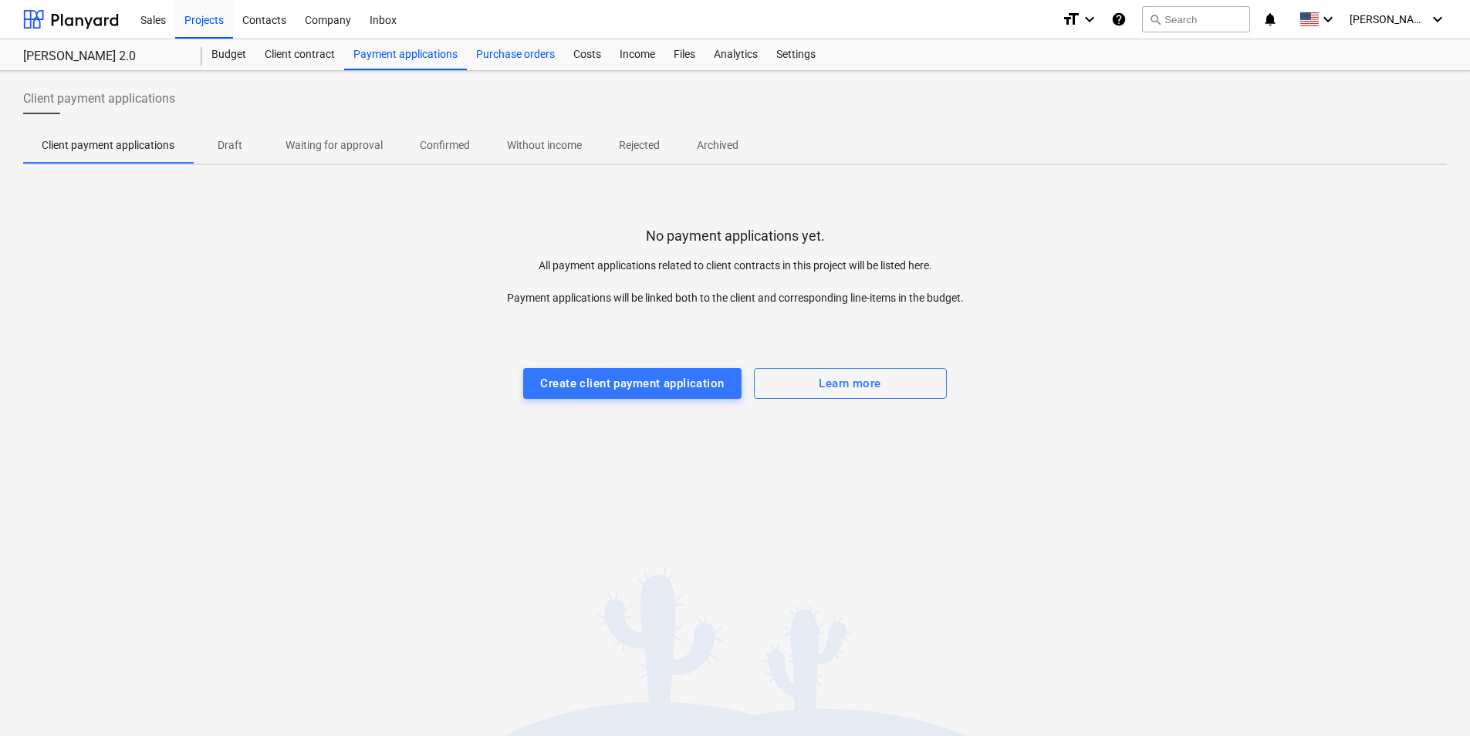
click at [501, 56] on div "Purchase orders" at bounding box center [515, 54] width 97 height 31
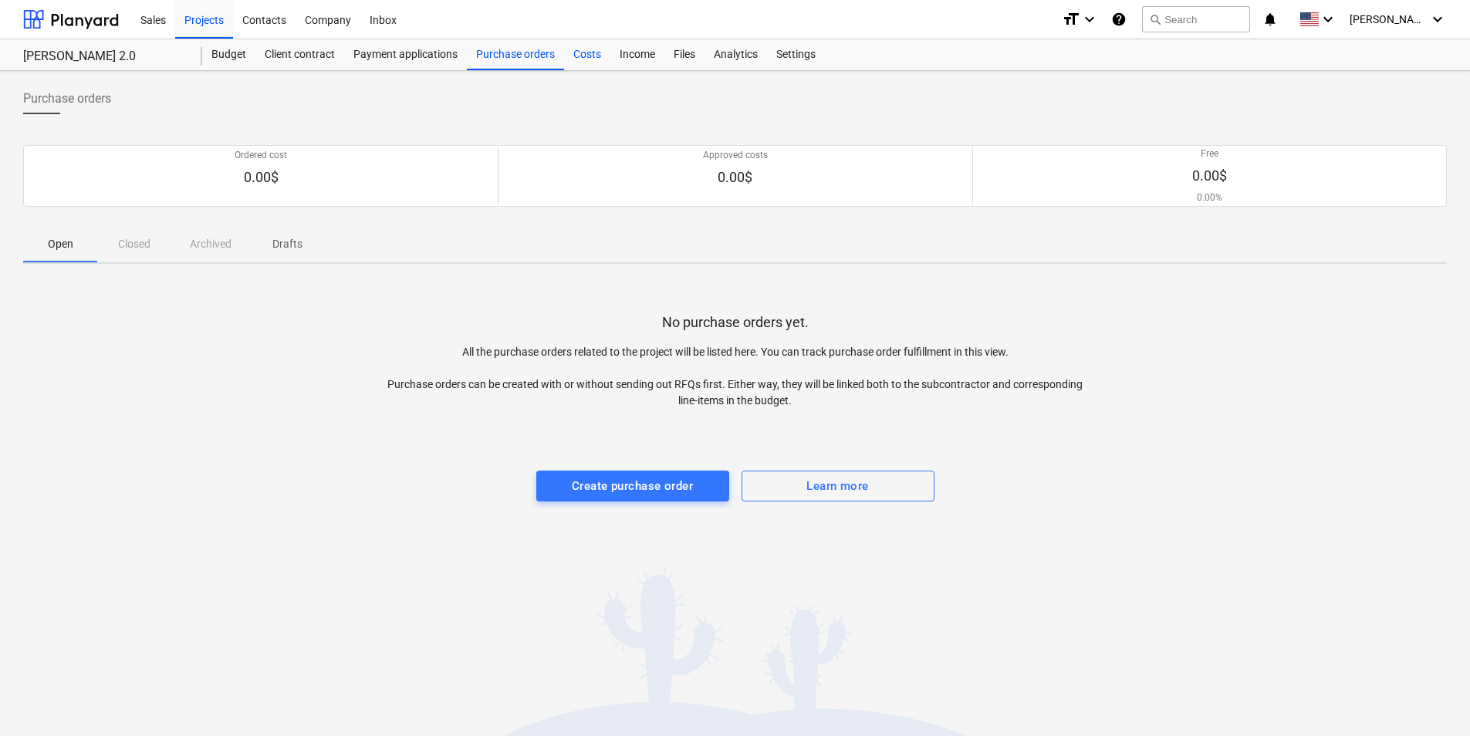
click at [577, 52] on div "Costs" at bounding box center [587, 54] width 46 height 31
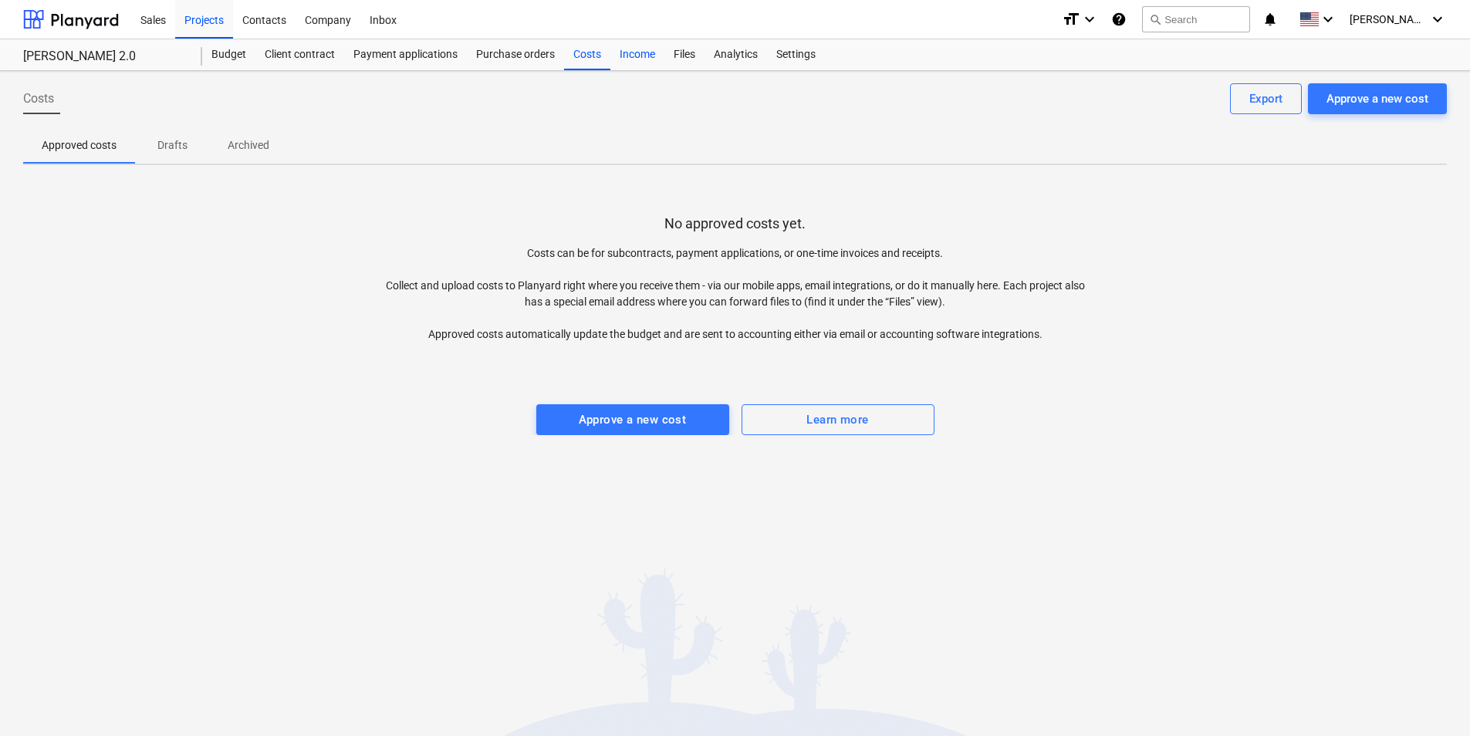
click at [631, 55] on div "Income" at bounding box center [638, 54] width 54 height 31
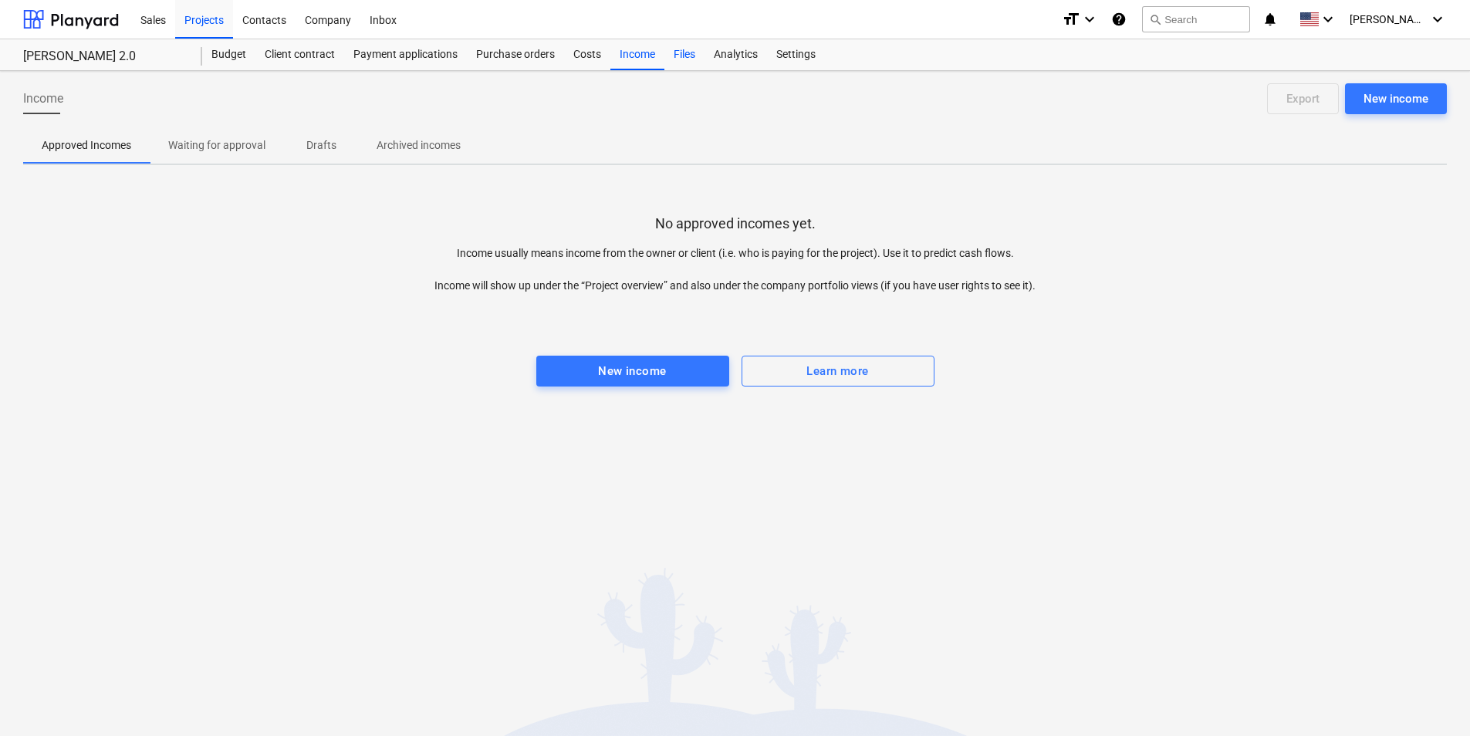
click at [695, 55] on div "Files" at bounding box center [685, 54] width 40 height 31
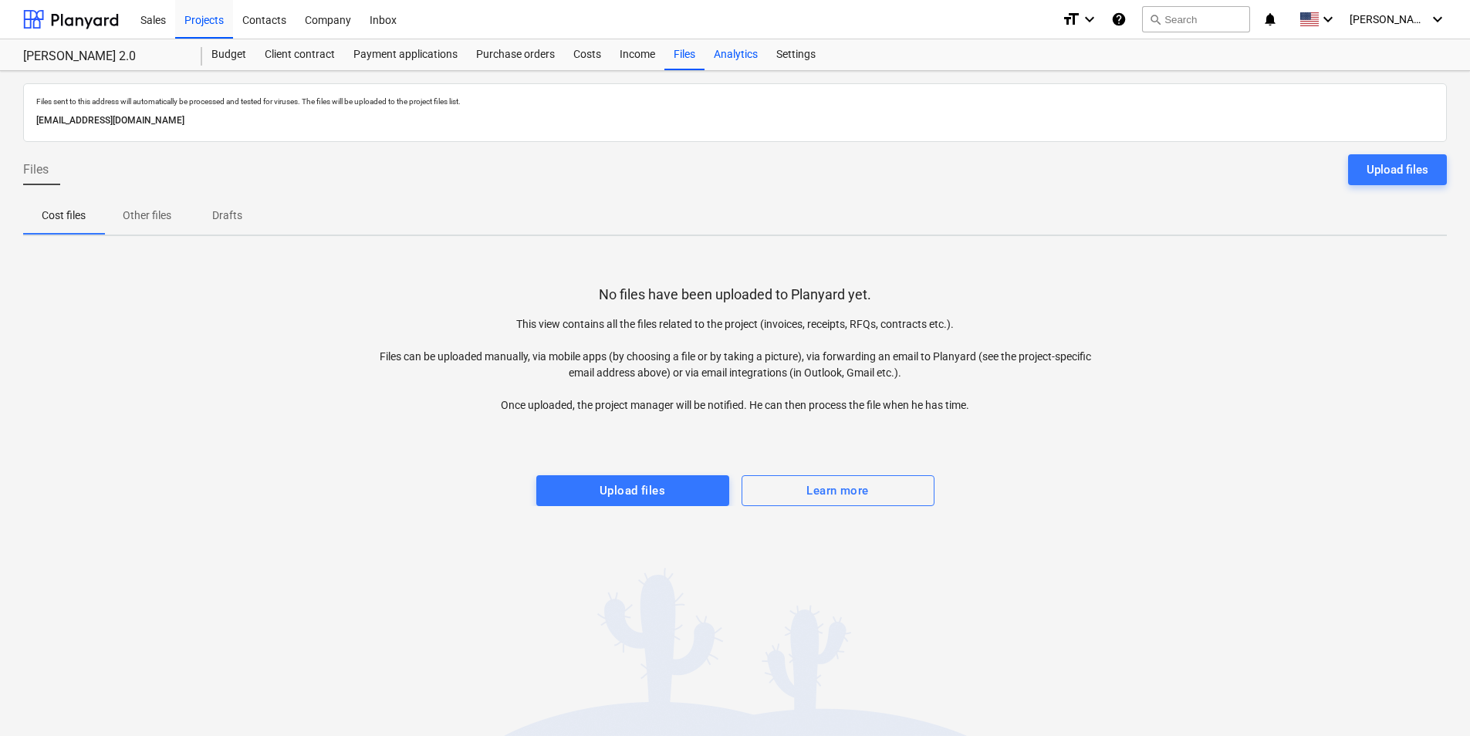
click at [749, 56] on div "Analytics" at bounding box center [736, 54] width 63 height 31
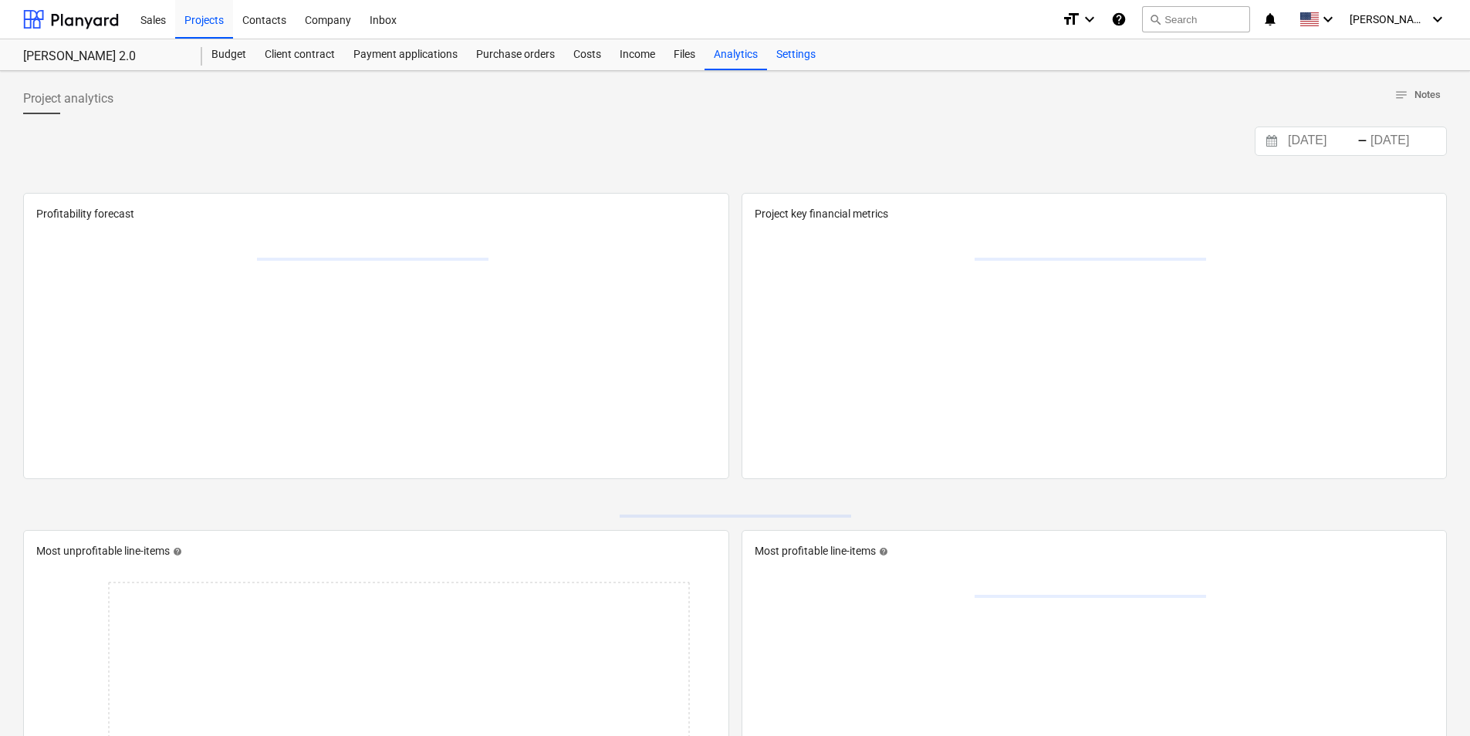
click at [790, 50] on div "Settings" at bounding box center [796, 54] width 58 height 31
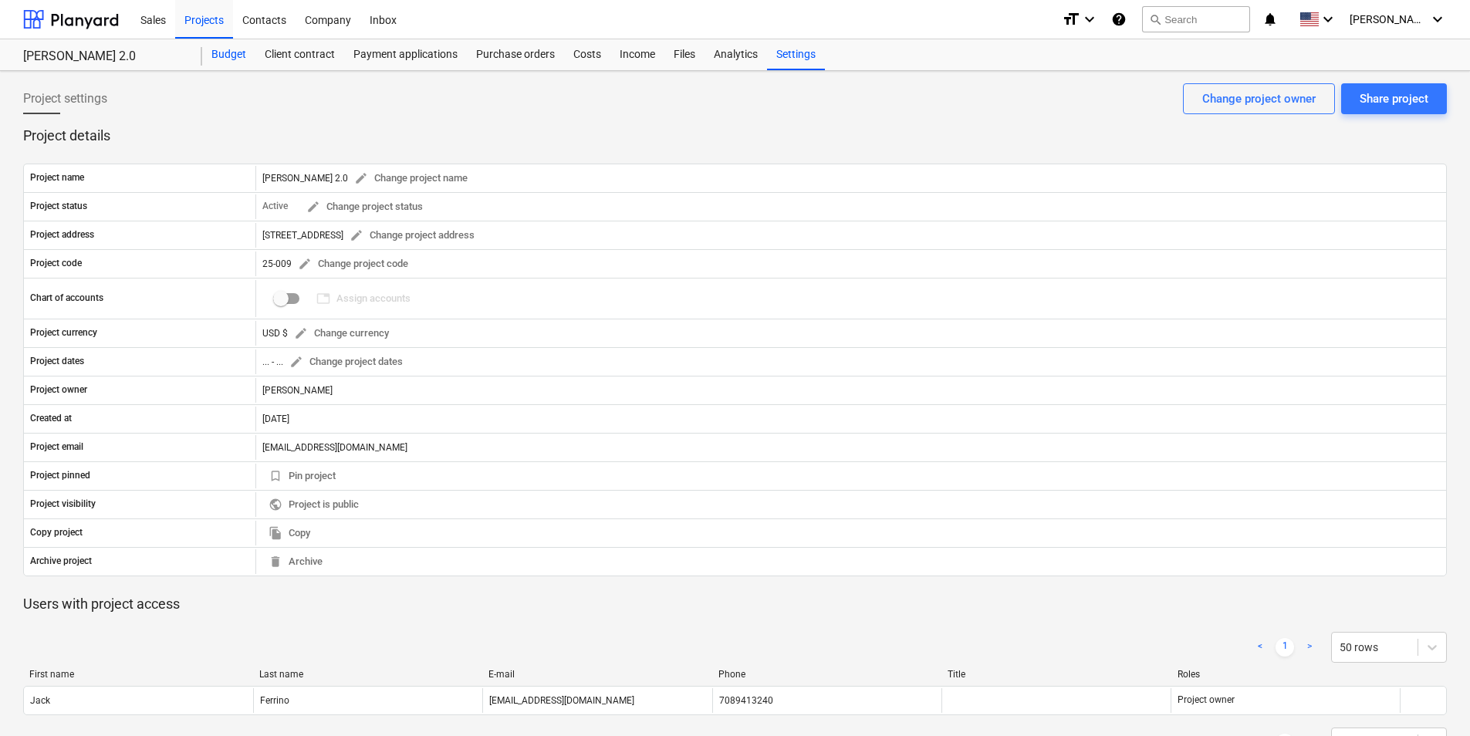
click at [238, 58] on div "Budget" at bounding box center [228, 54] width 53 height 31
